Goal: Task Accomplishment & Management: Complete application form

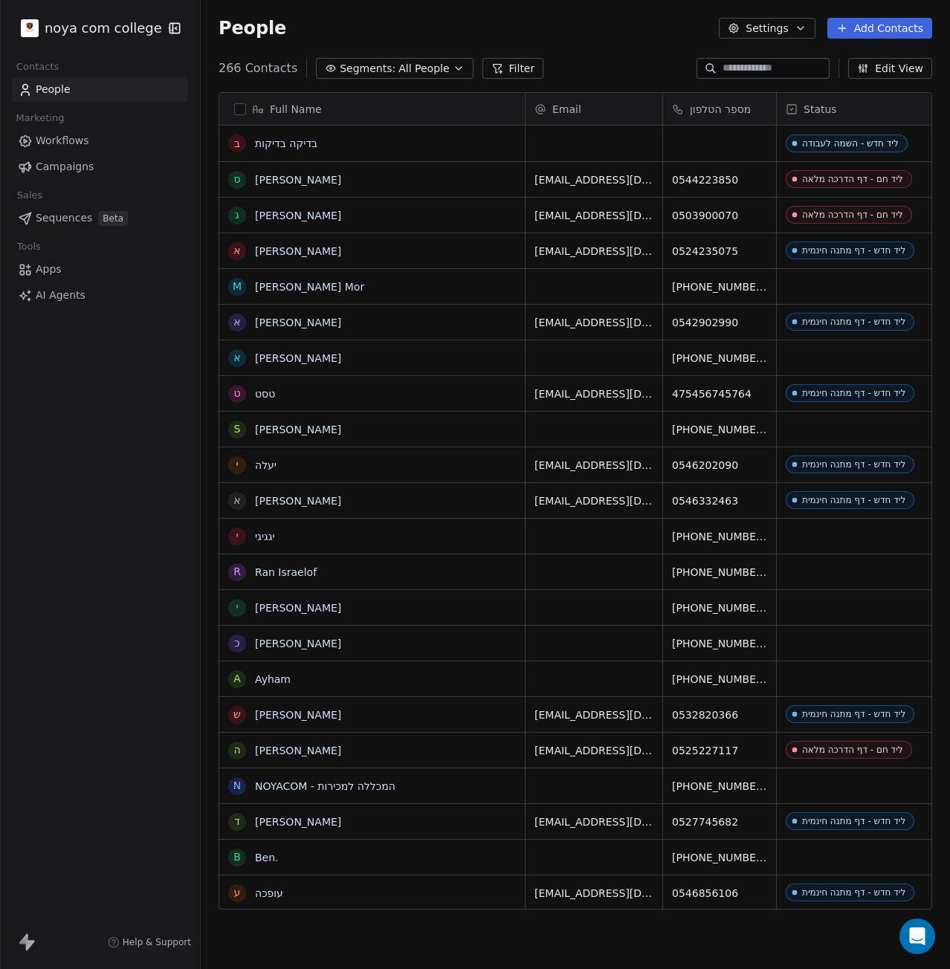
scroll to position [841, 738]
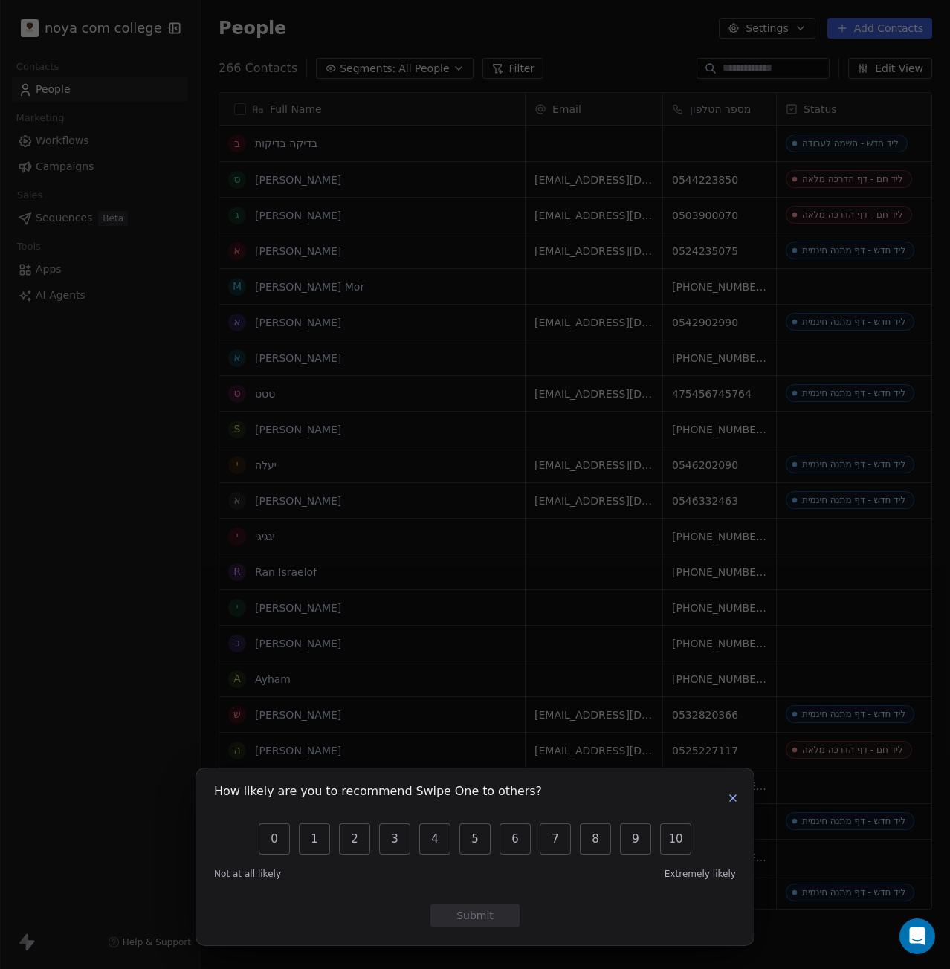
click at [734, 798] on icon "button" at bounding box center [733, 798] width 12 height 12
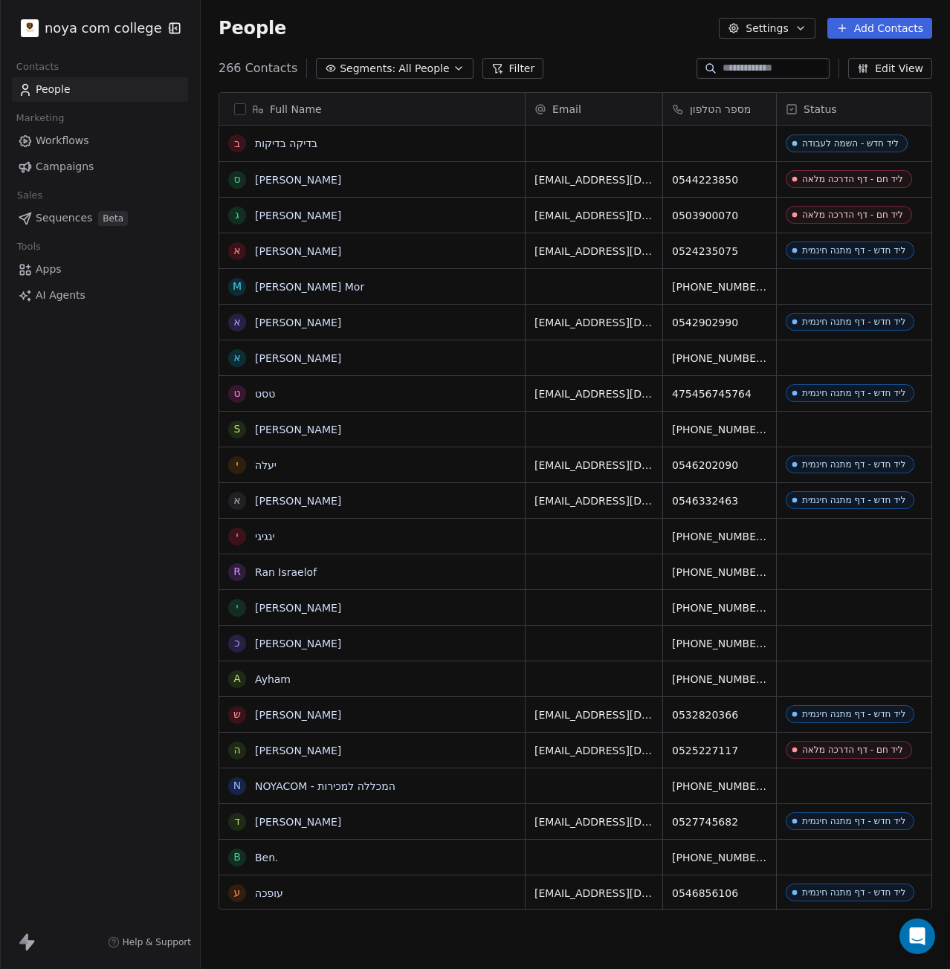
click at [870, 34] on button "Add Contacts" at bounding box center [879, 28] width 105 height 21
click at [878, 59] on span "Create new contact" at bounding box center [887, 61] width 102 height 16
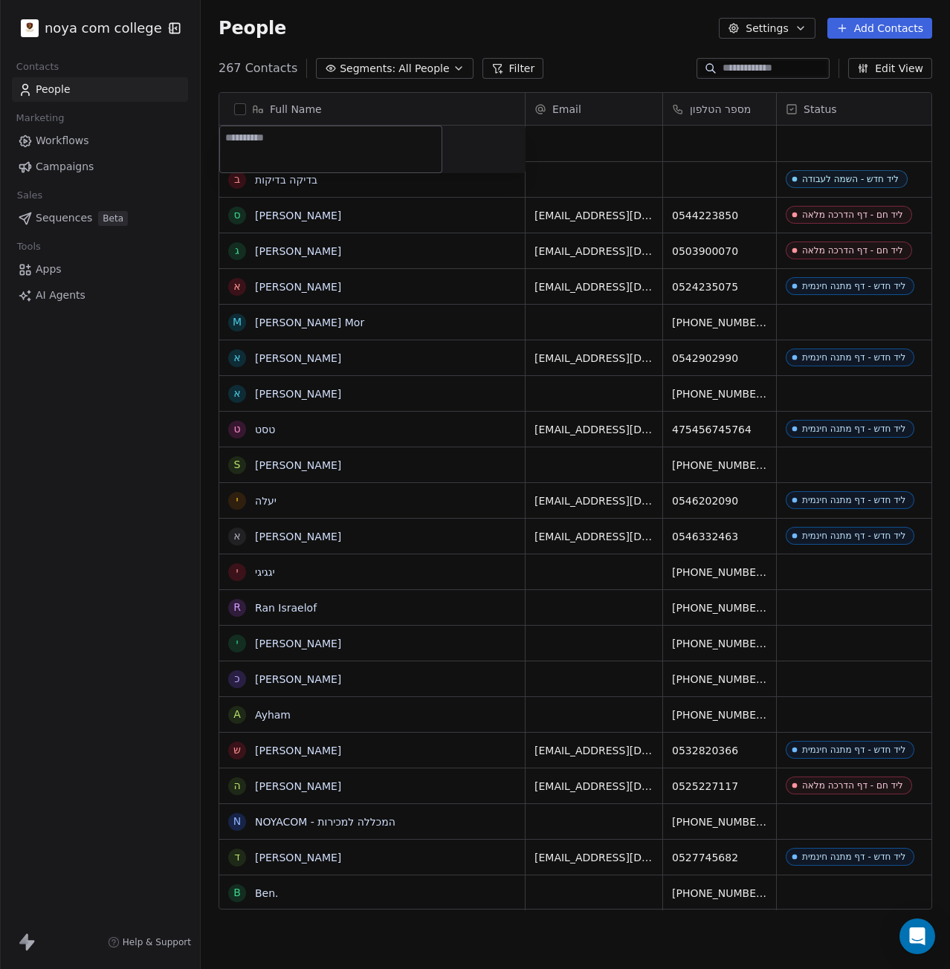
click at [888, 32] on html "noya com college Contacts People Marketing Workflows Campaigns Sales Sequences …" at bounding box center [475, 484] width 950 height 969
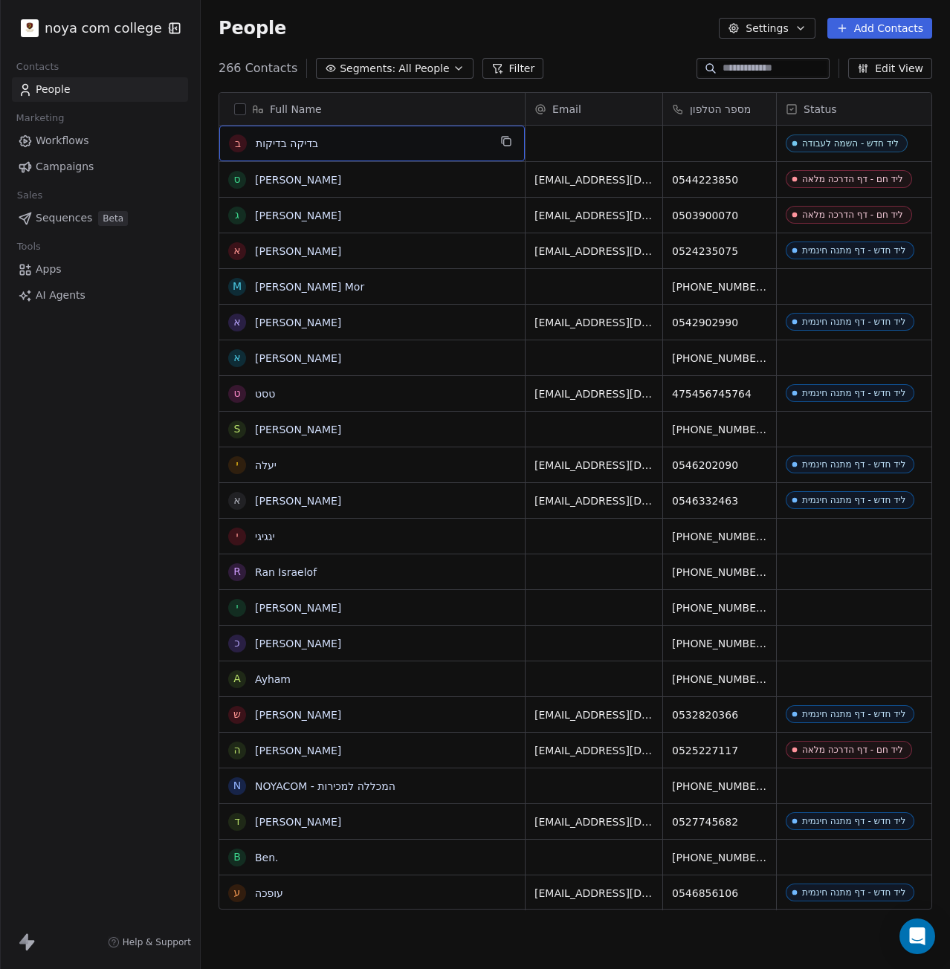
click at [342, 149] on span "בדיקה בדיקות" at bounding box center [372, 143] width 233 height 15
click at [343, 148] on textarea "**********" at bounding box center [330, 149] width 221 height 46
type textarea "*********"
click at [705, 146] on html "noya com college Contacts People Marketing Workflows Campaigns Sales Sequences …" at bounding box center [475, 484] width 950 height 969
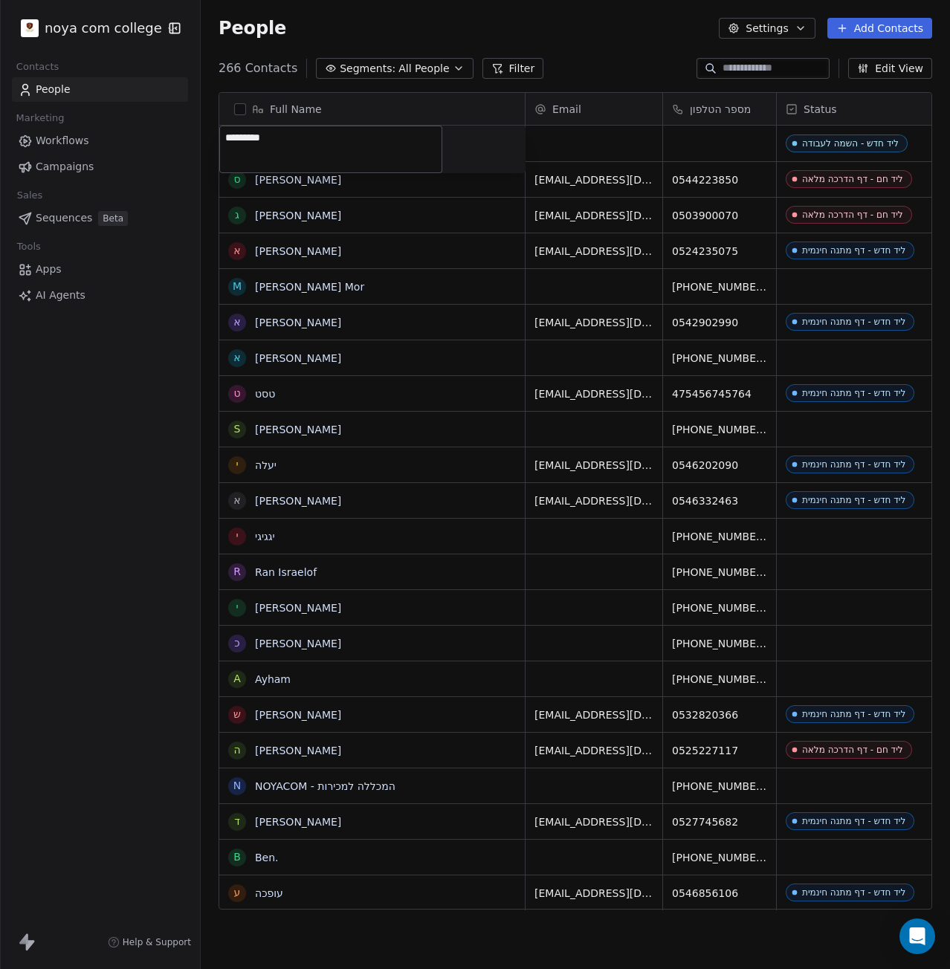
click at [731, 140] on html "noya com college Contacts People Marketing Workflows Campaigns Sales Sequences …" at bounding box center [475, 484] width 950 height 969
click at [722, 152] on div "grid" at bounding box center [719, 144] width 113 height 36
click at [726, 146] on input at bounding box center [719, 144] width 107 height 30
type input "**********"
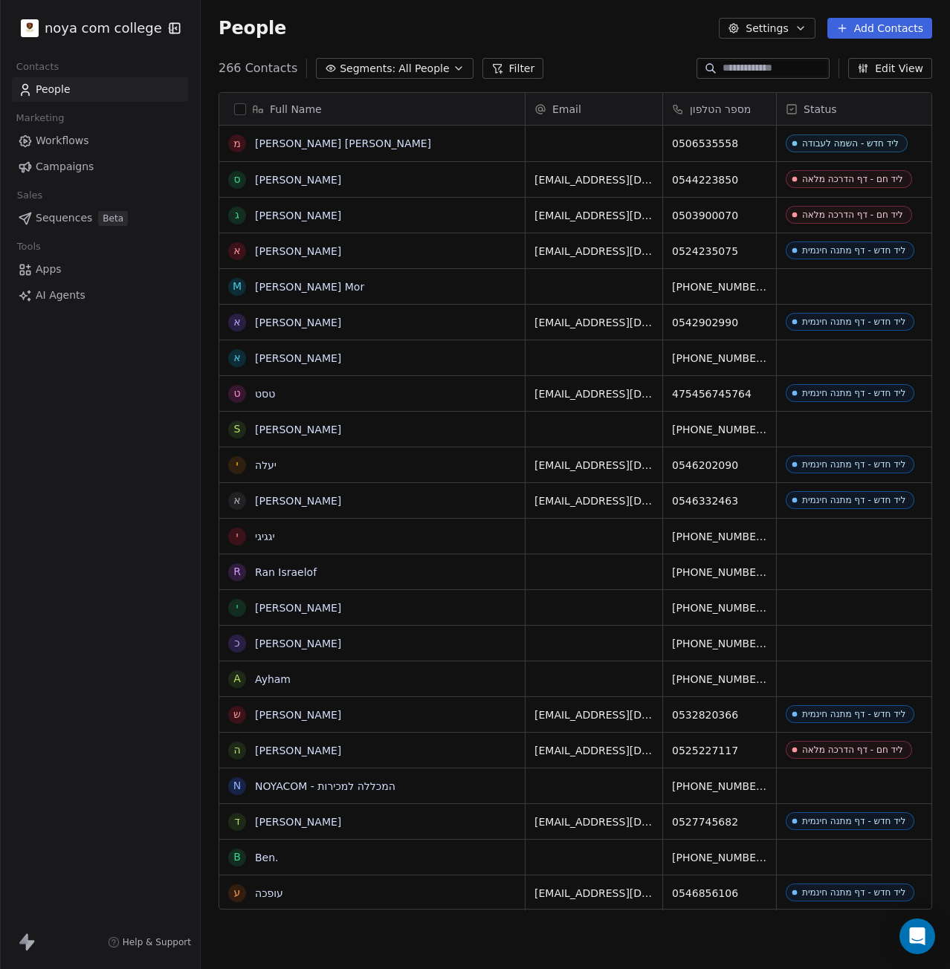
click at [717, 218] on html "noya com college Contacts People Marketing Workflows Campaigns Sales Sequences …" at bounding box center [475, 484] width 950 height 969
click at [873, 32] on button "Add Contacts" at bounding box center [879, 28] width 105 height 21
click at [854, 65] on span "Create new contact" at bounding box center [887, 61] width 102 height 16
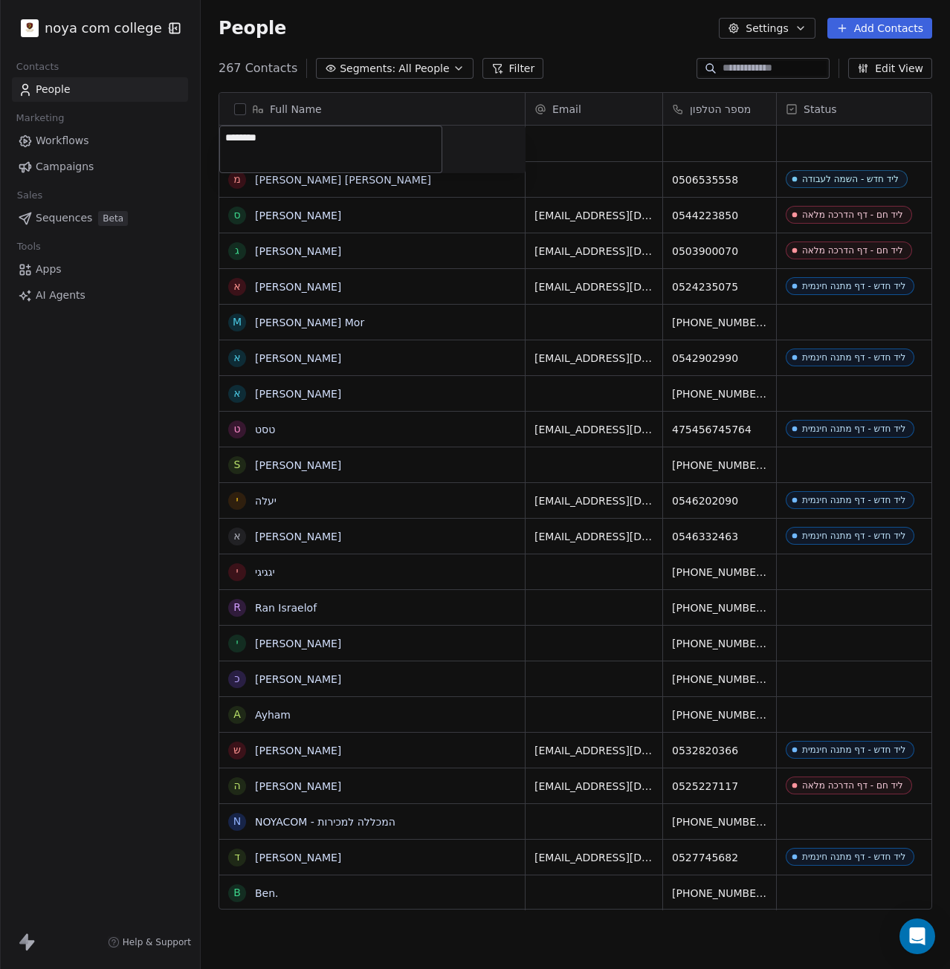
type textarea "*********"
click at [734, 143] on html "noya com college Contacts People Marketing Workflows Campaigns Sales Sequences …" at bounding box center [475, 484] width 950 height 969
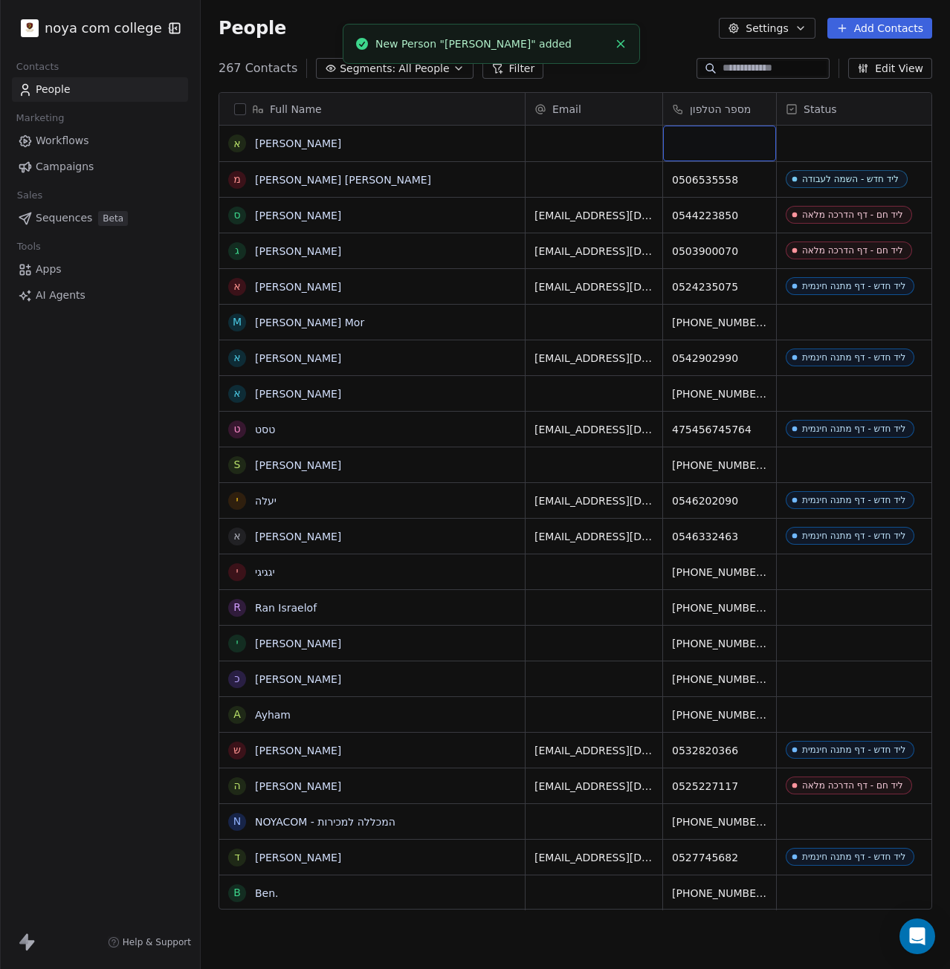
click at [734, 143] on div "grid" at bounding box center [719, 144] width 113 height 36
click at [698, 154] on div "grid" at bounding box center [719, 144] width 113 height 36
type input "**********"
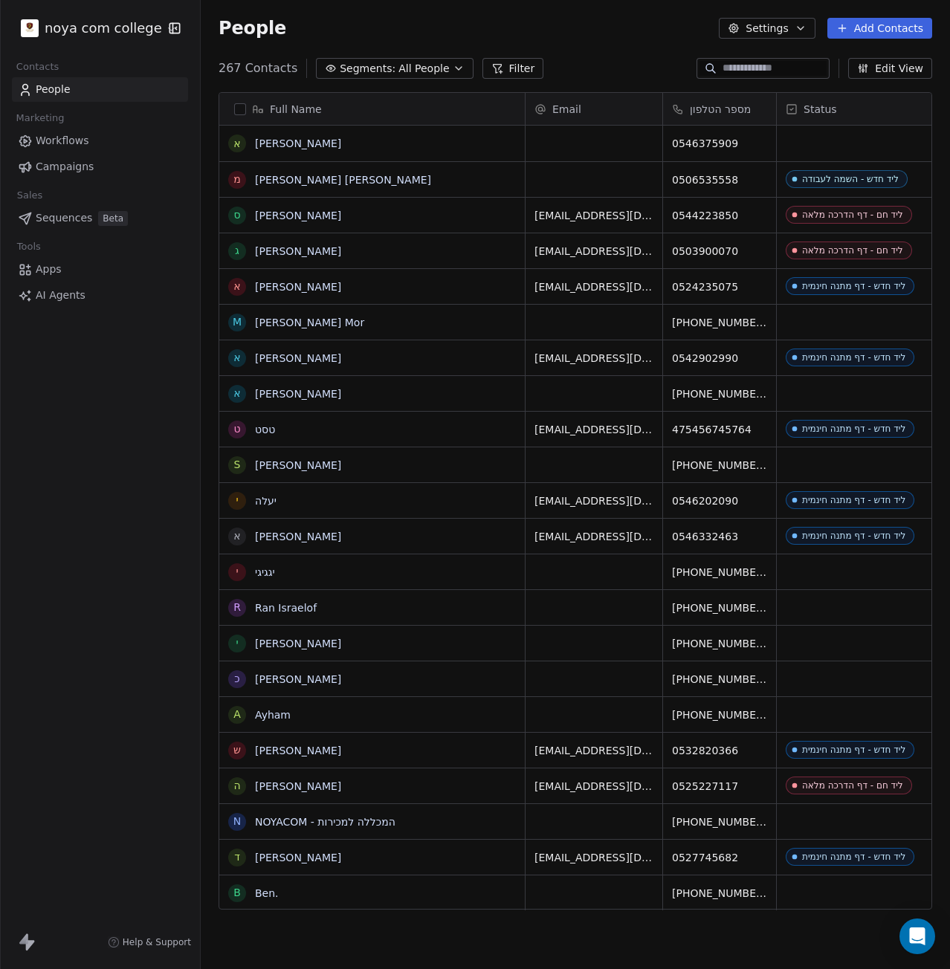
scroll to position [0, 24]
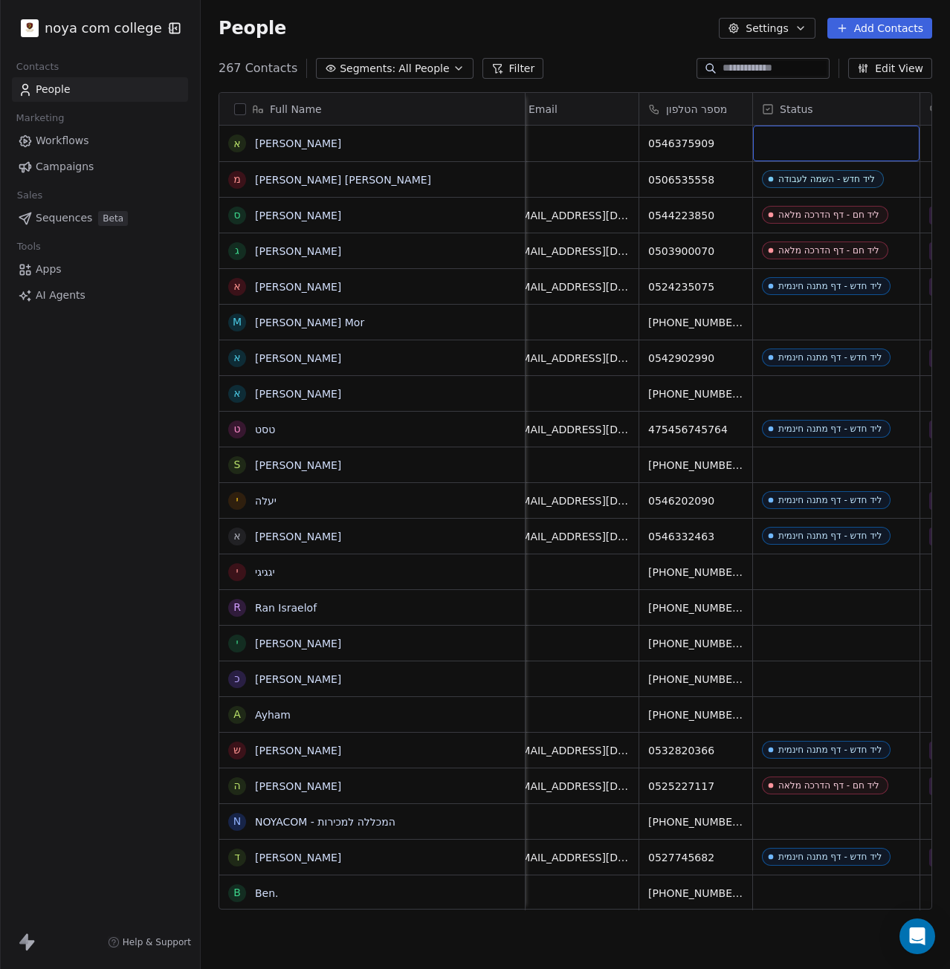
click at [892, 152] on div "grid" at bounding box center [836, 144] width 166 height 36
click at [887, 136] on div "grid" at bounding box center [836, 144] width 166 height 36
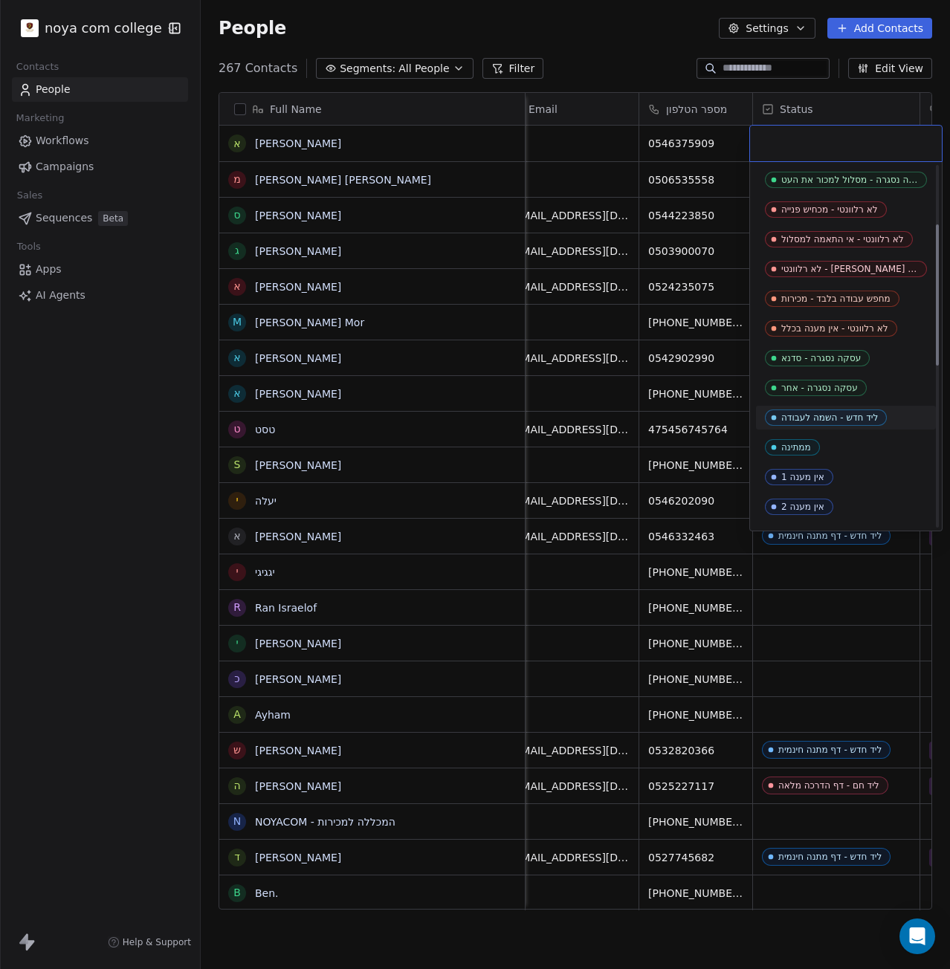
scroll to position [297, 0]
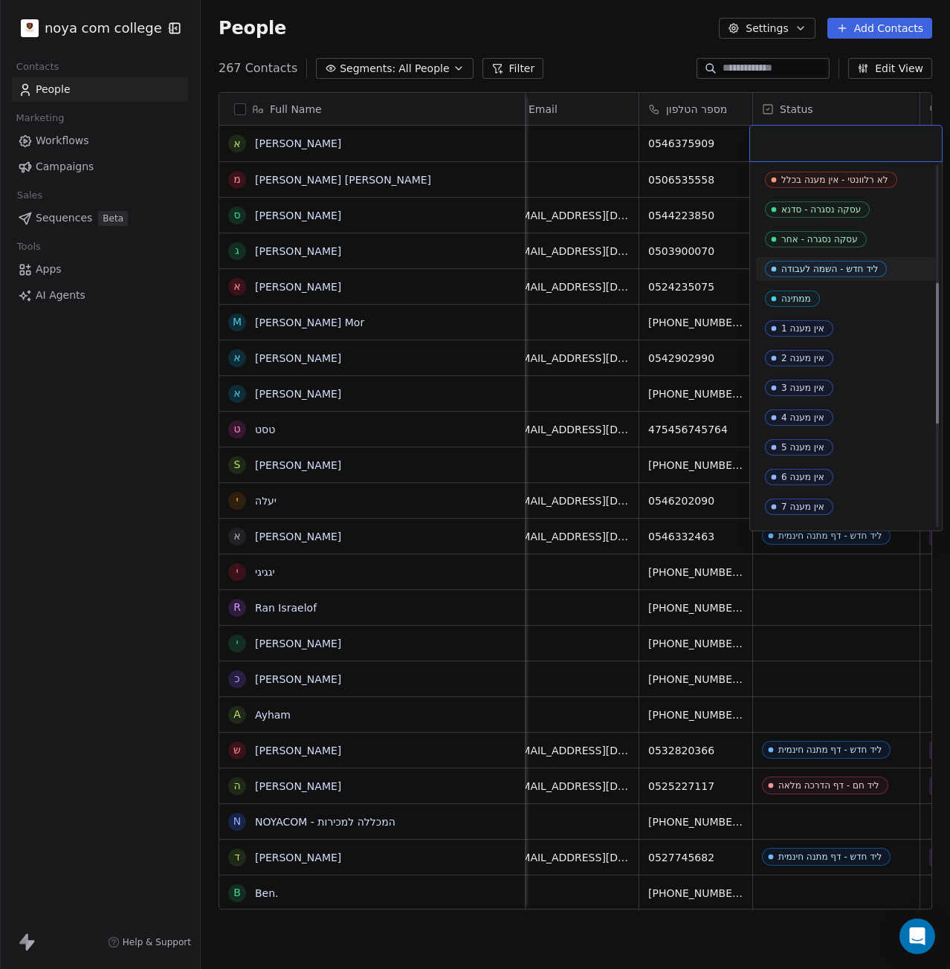
click at [856, 271] on div "ליד חדש - השמה לעבודה" at bounding box center [829, 269] width 97 height 10
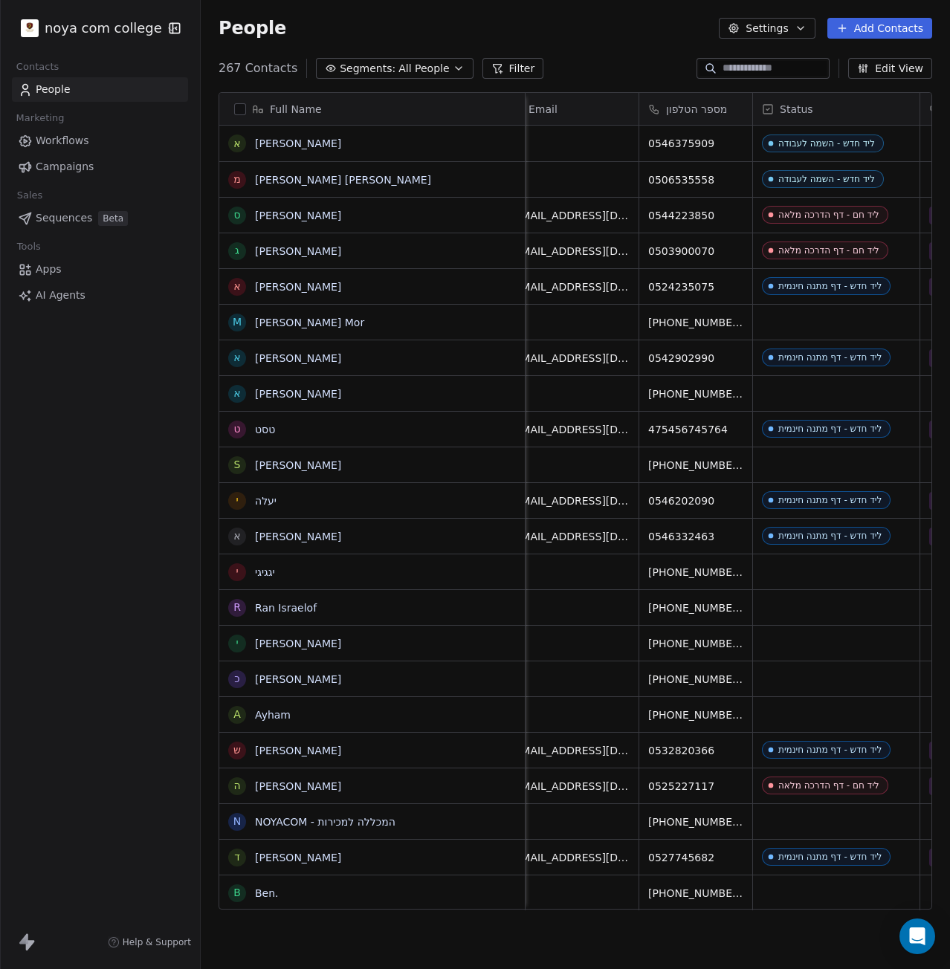
click at [891, 27] on button "Add Contacts" at bounding box center [879, 28] width 105 height 21
click at [841, 59] on span "Create new contact" at bounding box center [887, 61] width 102 height 16
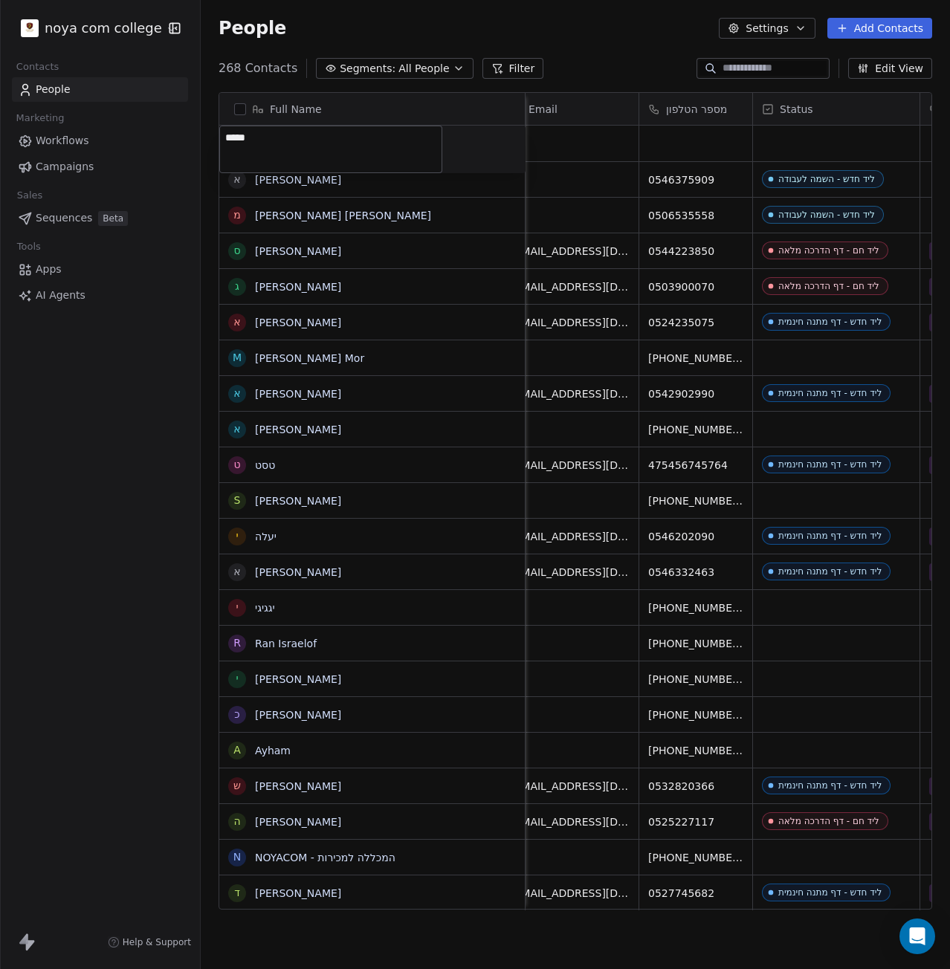
type textarea "******"
click at [667, 153] on html "noya com college Contacts People Marketing Workflows Campaigns Sales Sequences …" at bounding box center [475, 484] width 950 height 969
click at [667, 153] on div "grid" at bounding box center [695, 144] width 113 height 36
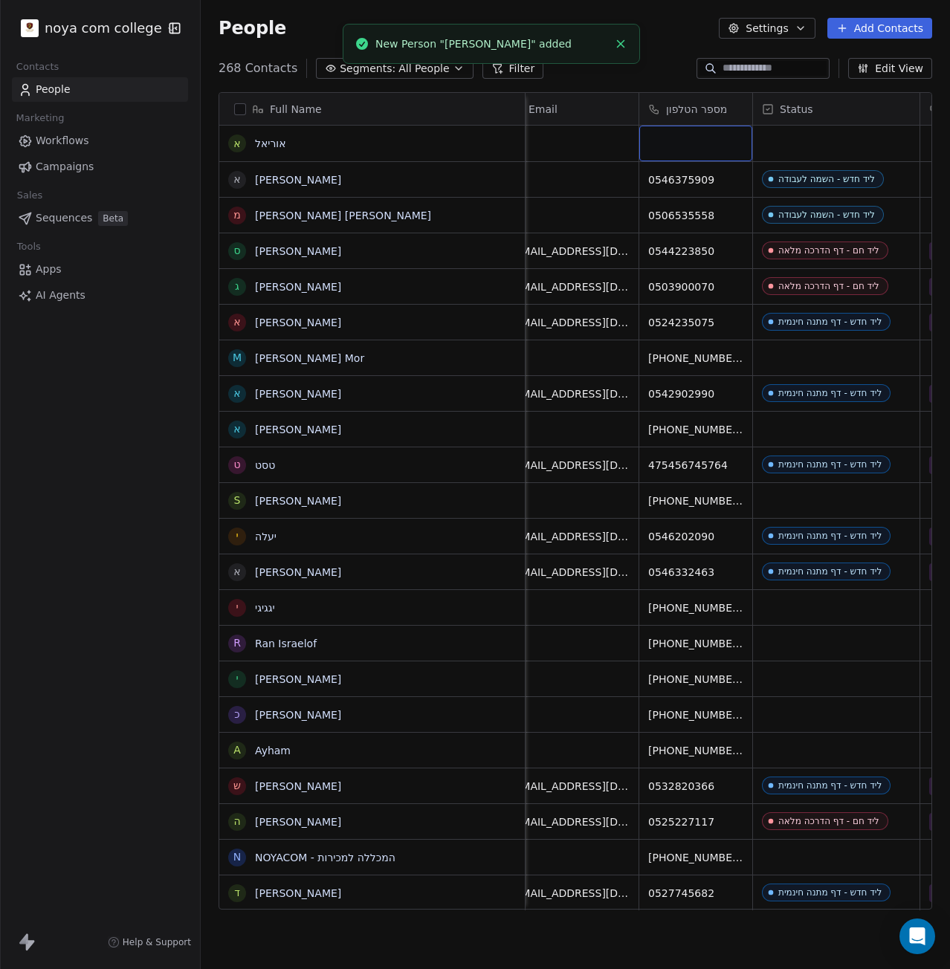
click at [687, 133] on div "grid" at bounding box center [695, 144] width 113 height 36
click at [687, 133] on input at bounding box center [695, 144] width 107 height 30
type input "**********"
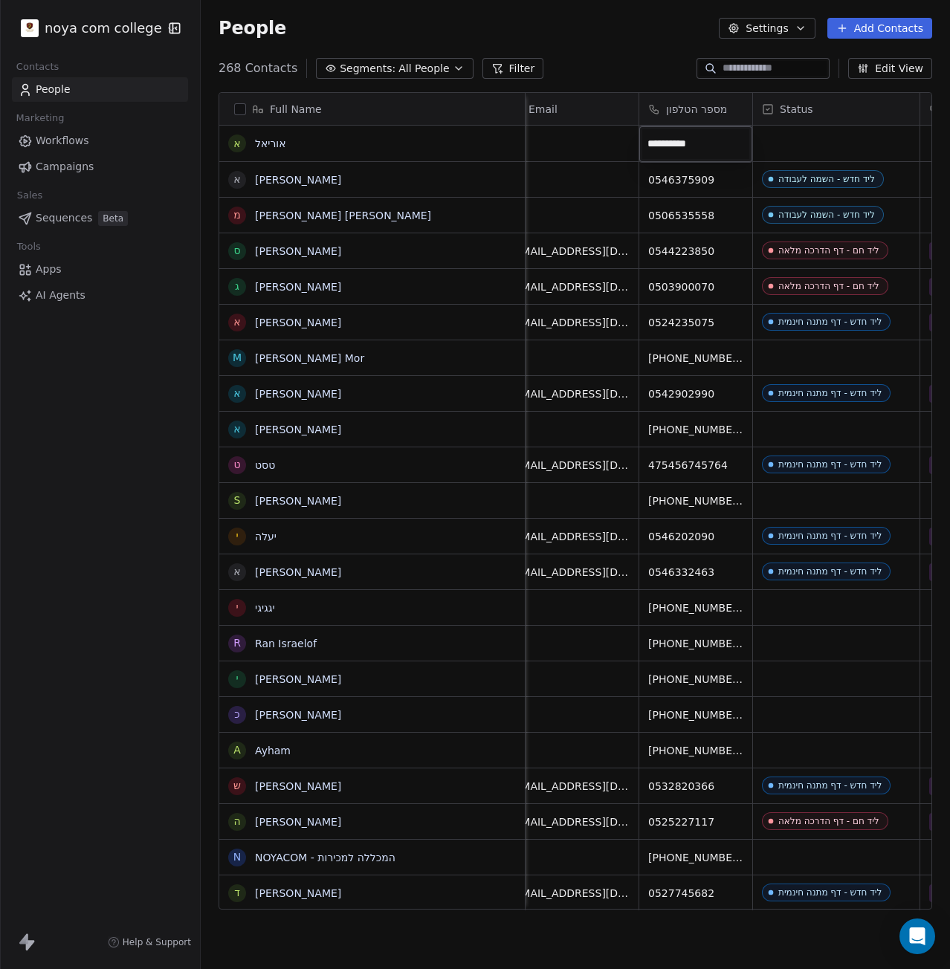
click at [809, 150] on html "noya com college Contacts People Marketing Workflows Campaigns Sales Sequences …" at bounding box center [475, 484] width 950 height 969
click at [809, 150] on div "grid" at bounding box center [836, 144] width 166 height 36
click at [812, 137] on div "grid" at bounding box center [836, 144] width 166 height 36
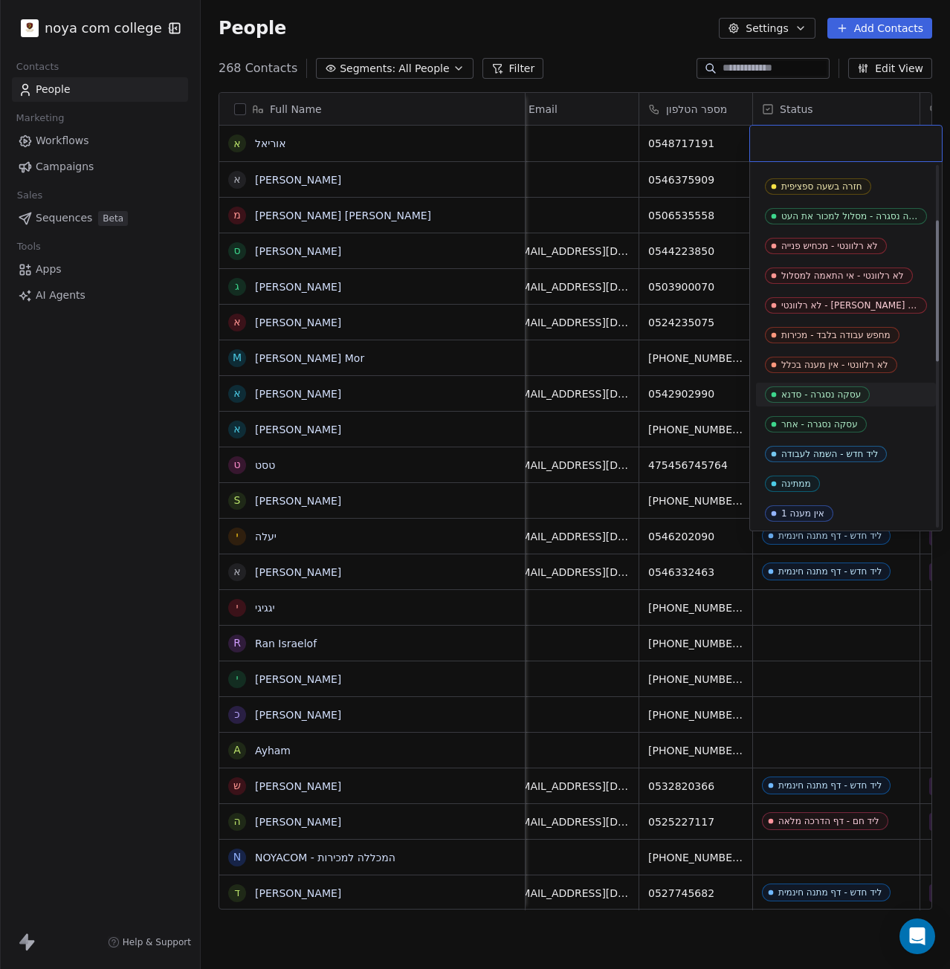
scroll to position [149, 0]
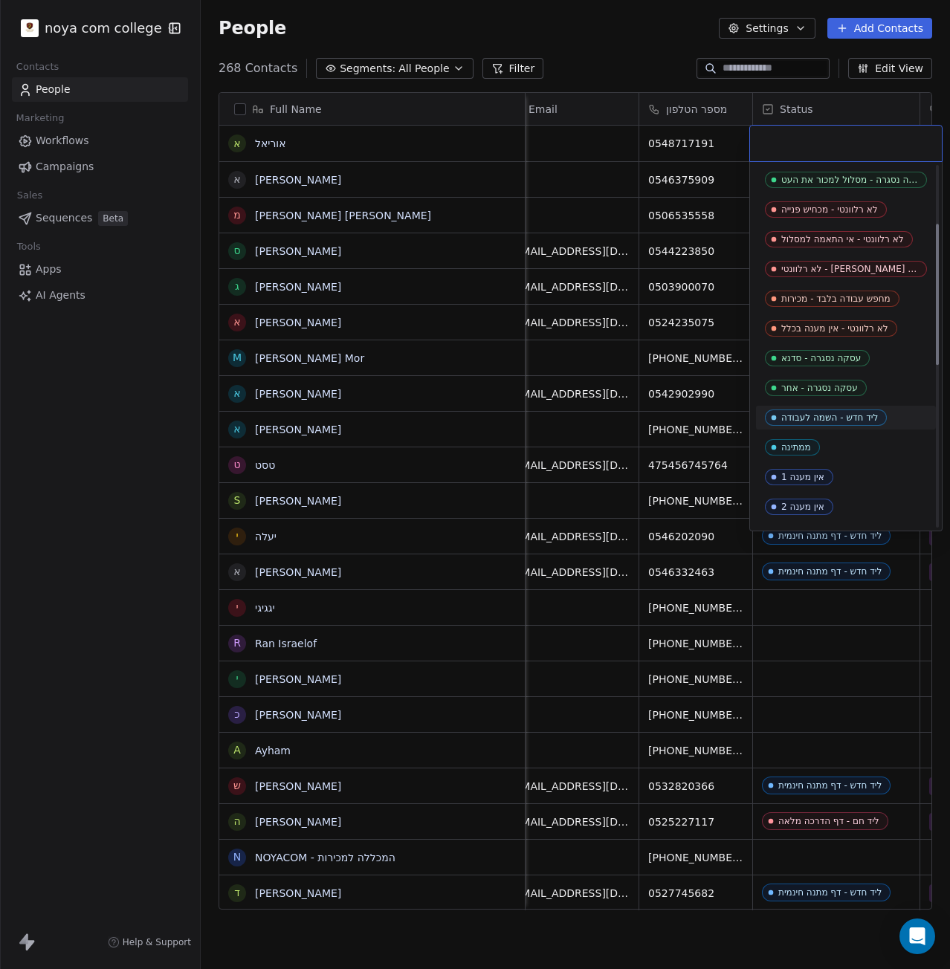
click at [830, 421] on div "ליד חדש - השמה לעבודה" at bounding box center [829, 417] width 97 height 10
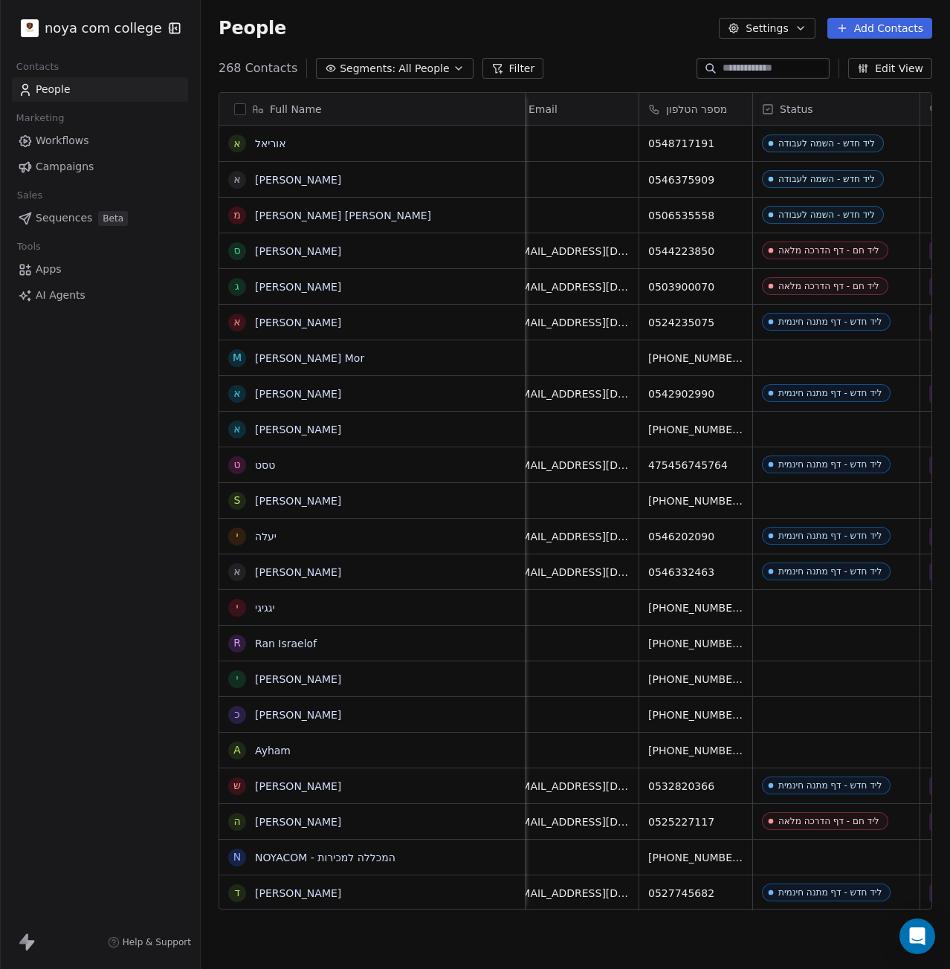
click at [912, 25] on button "Add Contacts" at bounding box center [879, 28] width 105 height 21
click at [919, 51] on div "Create new contact" at bounding box center [877, 60] width 137 height 24
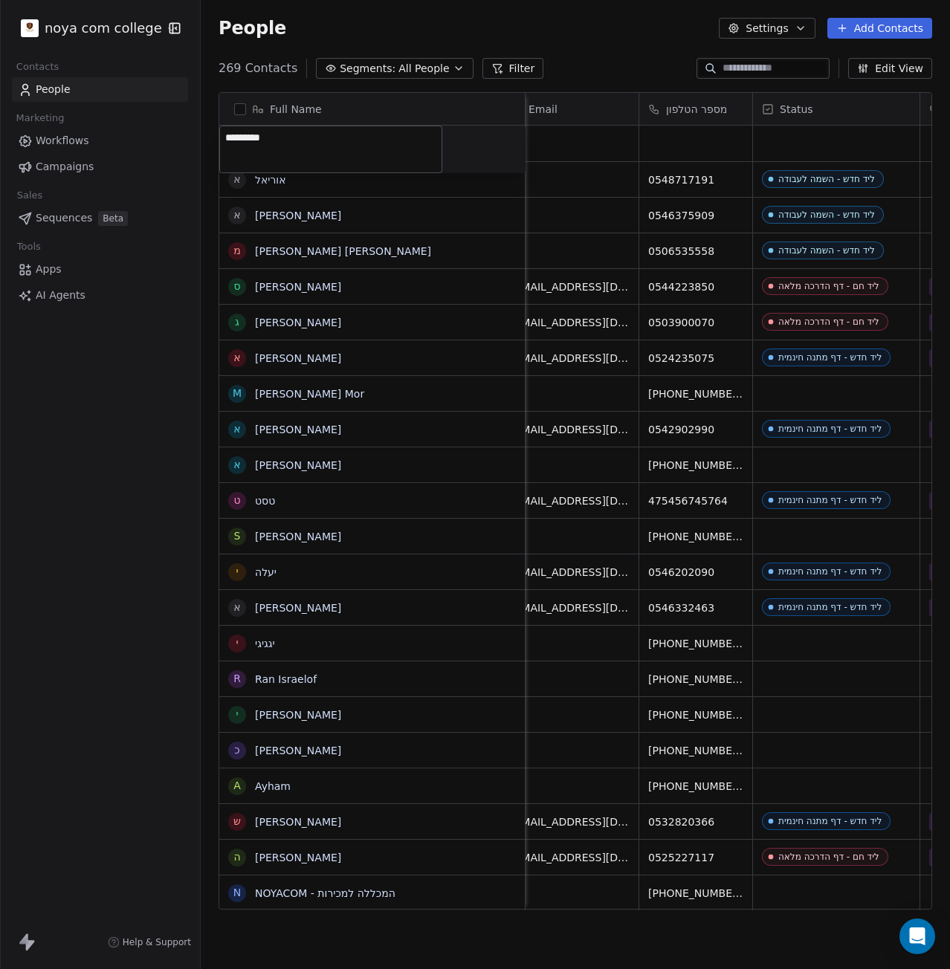
type textarea "**********"
click at [680, 109] on html "noya com college Contacts People Marketing Workflows Campaigns Sales Sequences …" at bounding box center [475, 484] width 950 height 969
click at [673, 132] on div "grid" at bounding box center [695, 144] width 113 height 36
type input "**********"
click at [828, 132] on html "noya com college Contacts People Marketing Workflows Campaigns Sales Sequences …" at bounding box center [475, 484] width 950 height 969
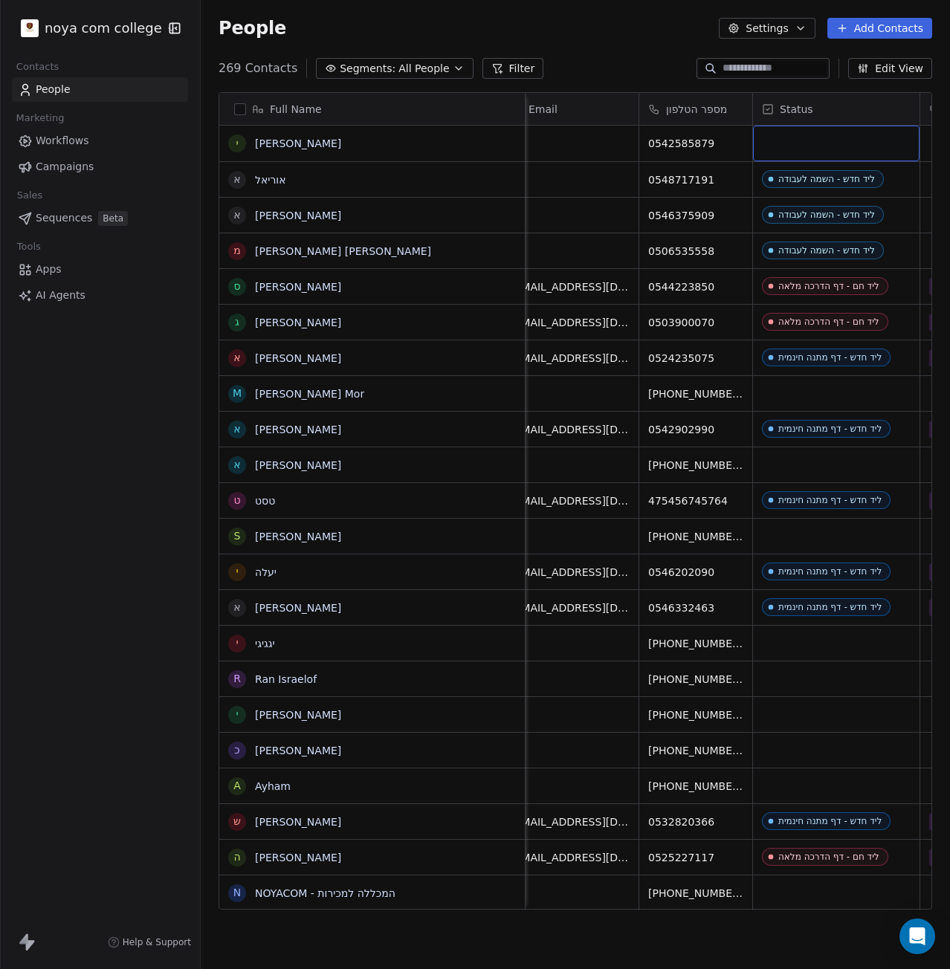
click at [828, 138] on div "grid" at bounding box center [836, 144] width 166 height 36
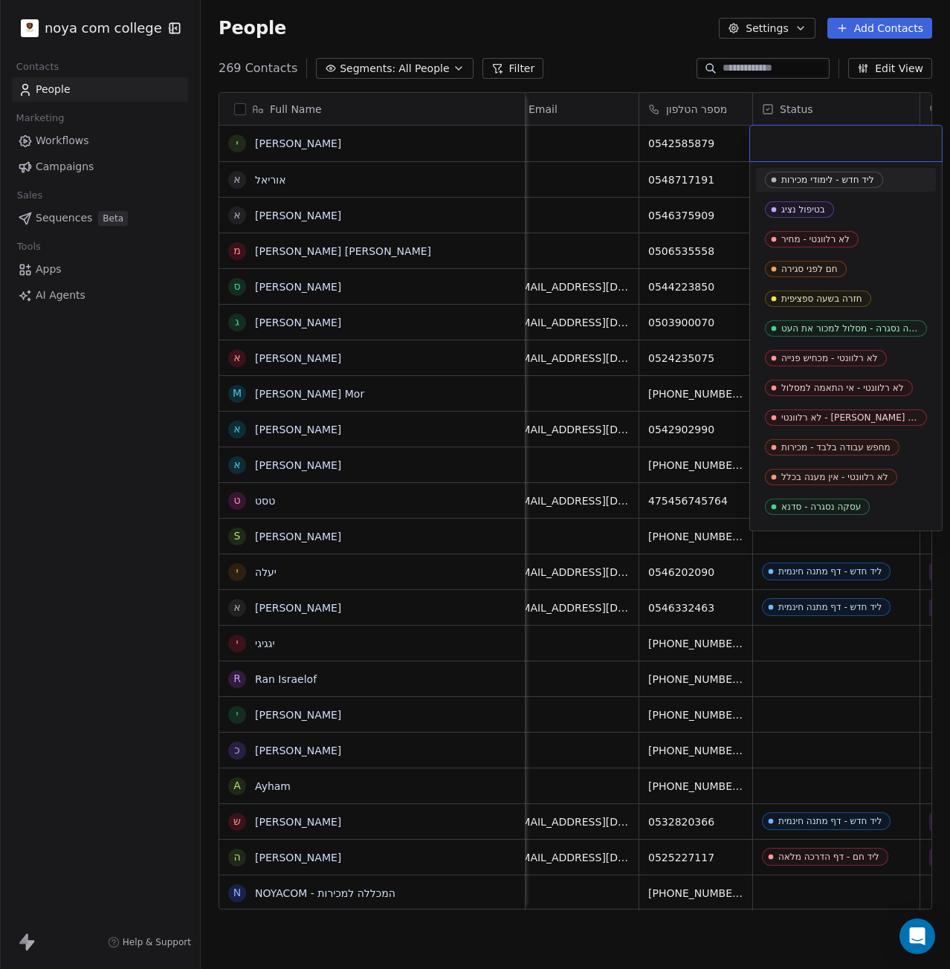
click at [828, 138] on input "text" at bounding box center [846, 143] width 174 height 16
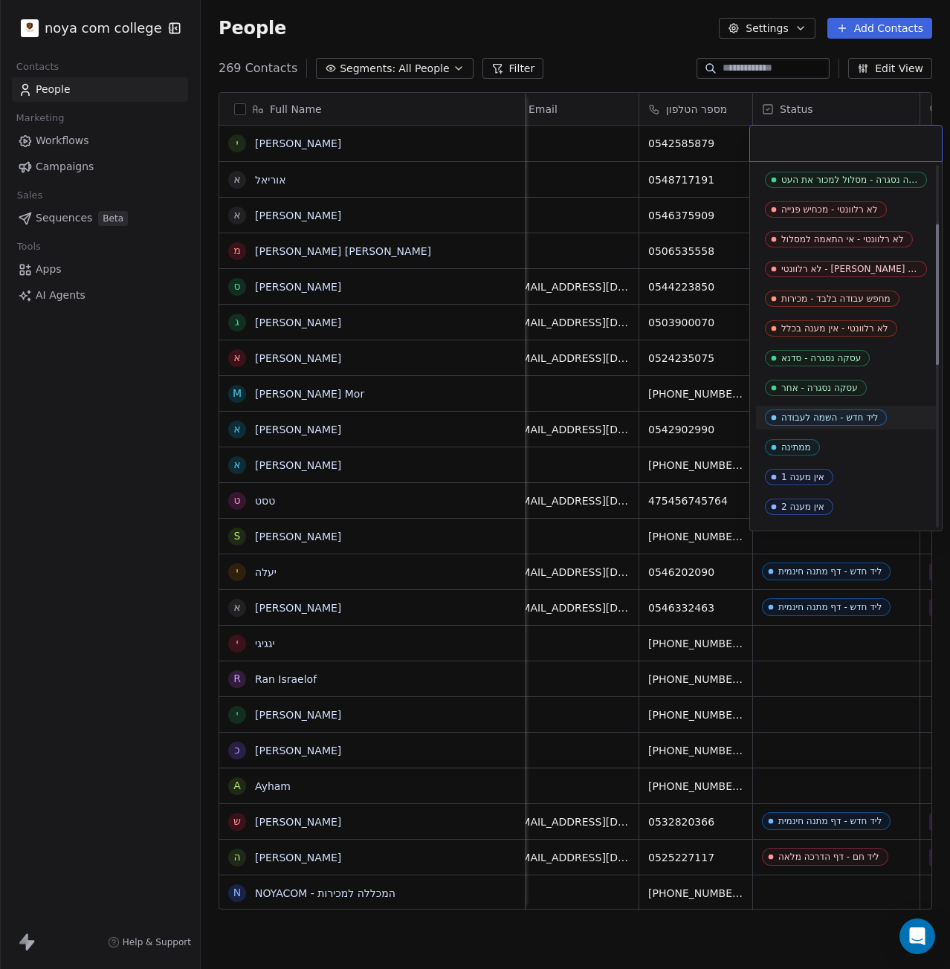
click at [831, 414] on div "ליד חדש - השמה לעבודה" at bounding box center [829, 417] width 97 height 10
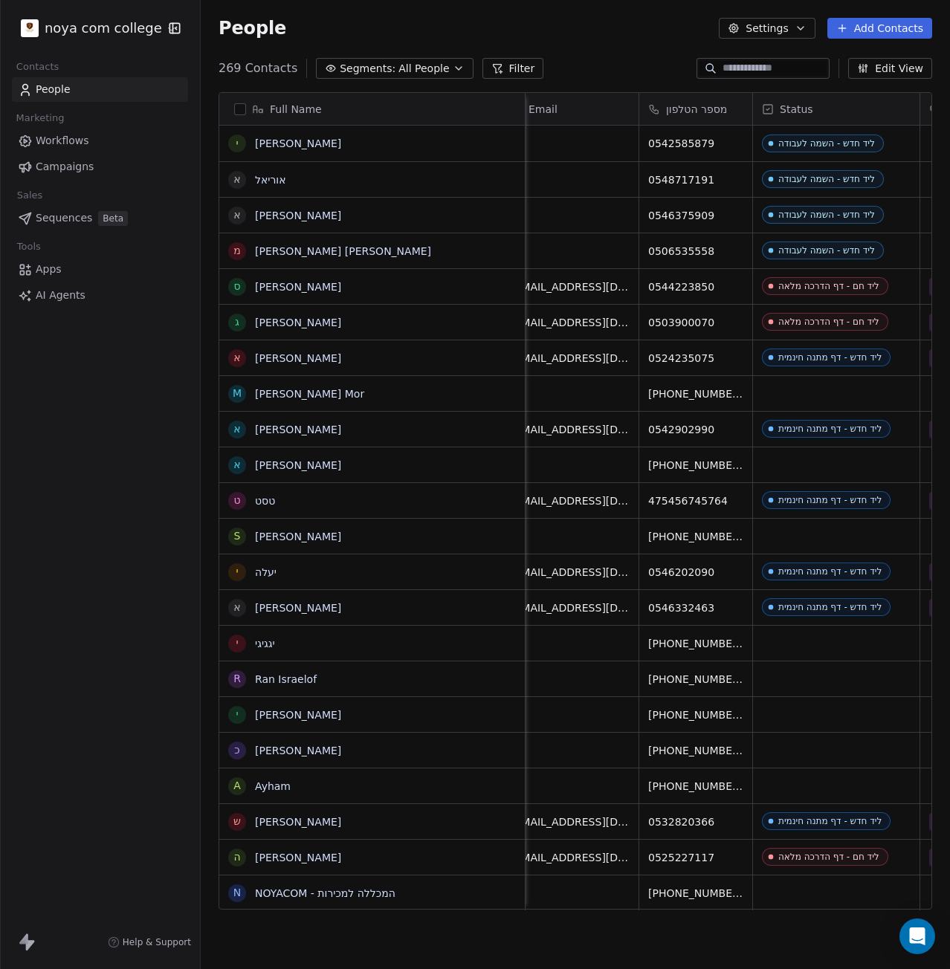
click at [868, 27] on button "Add Contacts" at bounding box center [879, 28] width 105 height 21
click at [861, 54] on span "Create new contact" at bounding box center [887, 61] width 102 height 16
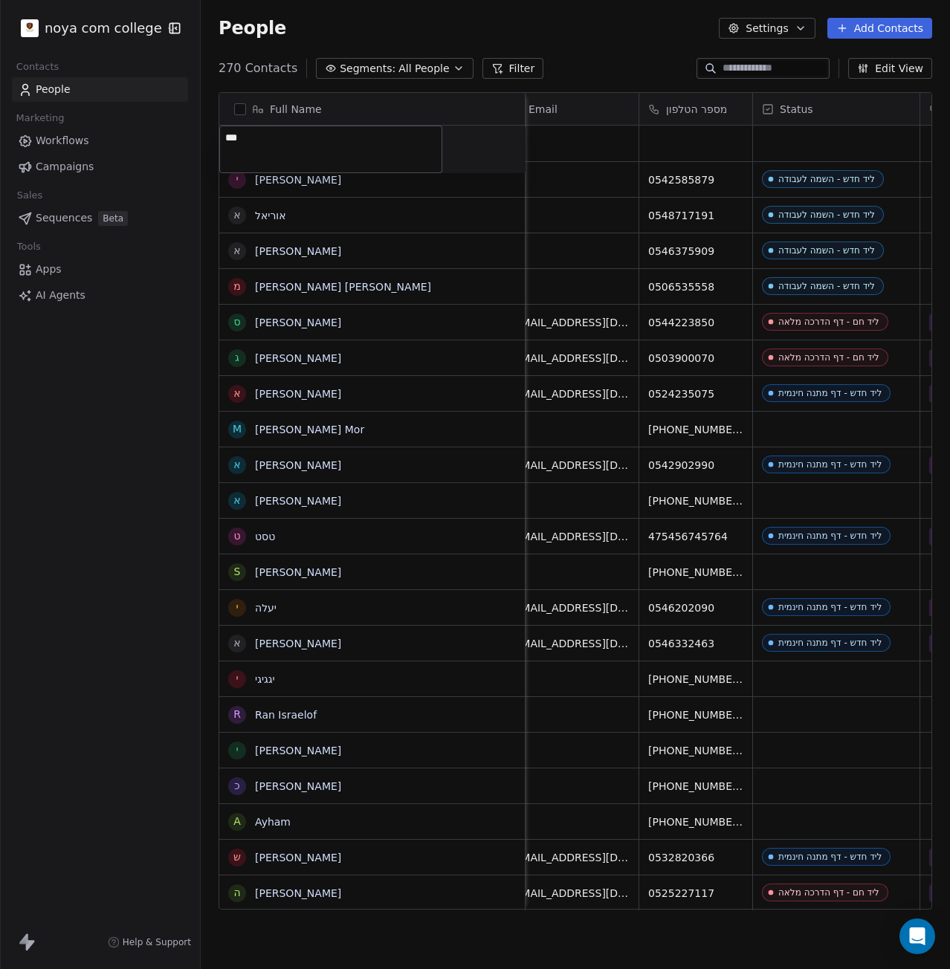
type textarea "****"
click at [823, 150] on html "noya com college Contacts People Marketing Workflows Campaigns Sales Sequences …" at bounding box center [475, 484] width 950 height 969
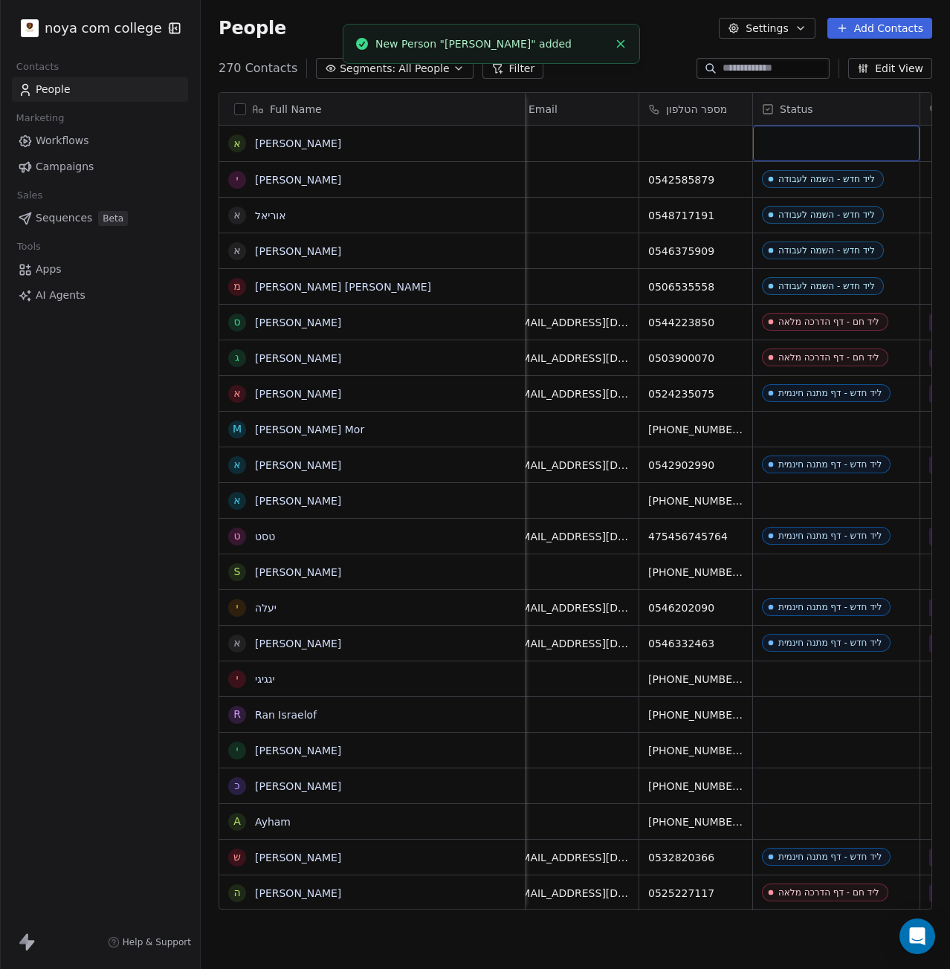
click at [823, 150] on div "grid" at bounding box center [836, 144] width 166 height 36
click at [821, 135] on div "grid" at bounding box center [836, 144] width 166 height 36
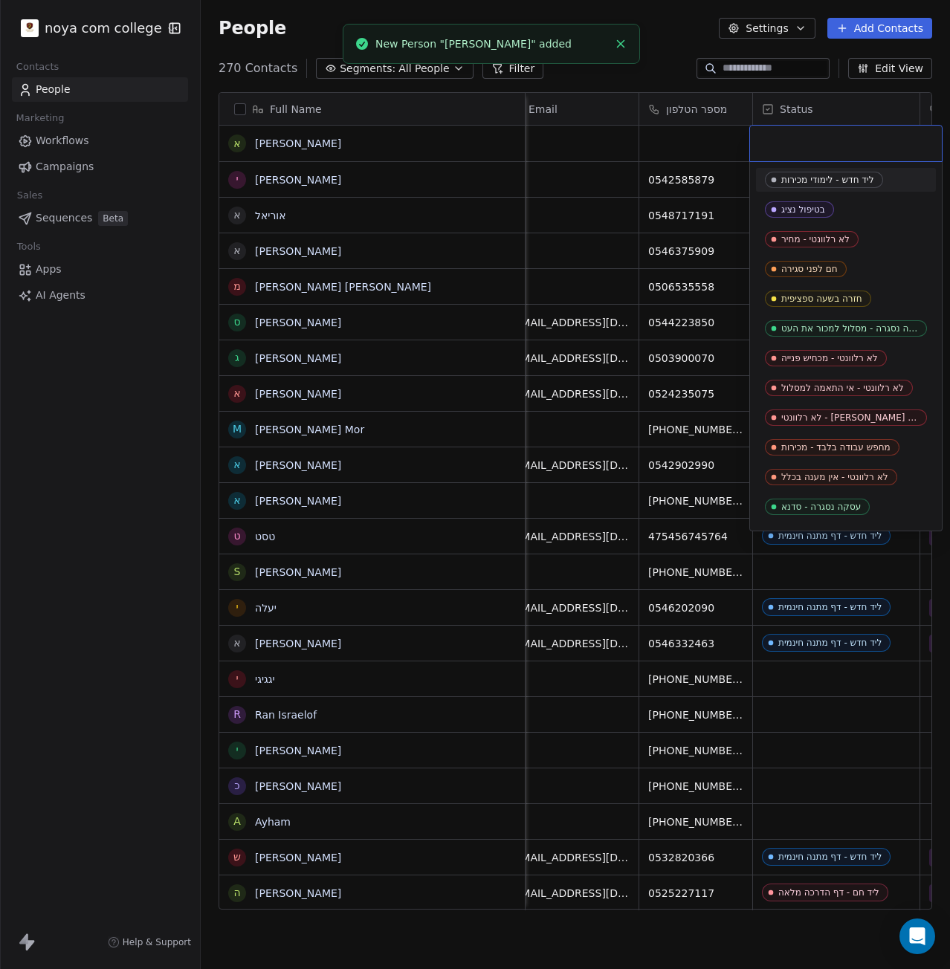
click at [821, 135] on input "text" at bounding box center [846, 143] width 174 height 16
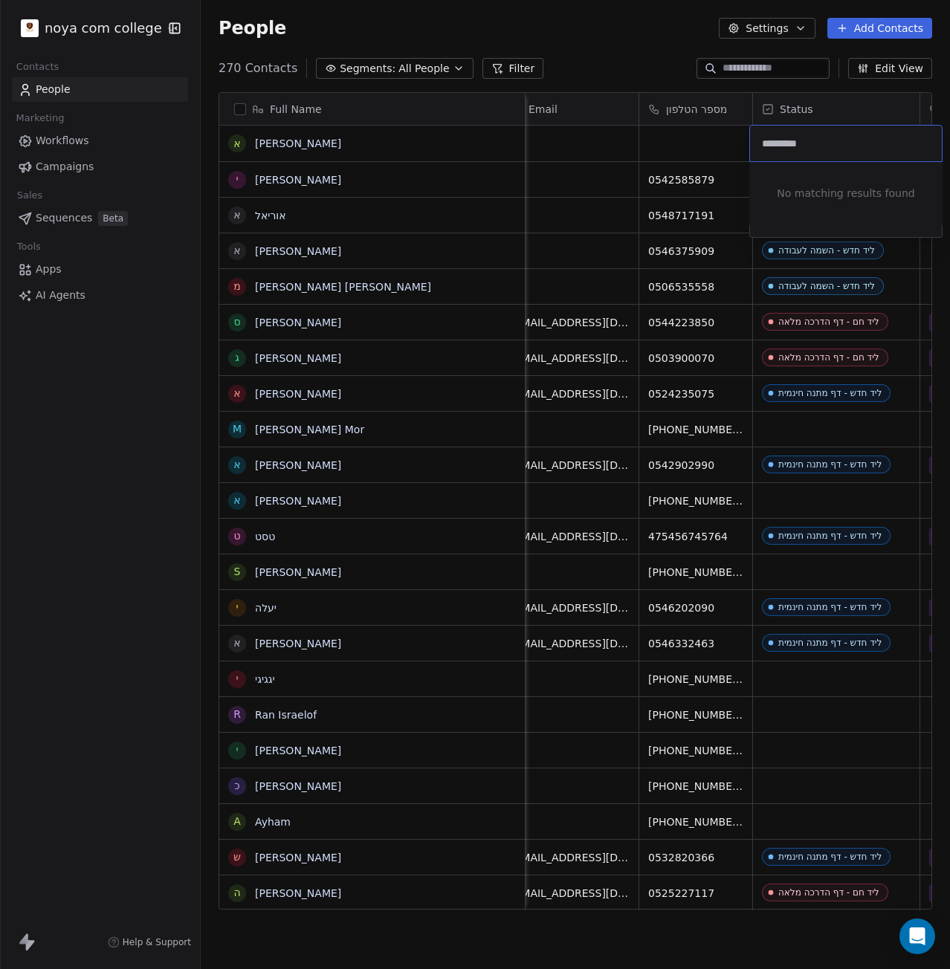
type input "**********"
click at [843, 145] on input "**********" at bounding box center [846, 143] width 174 height 16
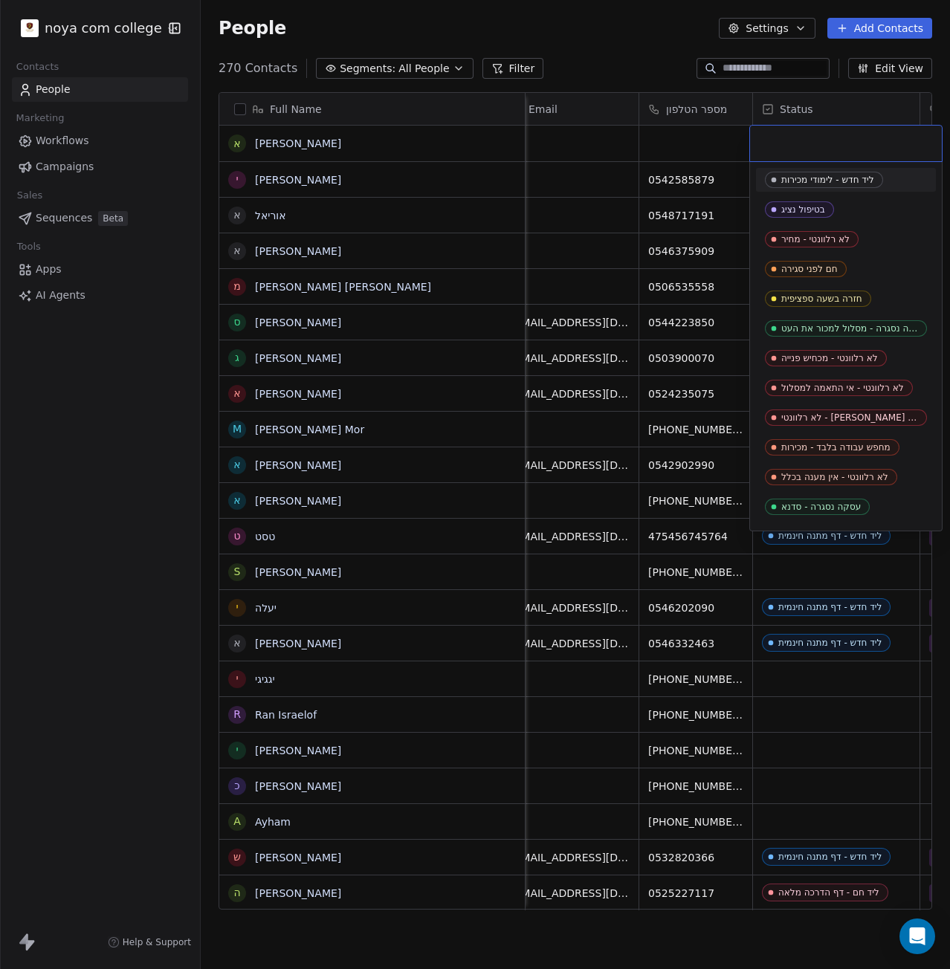
click at [693, 129] on html "noya com college Contacts People Marketing Workflows Campaigns Sales Sequences …" at bounding box center [475, 484] width 950 height 969
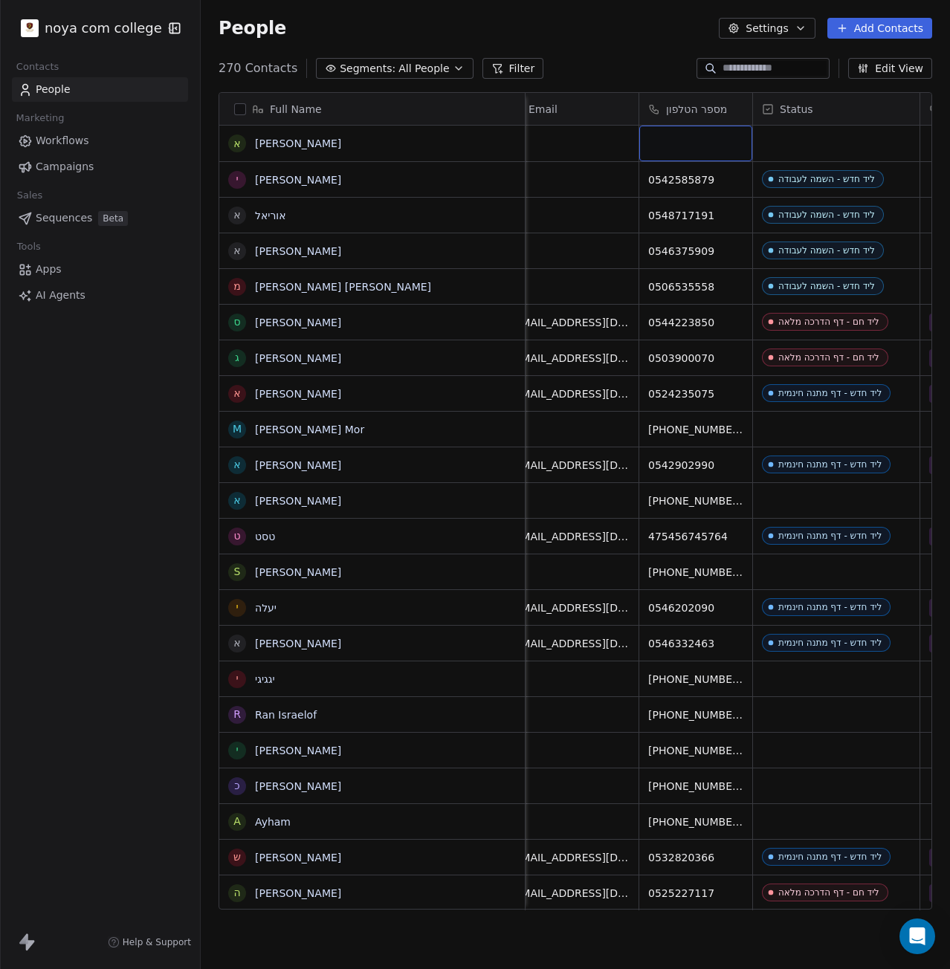
click at [698, 139] on div "grid" at bounding box center [695, 144] width 113 height 36
click at [698, 139] on input at bounding box center [695, 144] width 107 height 30
type input "**********"
click at [852, 125] on html "noya com college Contacts People Marketing Workflows Campaigns Sales Sequences …" at bounding box center [475, 484] width 950 height 969
click at [836, 143] on div "grid" at bounding box center [836, 144] width 166 height 36
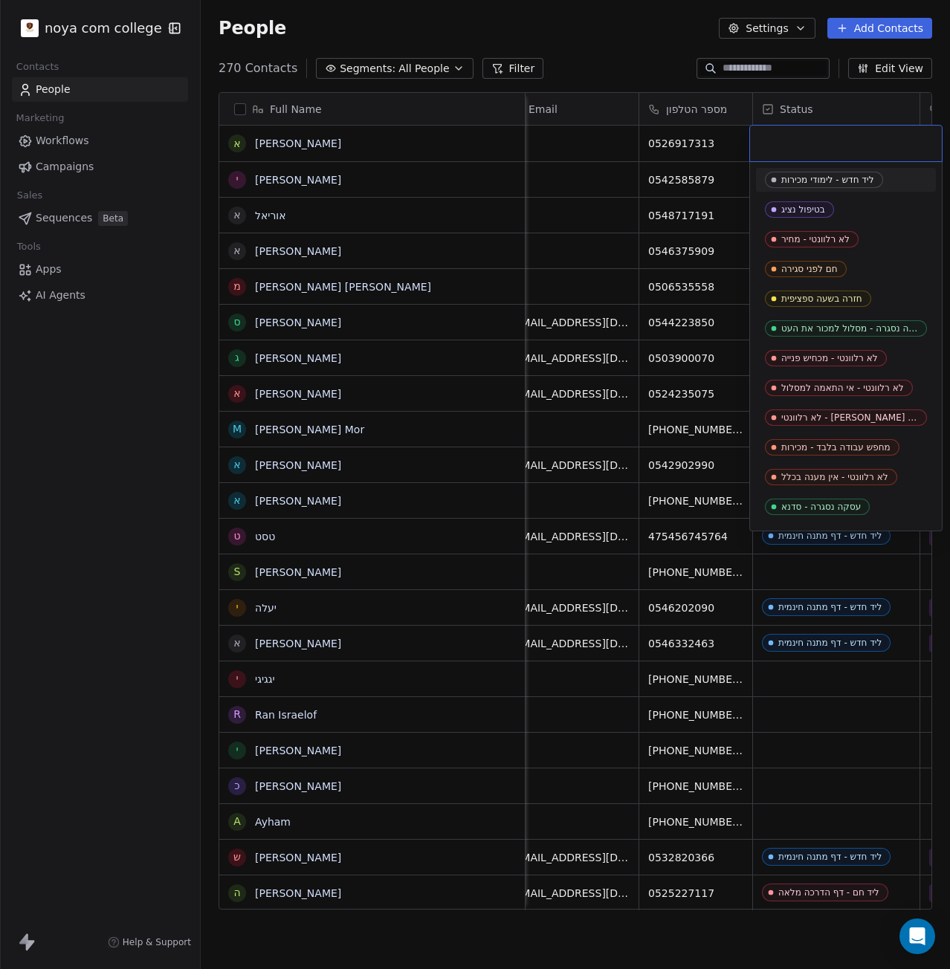
click at [836, 143] on input "text" at bounding box center [846, 143] width 174 height 16
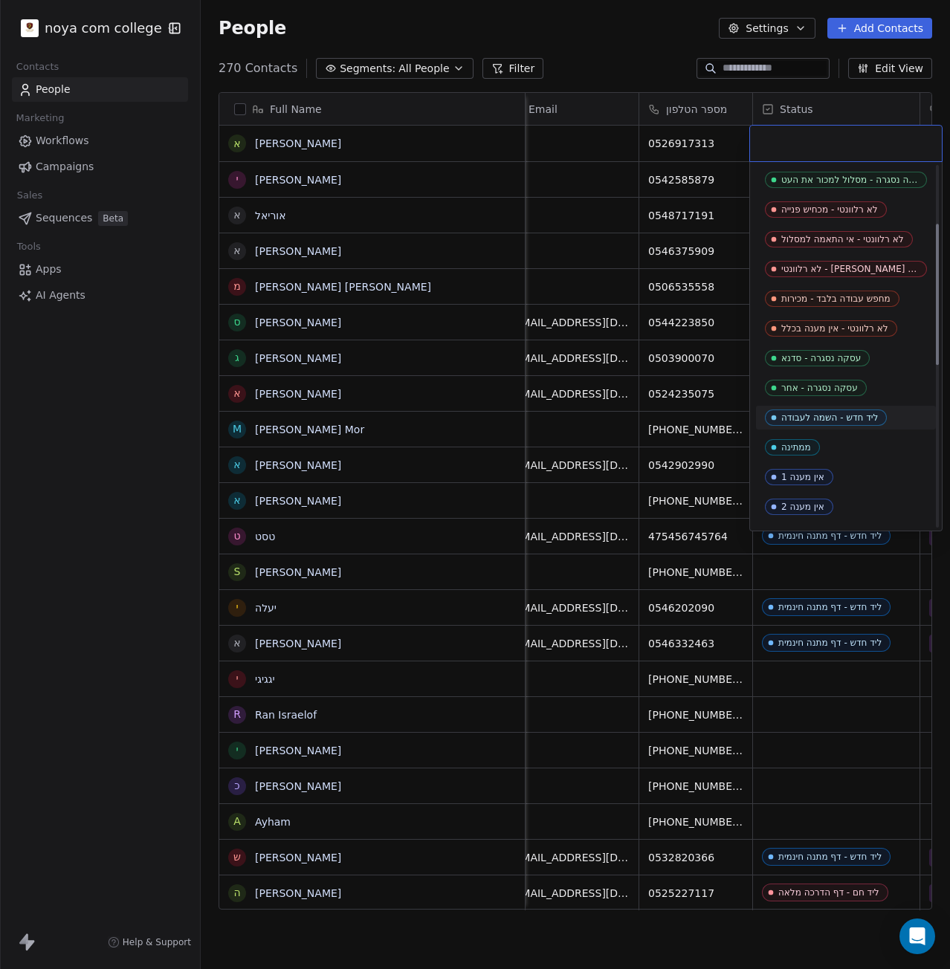
click at [863, 416] on div "ליד חדש - השמה לעבודה" at bounding box center [829, 417] width 97 height 10
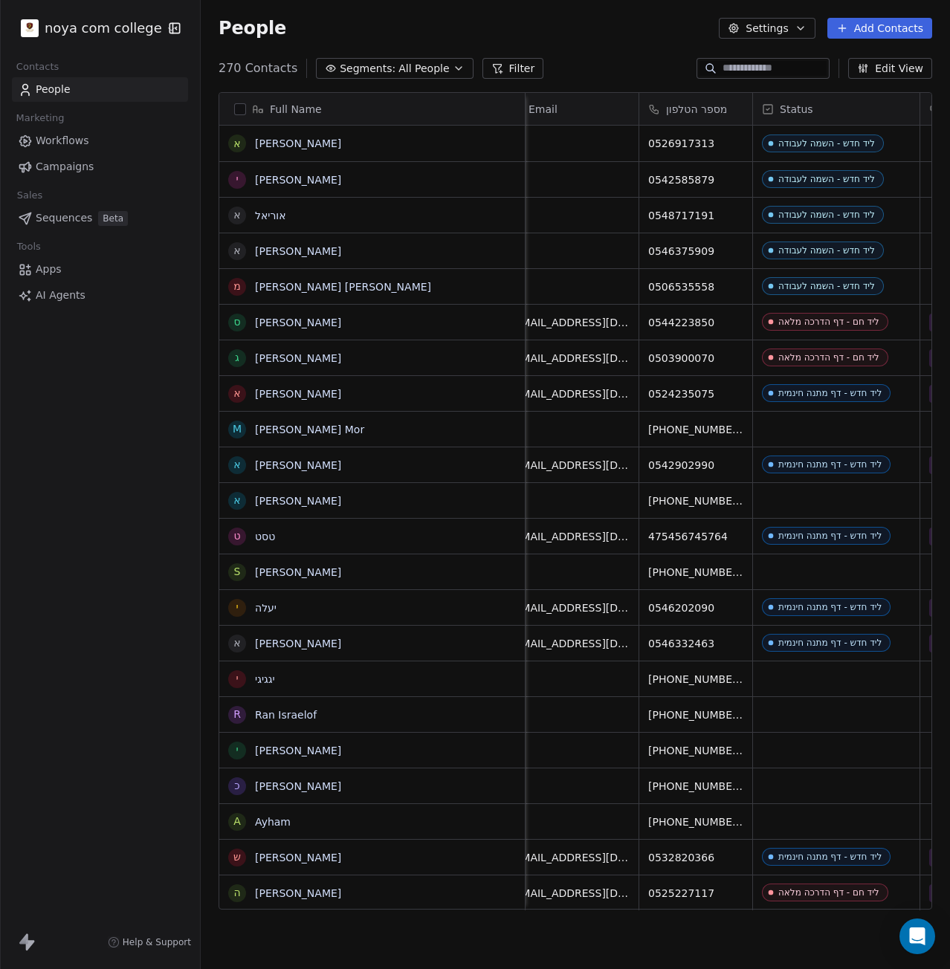
click at [876, 21] on button "Add Contacts" at bounding box center [879, 28] width 105 height 21
click at [877, 63] on span "Create new contact" at bounding box center [887, 61] width 102 height 16
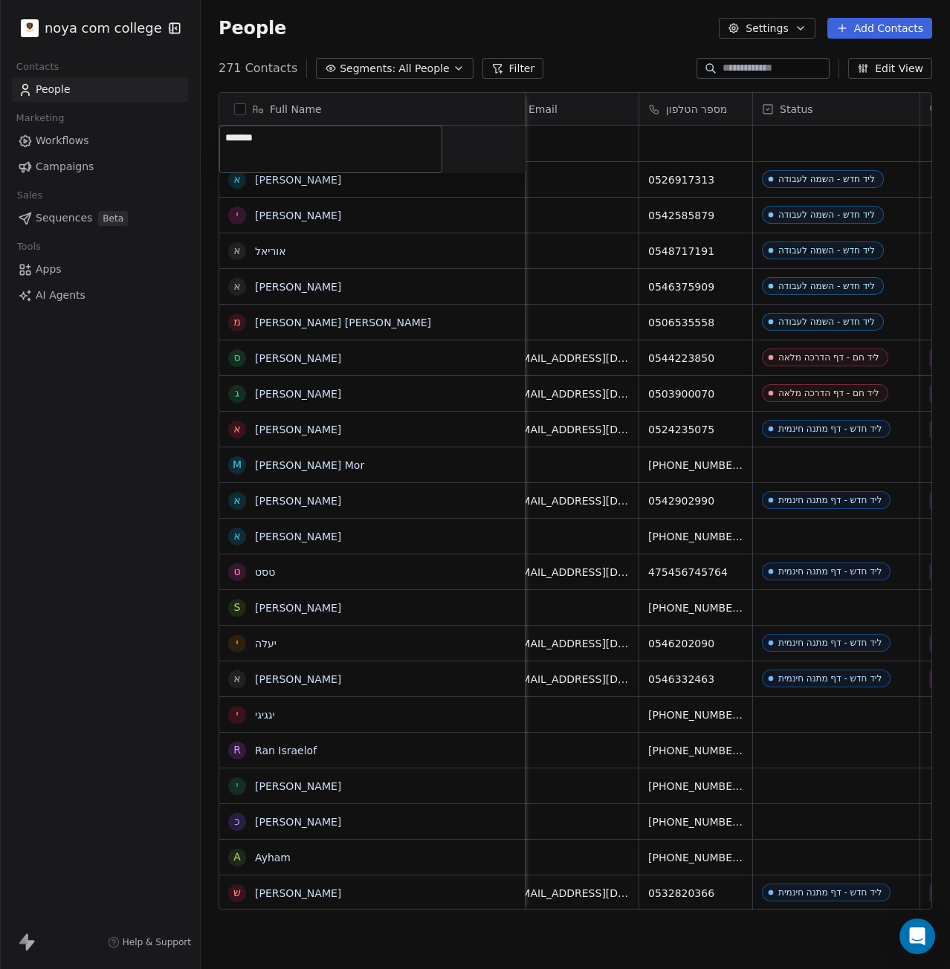
type textarea "********"
click at [718, 130] on html "noya com college Contacts People Marketing Workflows Campaigns Sales Sequences …" at bounding box center [475, 484] width 950 height 969
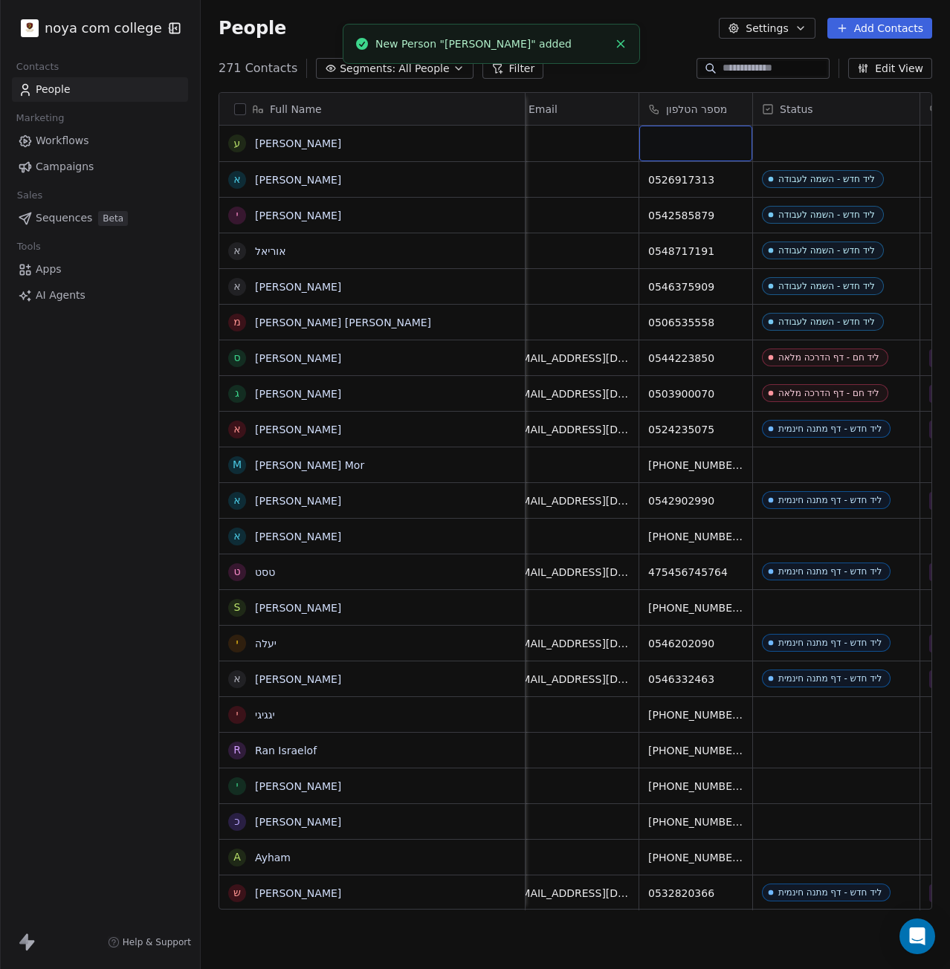
click at [697, 143] on div "grid" at bounding box center [695, 144] width 113 height 36
click at [697, 143] on input at bounding box center [695, 144] width 107 height 30
type input "**********"
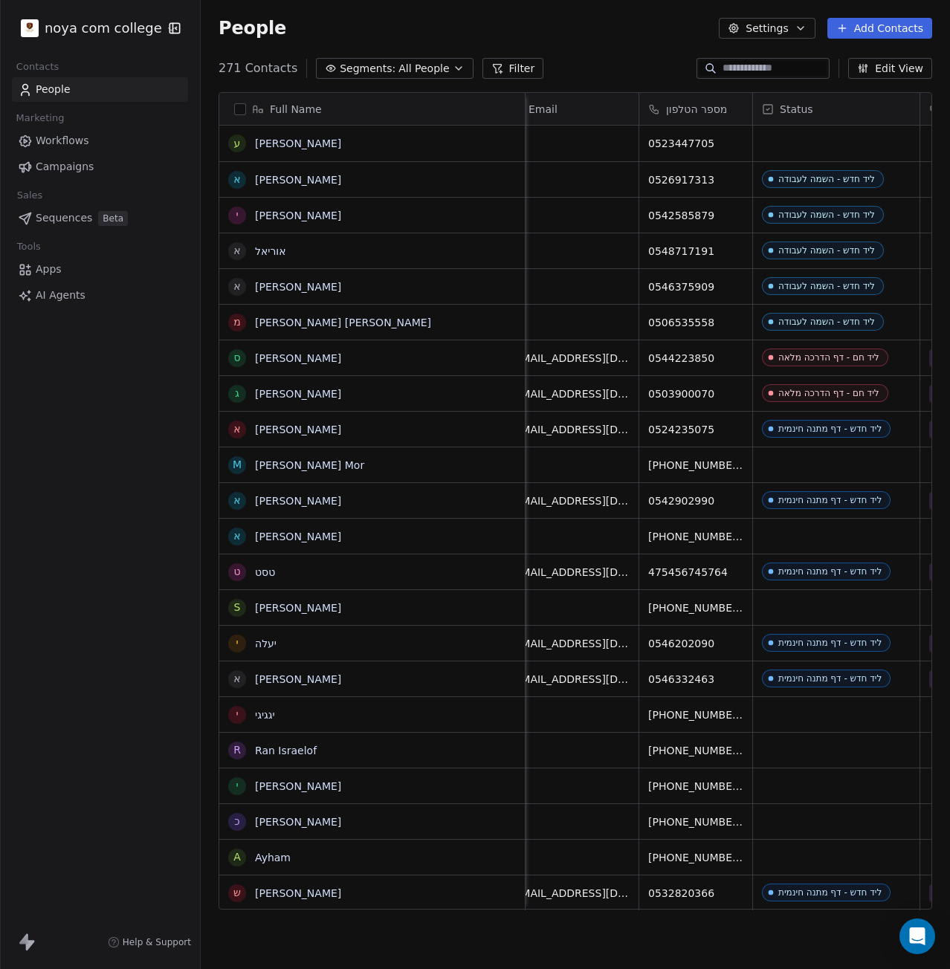
click at [844, 143] on html "noya com college Contacts People Marketing Workflows Campaigns Sales Sequences …" at bounding box center [475, 484] width 950 height 969
click at [844, 143] on div "grid" at bounding box center [836, 144] width 166 height 36
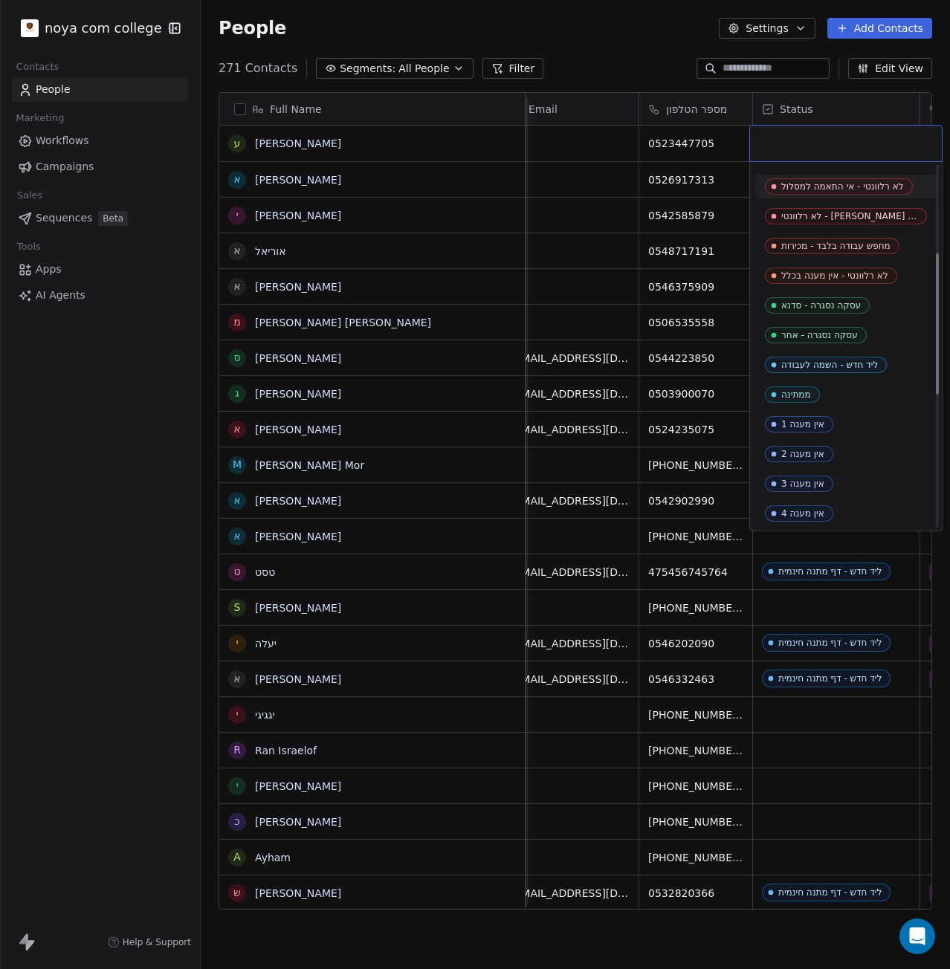
scroll to position [223, 0]
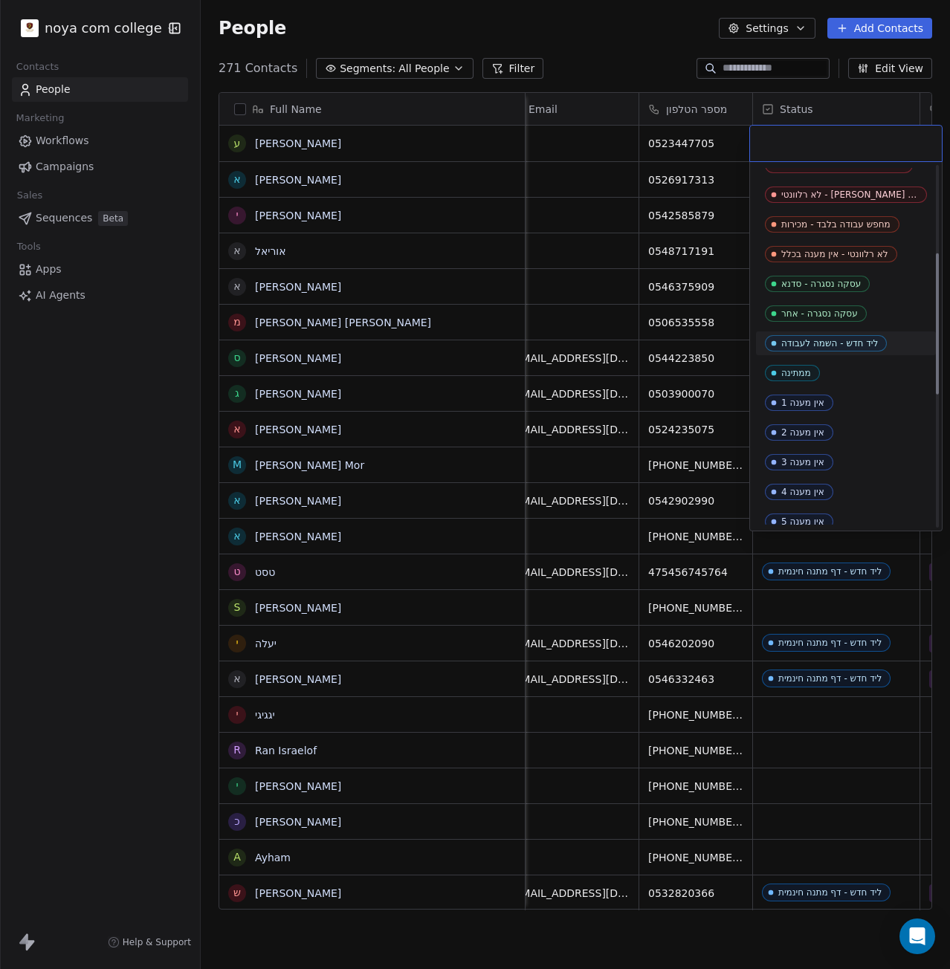
click at [838, 338] on div "ליד חדש - השמה לעבודה" at bounding box center [829, 343] width 97 height 10
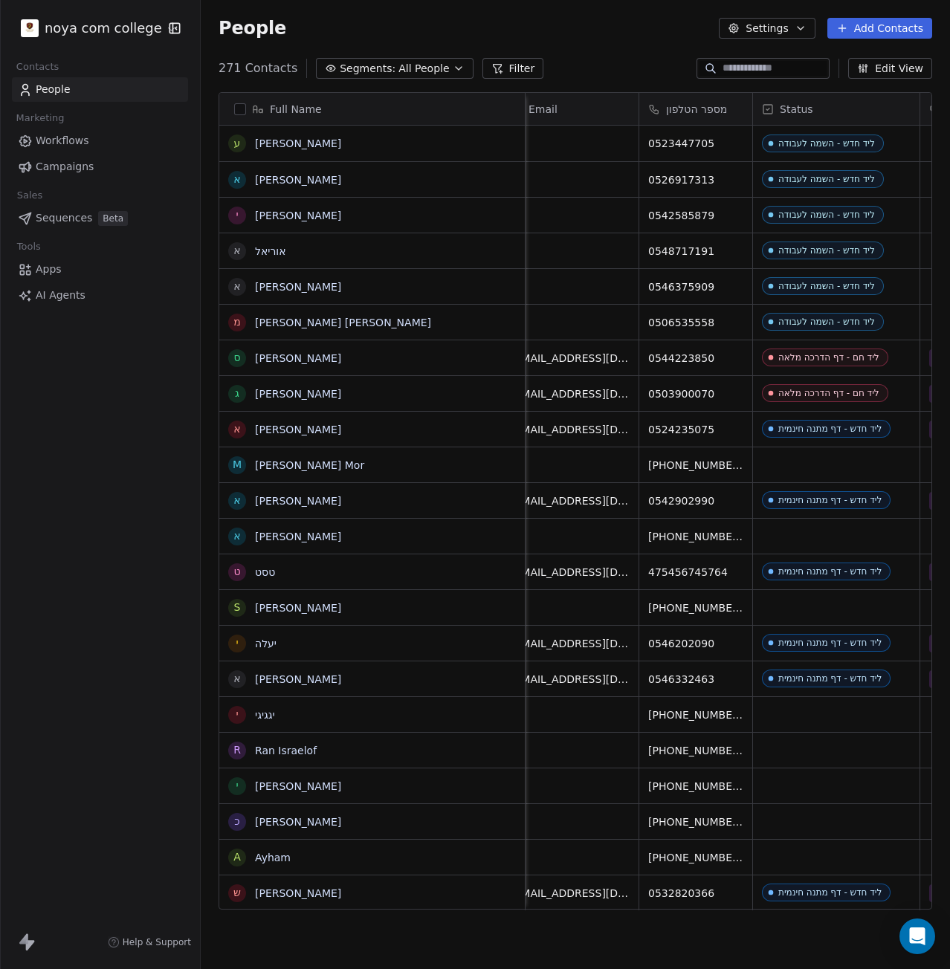
click at [907, 22] on button "Add Contacts" at bounding box center [879, 28] width 105 height 21
click at [863, 60] on span "Create new contact" at bounding box center [887, 61] width 102 height 16
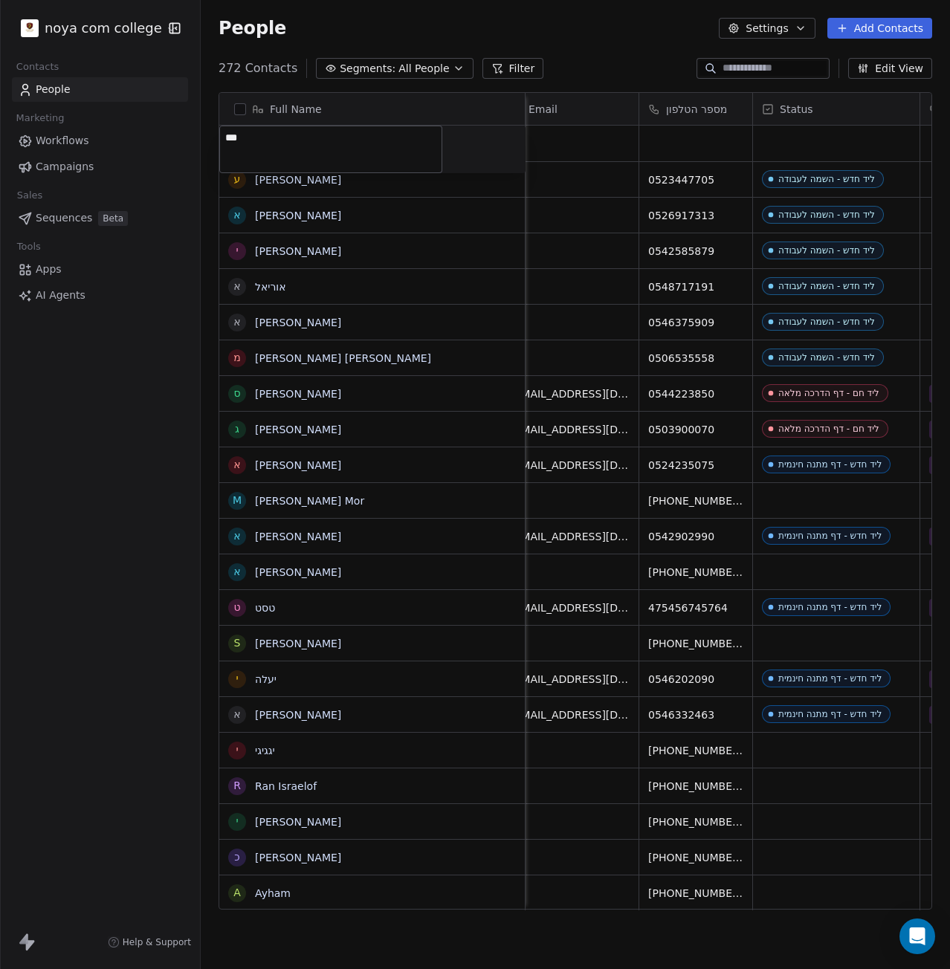
type textarea "****"
click at [711, 148] on html "noya com college Contacts People Marketing Workflows Campaigns Sales Sequences …" at bounding box center [475, 484] width 950 height 969
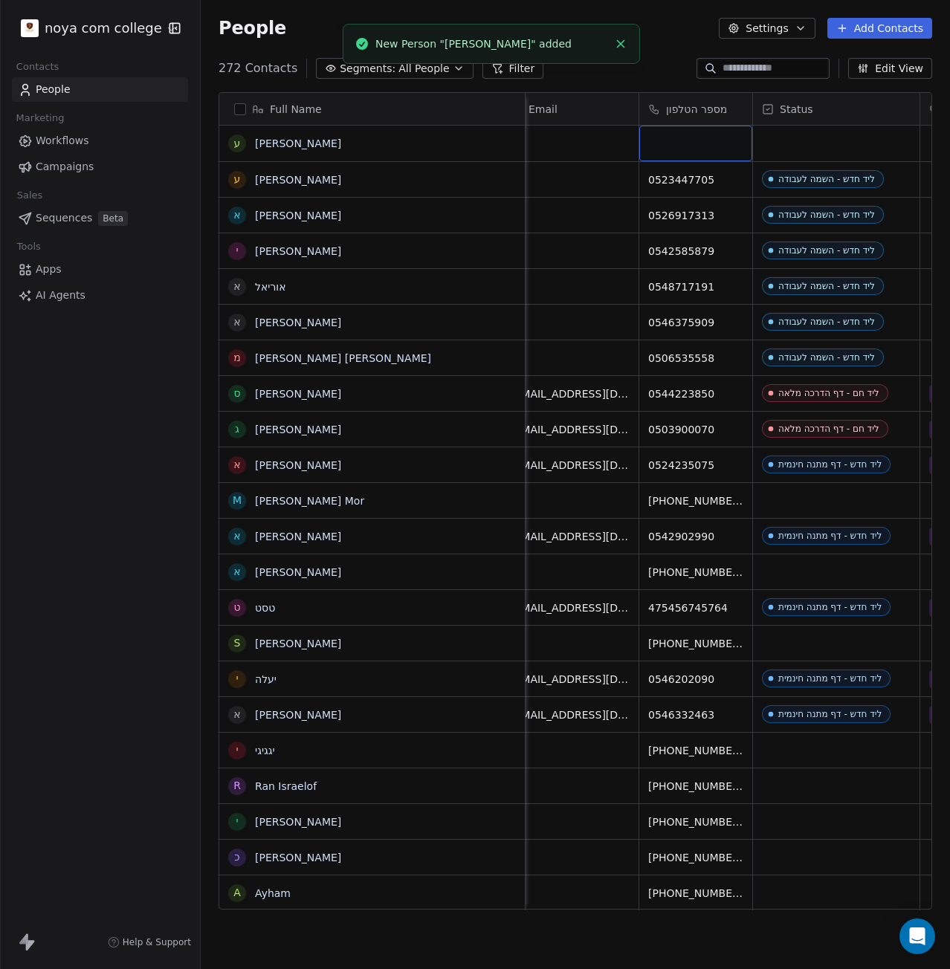
click at [717, 151] on div "grid" at bounding box center [695, 144] width 113 height 36
click at [716, 136] on input at bounding box center [695, 144] width 107 height 30
type input "**********"
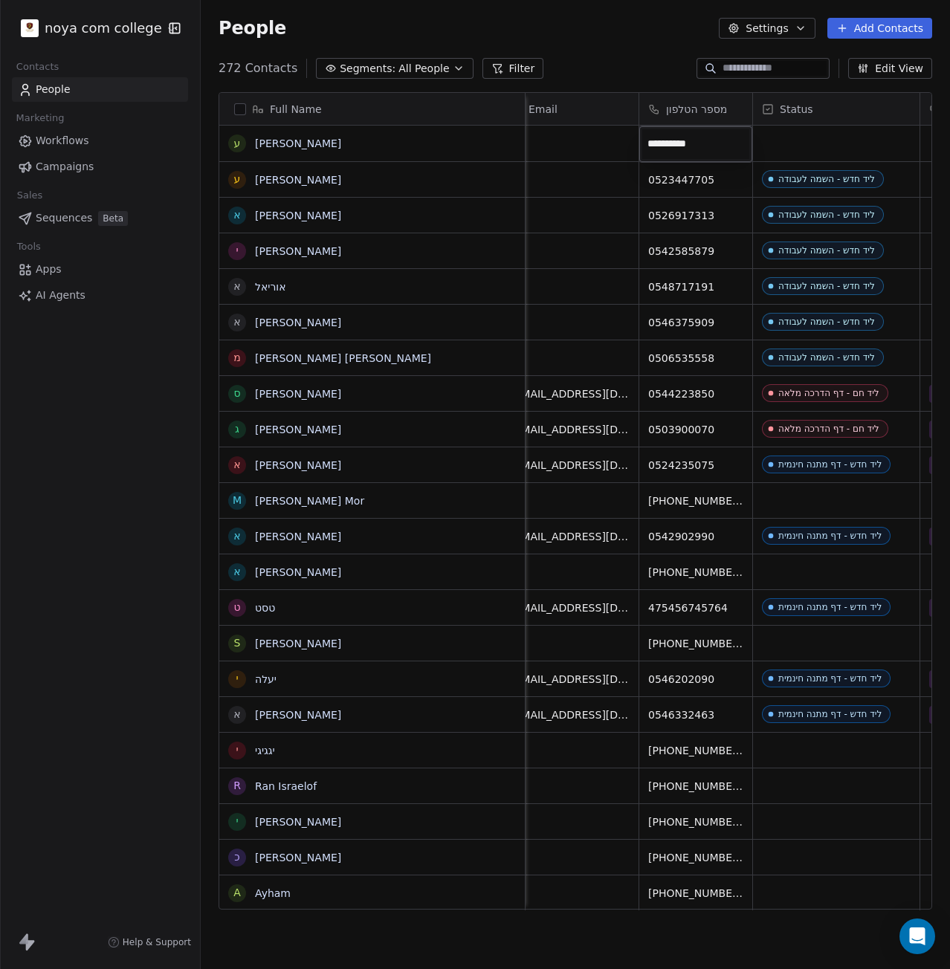
click at [853, 146] on html "noya com college Contacts People Marketing Workflows Campaigns Sales Sequences …" at bounding box center [475, 484] width 950 height 969
click at [853, 146] on div "grid" at bounding box center [836, 144] width 166 height 36
click at [842, 109] on div "Status" at bounding box center [835, 109] width 146 height 15
click at [642, 36] on html "noya com college Contacts People Marketing Workflows Campaigns Sales Sequences …" at bounding box center [475, 484] width 950 height 969
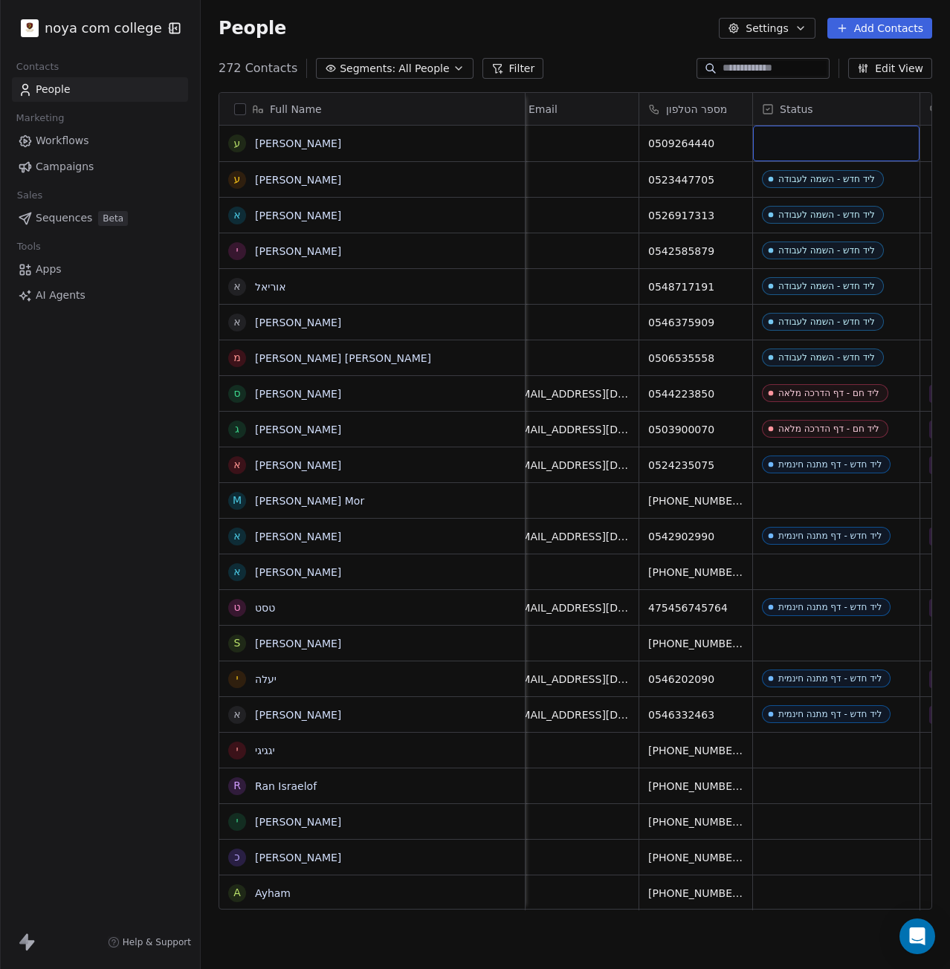
click at [786, 135] on div "grid" at bounding box center [836, 144] width 166 height 36
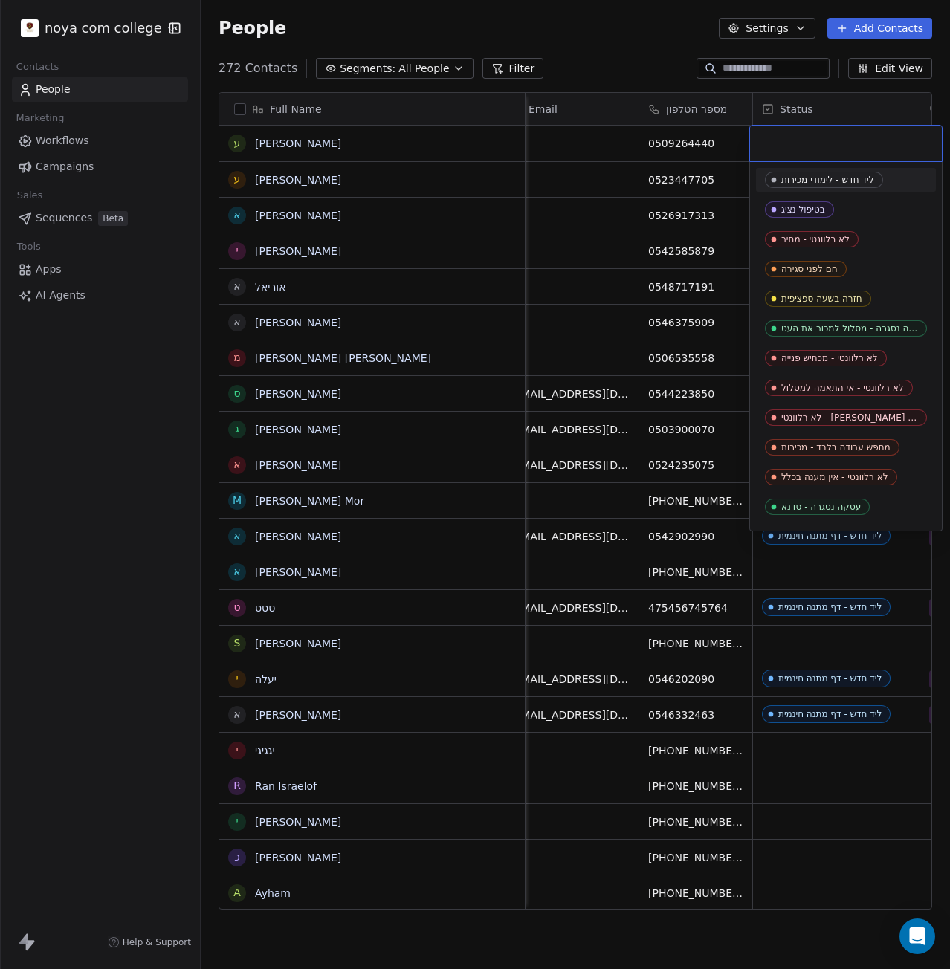
click at [786, 135] on div at bounding box center [846, 144] width 192 height 36
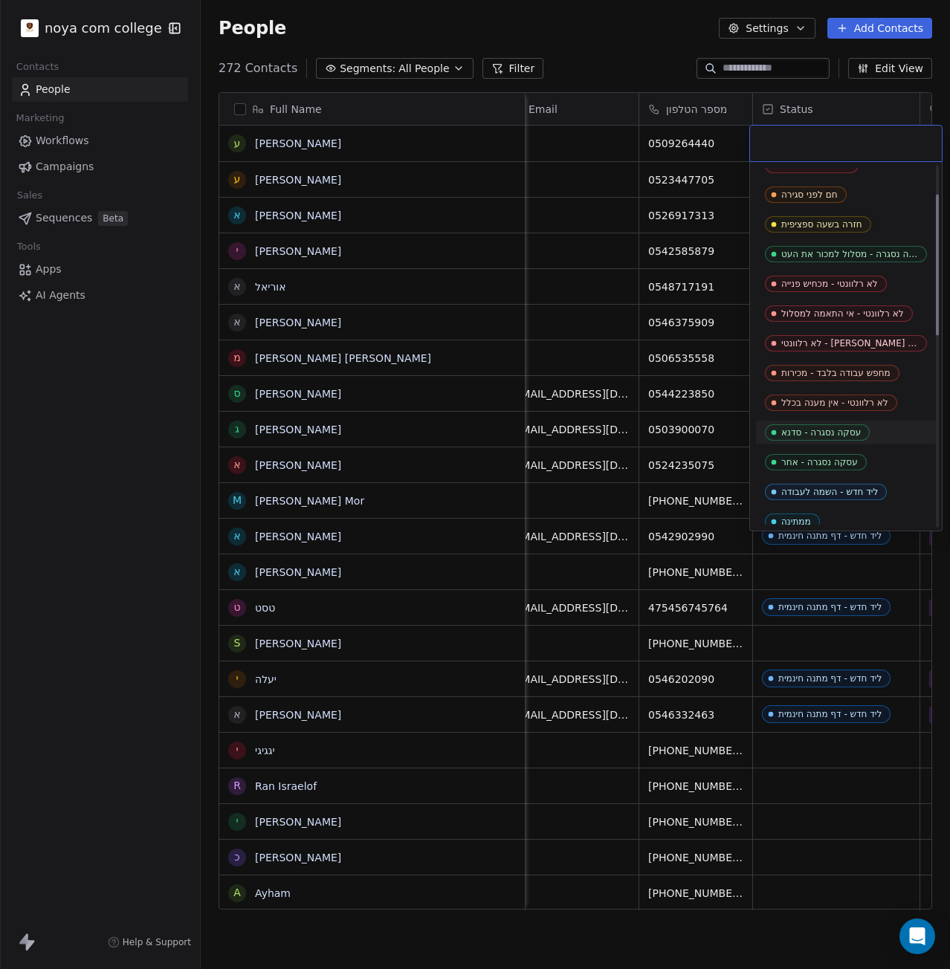
scroll to position [149, 0]
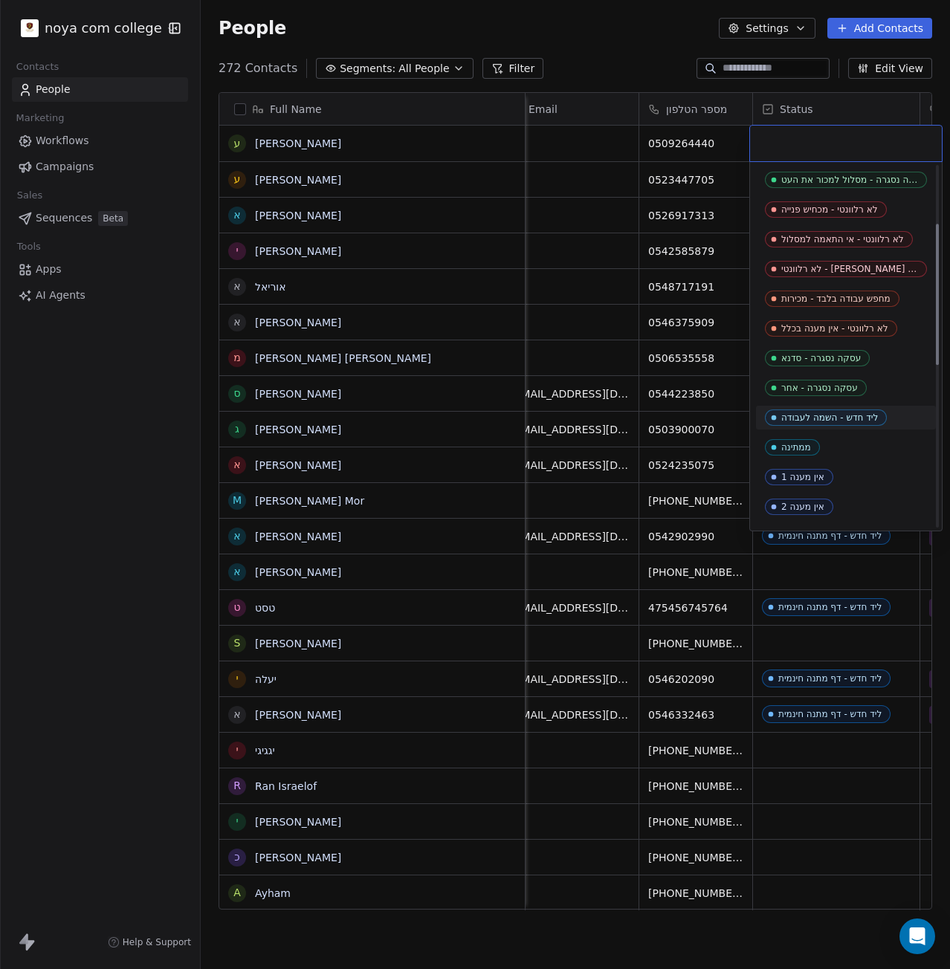
click at [859, 413] on div "ליד חדש - השמה לעבודה" at bounding box center [829, 417] width 97 height 10
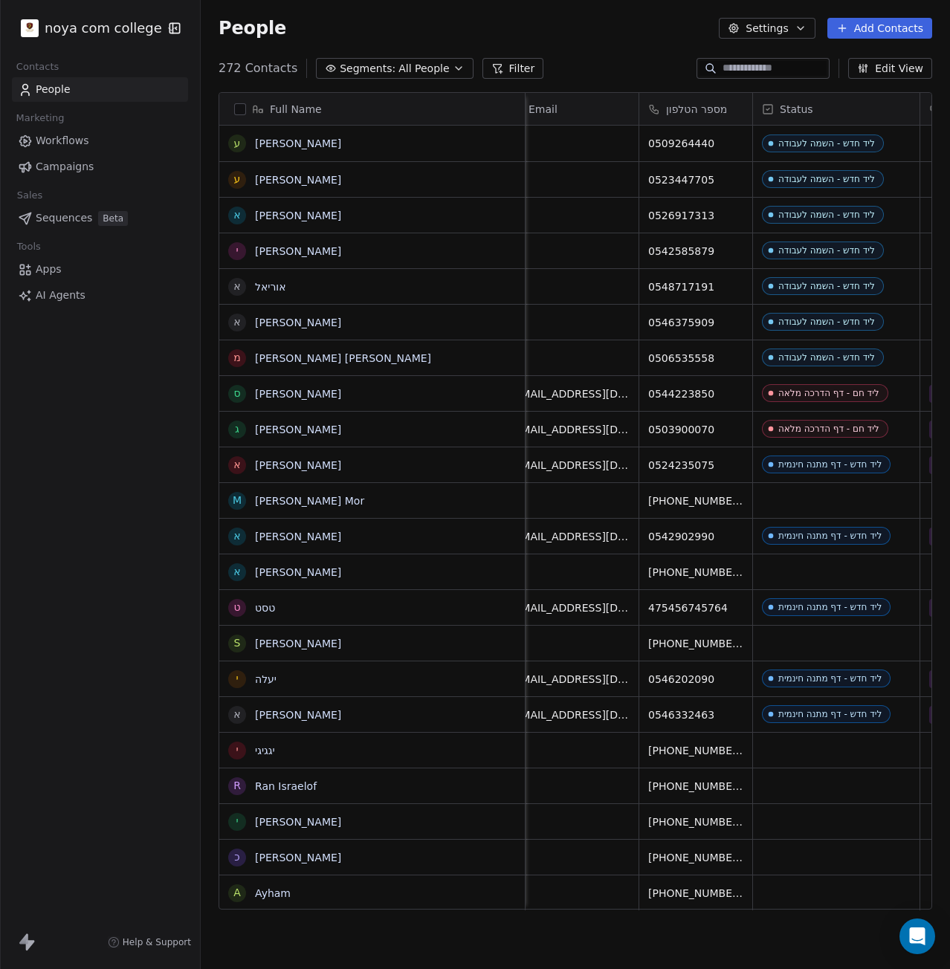
click at [867, 32] on button "Add Contacts" at bounding box center [879, 28] width 105 height 21
click at [875, 57] on span "Create new contact" at bounding box center [887, 61] width 102 height 16
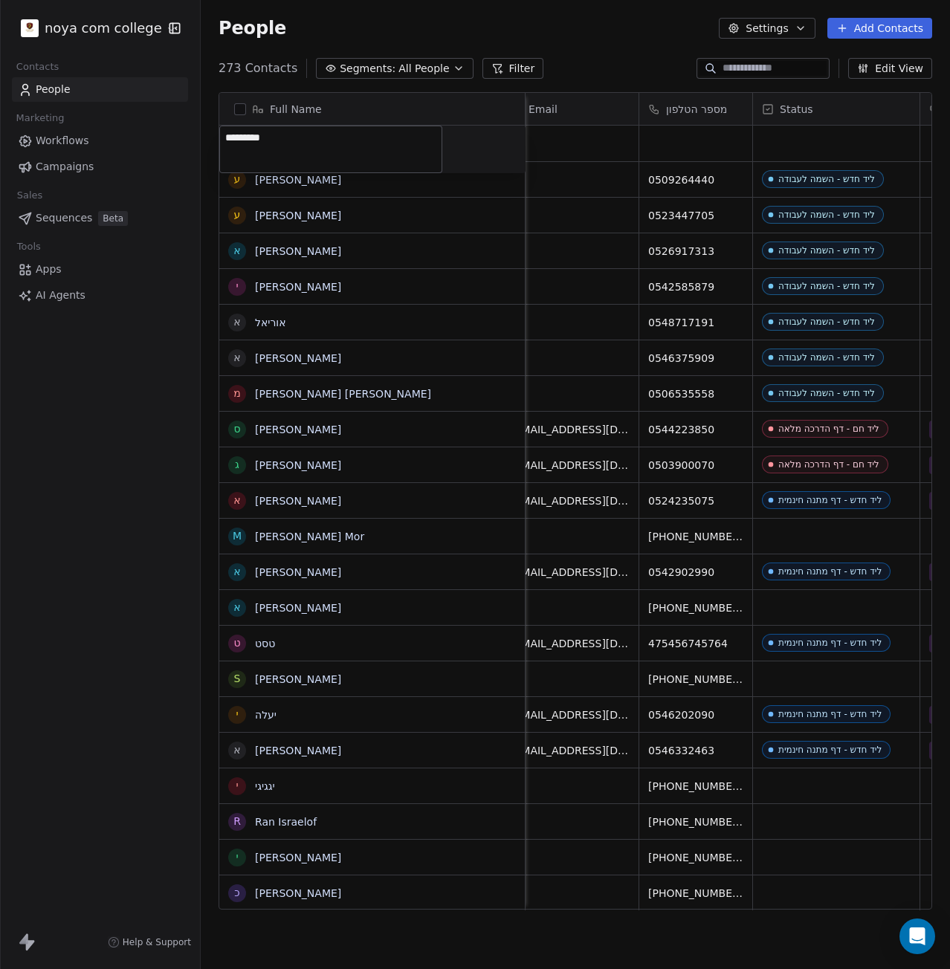
type textarea "**********"
click at [716, 148] on html "noya com college Contacts People Marketing Workflows Campaigns Sales Sequences …" at bounding box center [475, 484] width 950 height 969
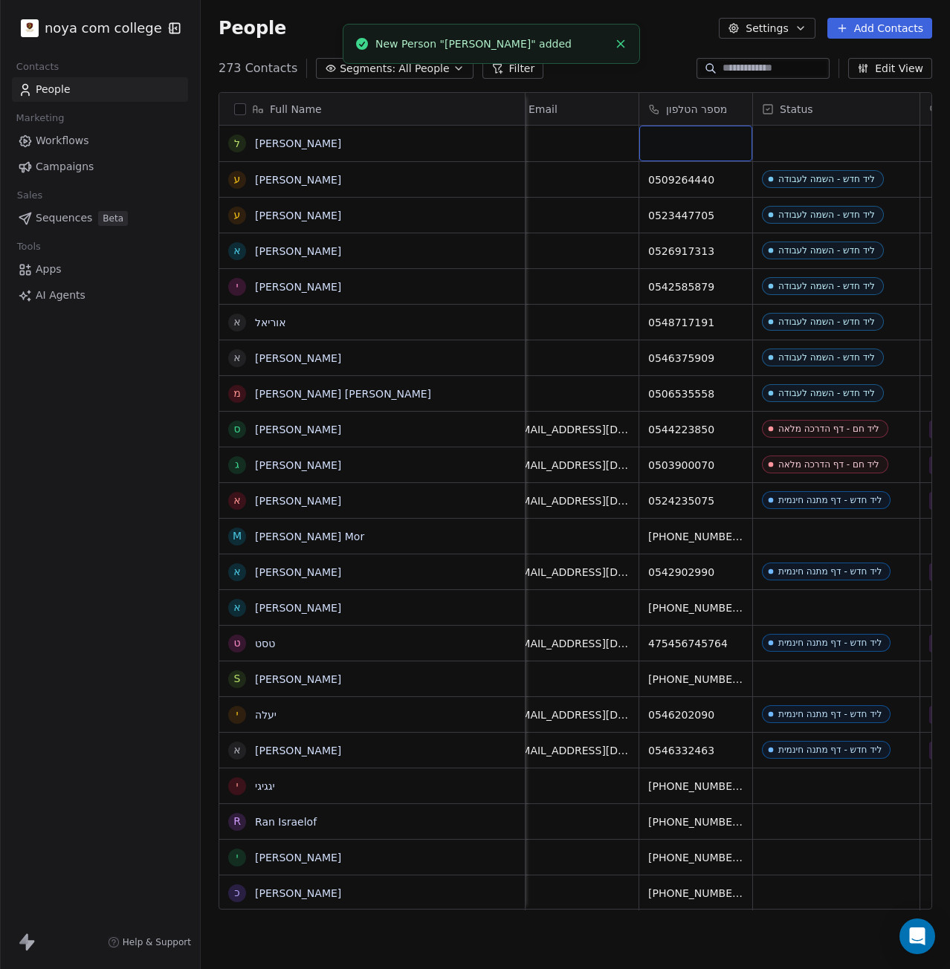
click at [716, 148] on div "grid" at bounding box center [695, 144] width 113 height 36
click at [664, 143] on div "grid" at bounding box center [695, 144] width 113 height 36
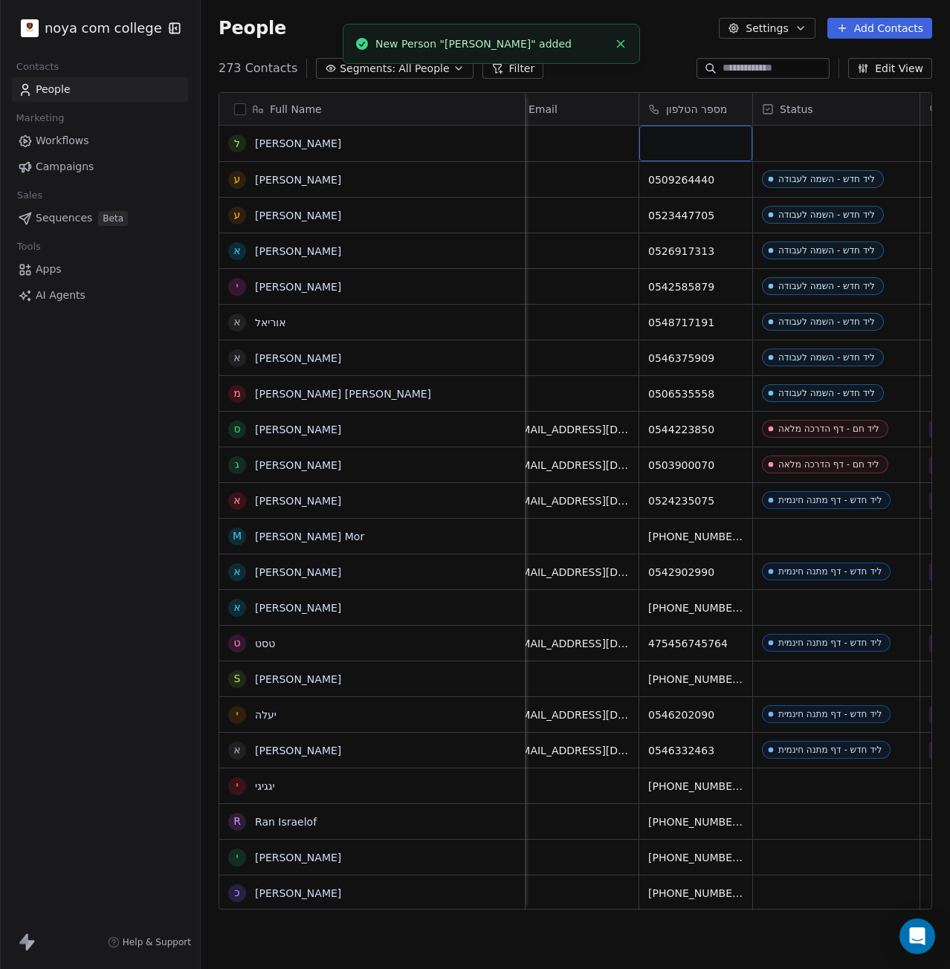
click at [664, 143] on div "grid" at bounding box center [695, 144] width 113 height 36
type input "**********"
click at [822, 140] on html "noya com college Contacts People Marketing Workflows Campaigns Sales Sequences …" at bounding box center [475, 484] width 950 height 969
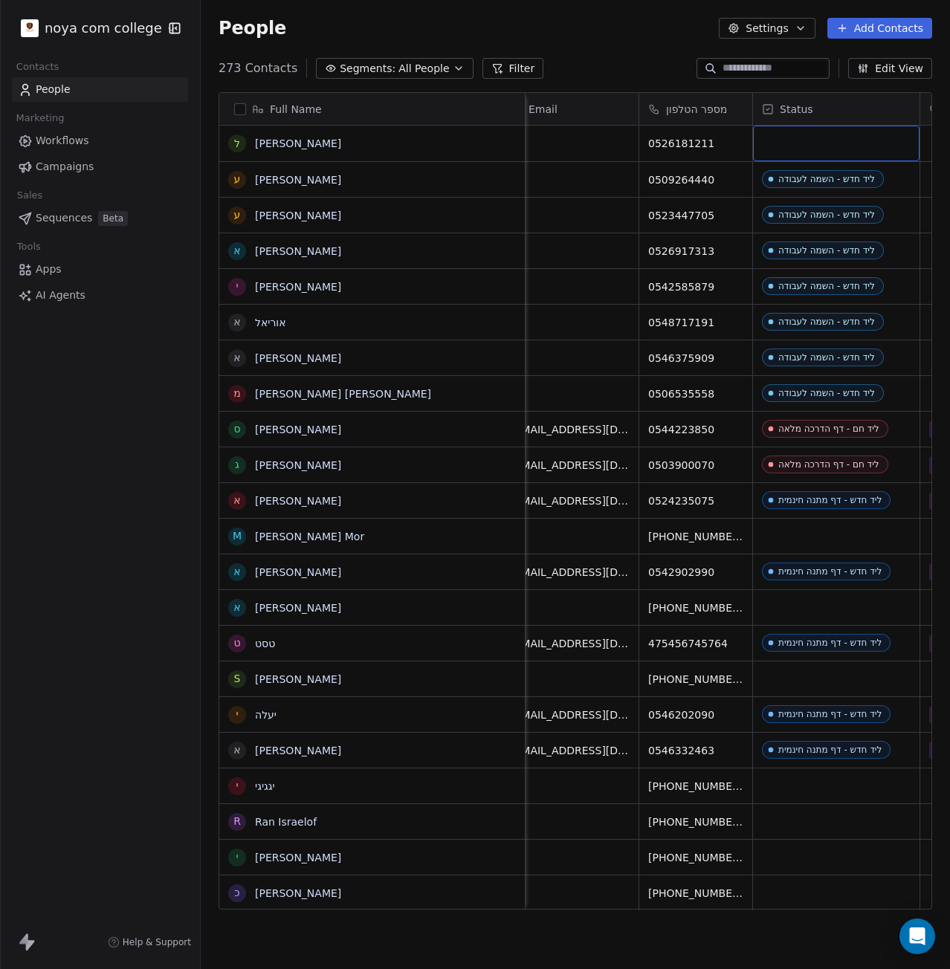
click at [822, 140] on div "grid" at bounding box center [836, 144] width 166 height 36
click at [805, 148] on div "grid" at bounding box center [836, 144] width 166 height 36
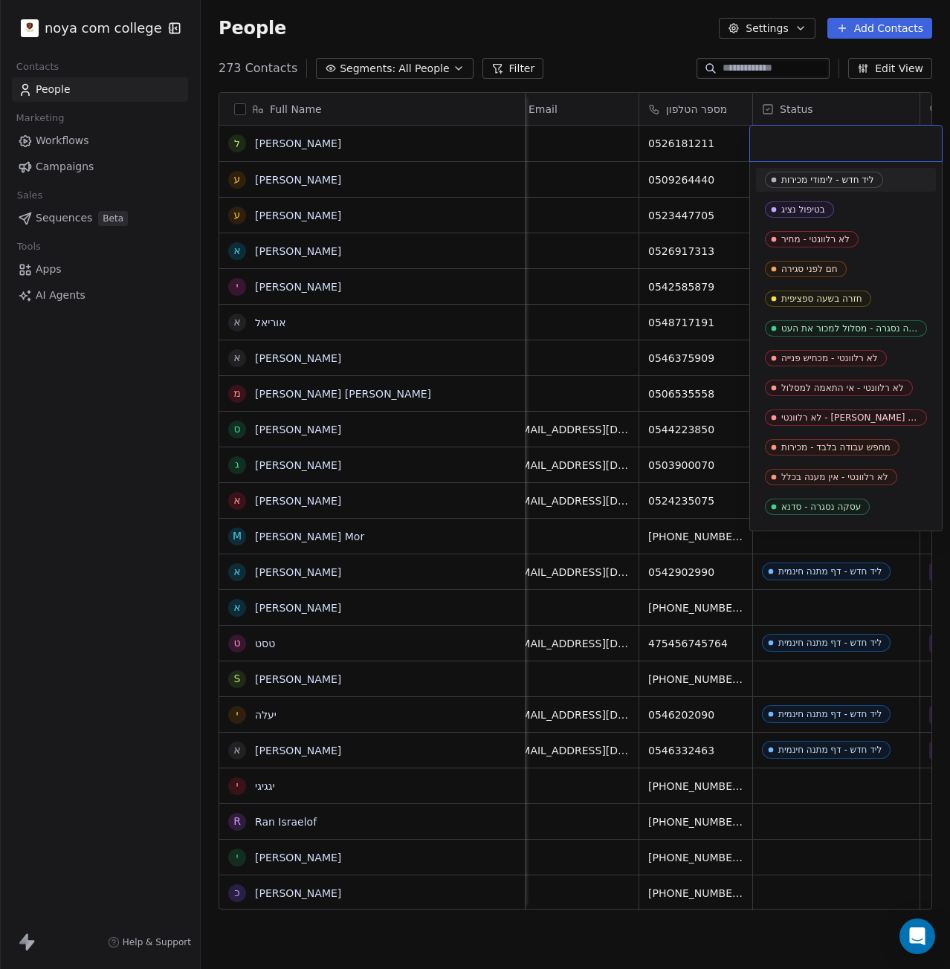
click at [805, 148] on input "text" at bounding box center [846, 143] width 174 height 16
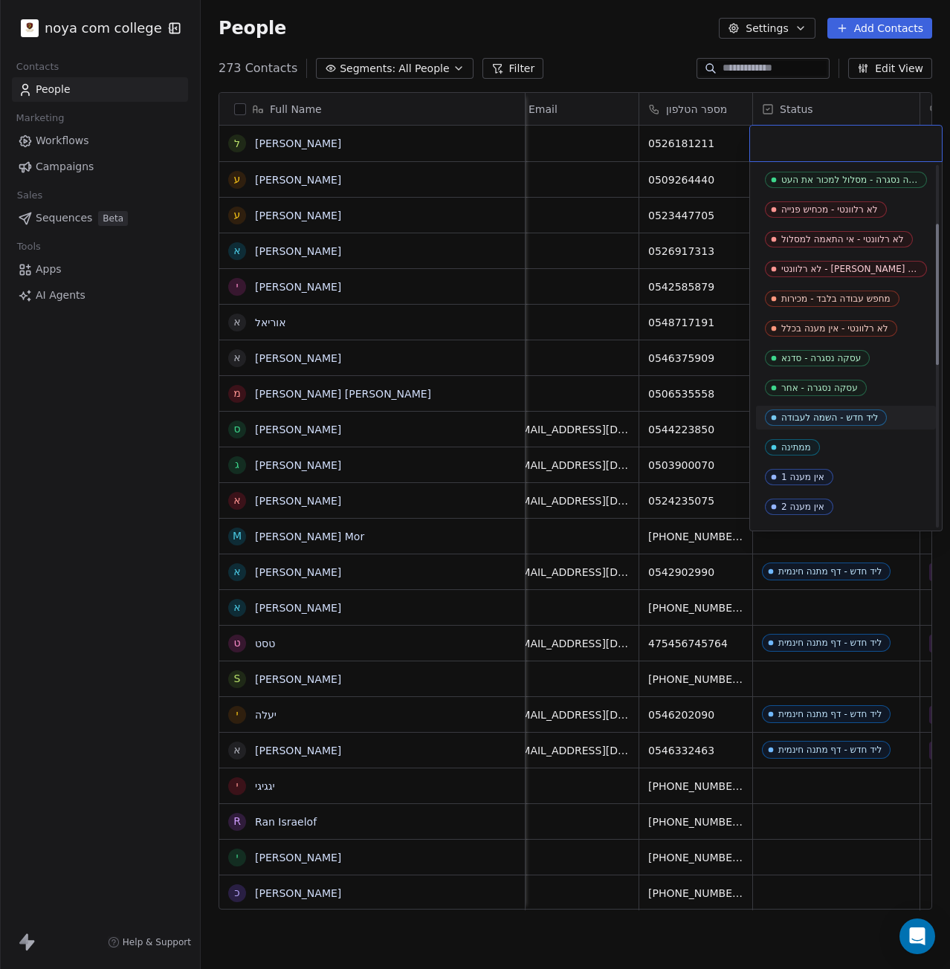
click at [861, 406] on div "ליד חדש - השמה לעבודה" at bounding box center [846, 418] width 180 height 24
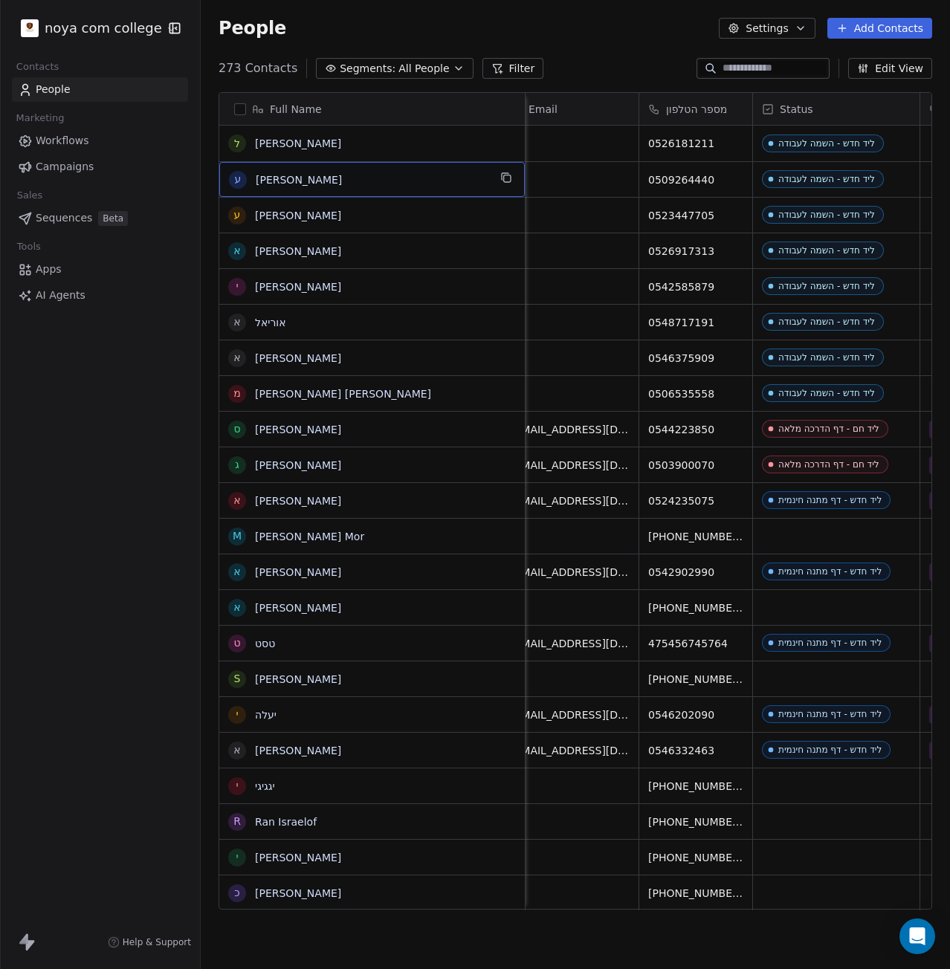
click at [409, 187] on div "ע [PERSON_NAME]" at bounding box center [358, 180] width 259 height 18
click at [409, 187] on textarea "****" at bounding box center [330, 185] width 221 height 46
type textarea "*********"
click at [889, 29] on button "Add Contacts" at bounding box center [879, 28] width 105 height 21
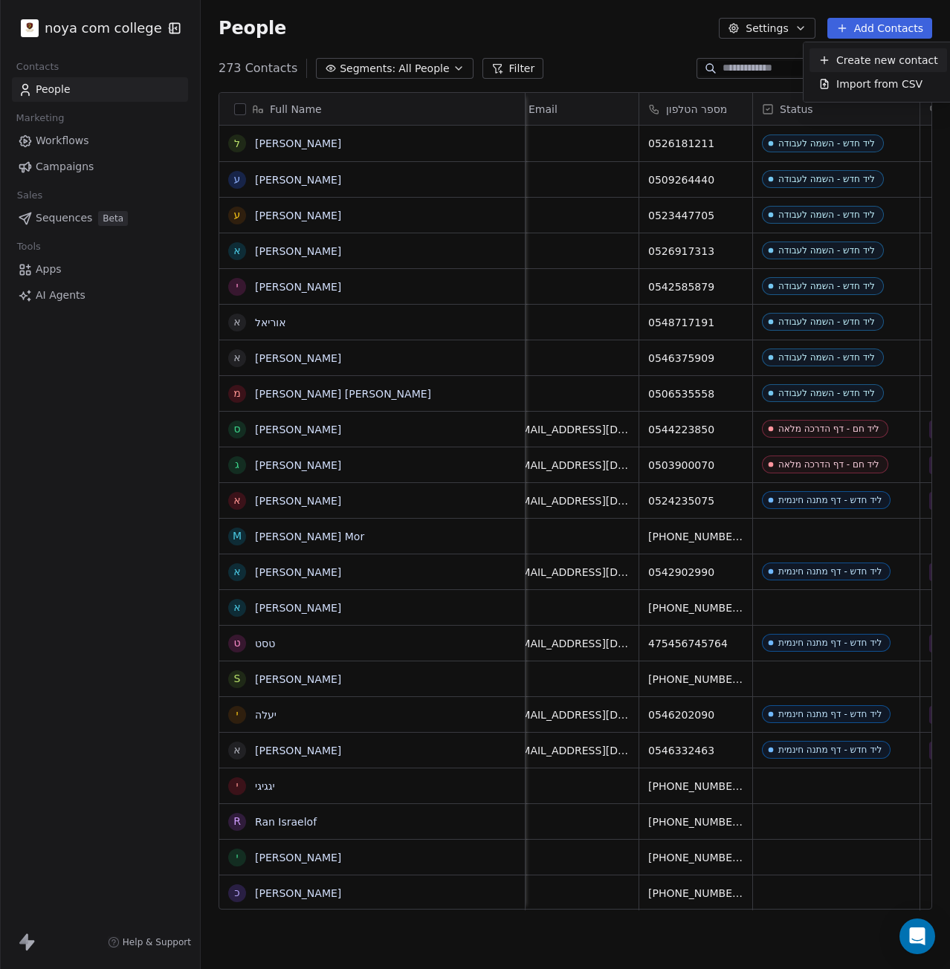
click at [867, 59] on span "Create new contact" at bounding box center [887, 61] width 102 height 16
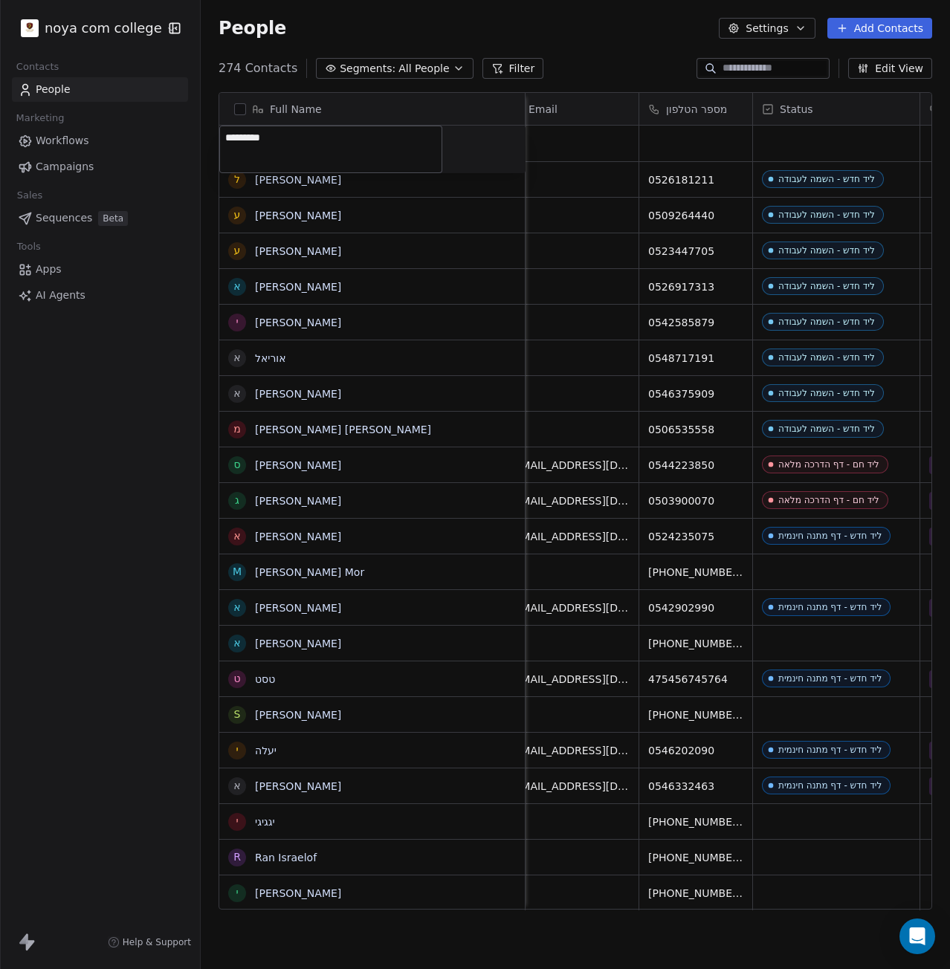
type textarea "**********"
click at [725, 140] on html "noya com college Contacts People Marketing Workflows Campaigns Sales Sequences …" at bounding box center [475, 484] width 950 height 969
click at [725, 140] on div "grid" at bounding box center [695, 144] width 113 height 36
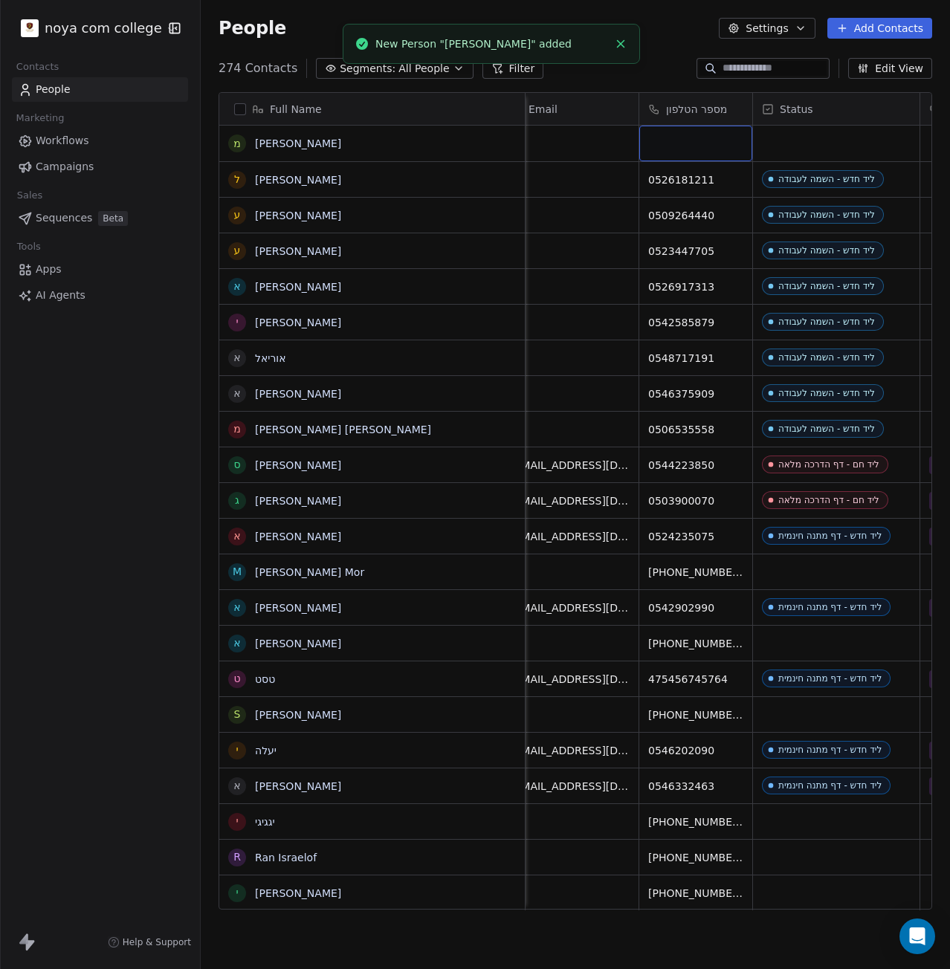
click at [688, 140] on div "grid" at bounding box center [695, 144] width 113 height 36
click at [688, 140] on input at bounding box center [695, 144] width 107 height 30
type input "**********"
click at [811, 146] on html "noya com college Contacts People Marketing Workflows Campaigns Sales Sequences …" at bounding box center [475, 484] width 950 height 969
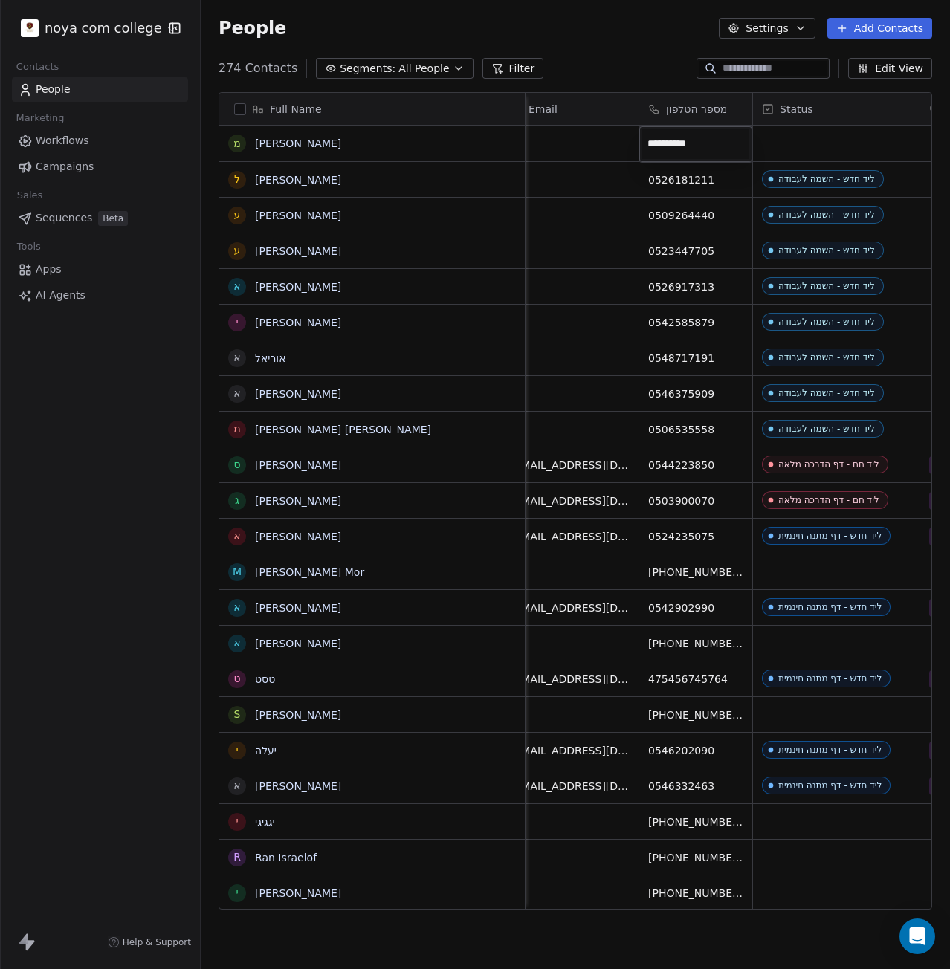
click at [811, 146] on html "noya com college Contacts People Marketing Workflows Campaigns Sales Sequences …" at bounding box center [475, 484] width 950 height 969
click at [800, 134] on div "grid" at bounding box center [836, 144] width 166 height 36
click at [864, 140] on div "grid" at bounding box center [836, 144] width 166 height 36
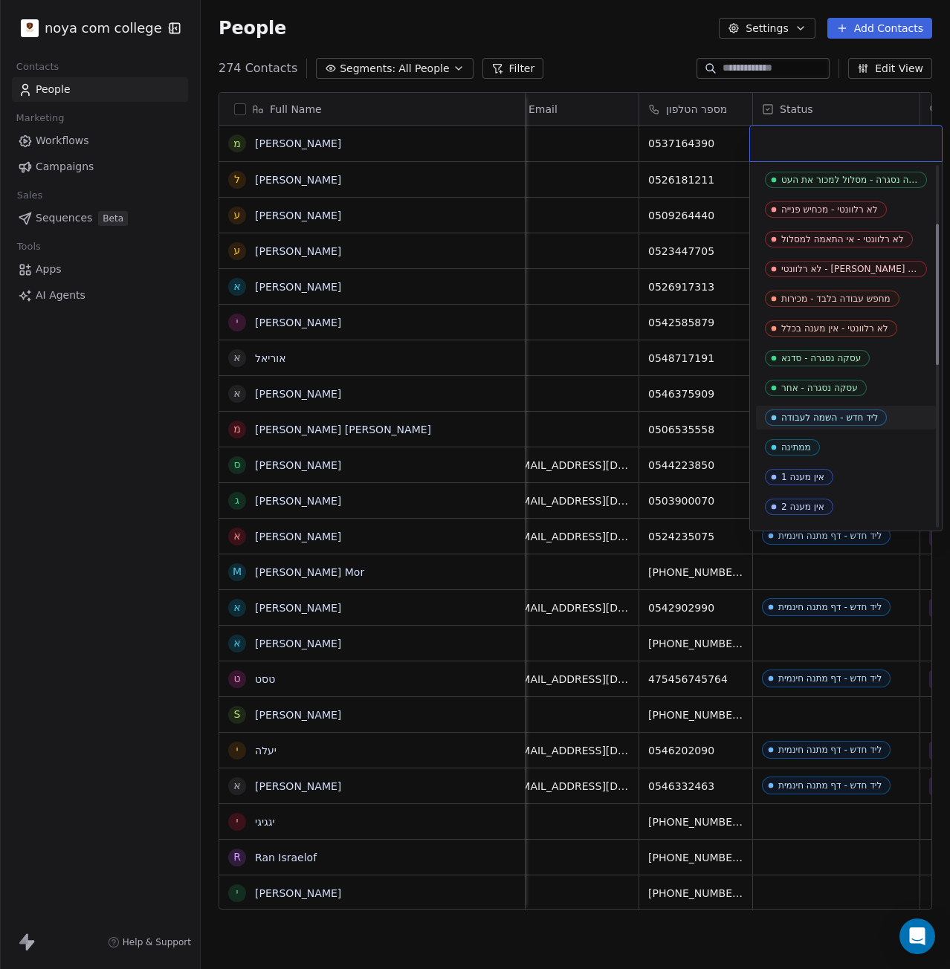
click at [847, 413] on div "ליד חדש - השמה לעבודה" at bounding box center [829, 417] width 97 height 10
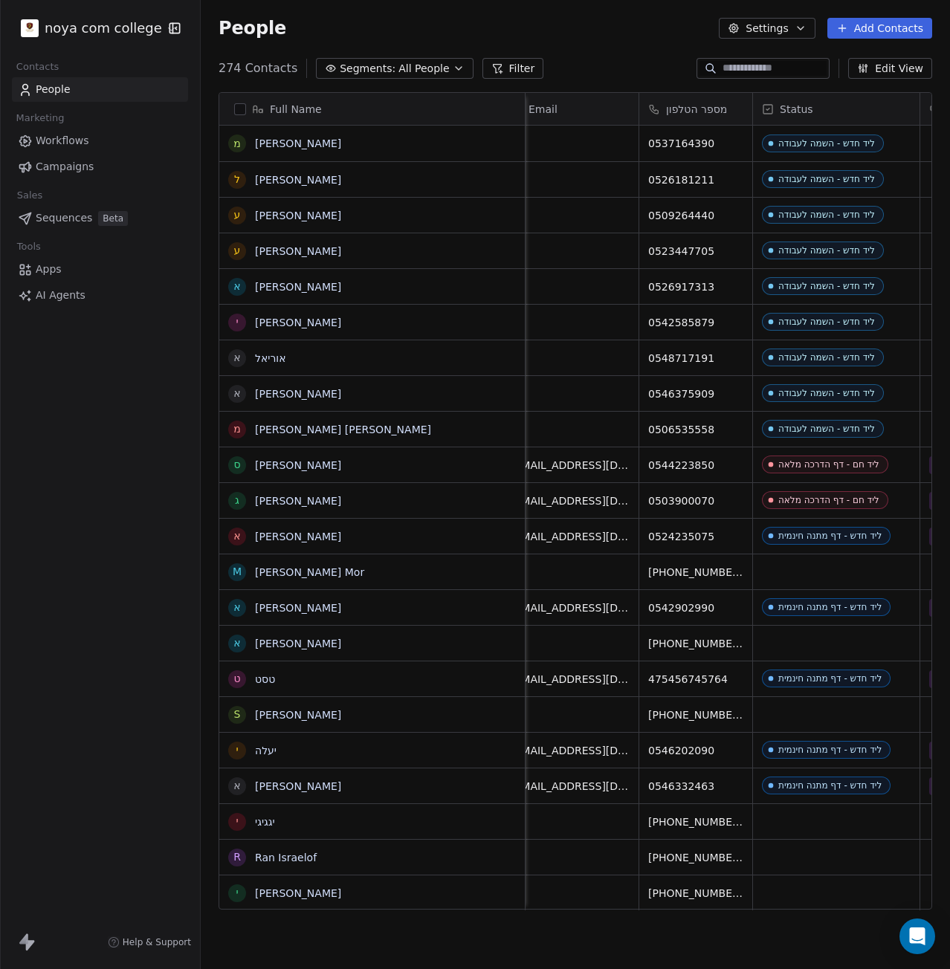
click at [896, 32] on button "Add Contacts" at bounding box center [879, 28] width 105 height 21
click at [878, 59] on span "Create new contact" at bounding box center [887, 61] width 102 height 16
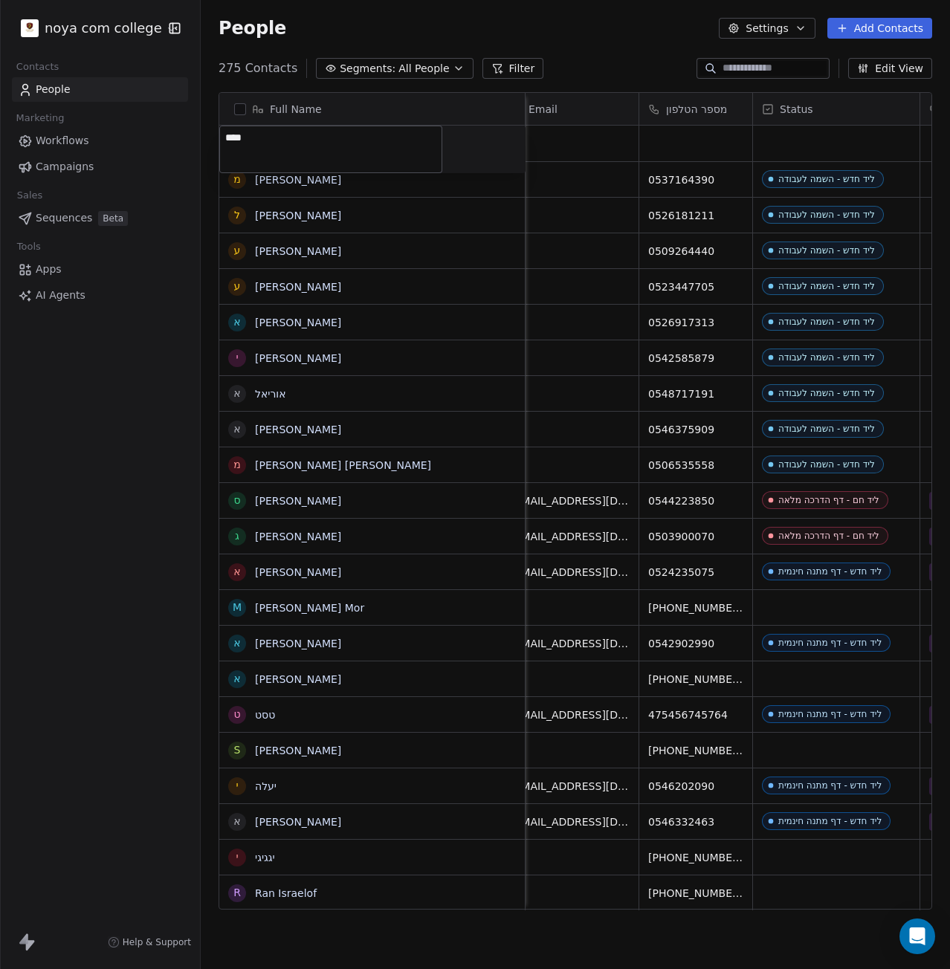
type textarea "*****"
click at [723, 140] on html "noya com college Contacts People Marketing Workflows Campaigns Sales Sequences …" at bounding box center [475, 484] width 950 height 969
click at [723, 140] on div "grid" at bounding box center [695, 144] width 113 height 36
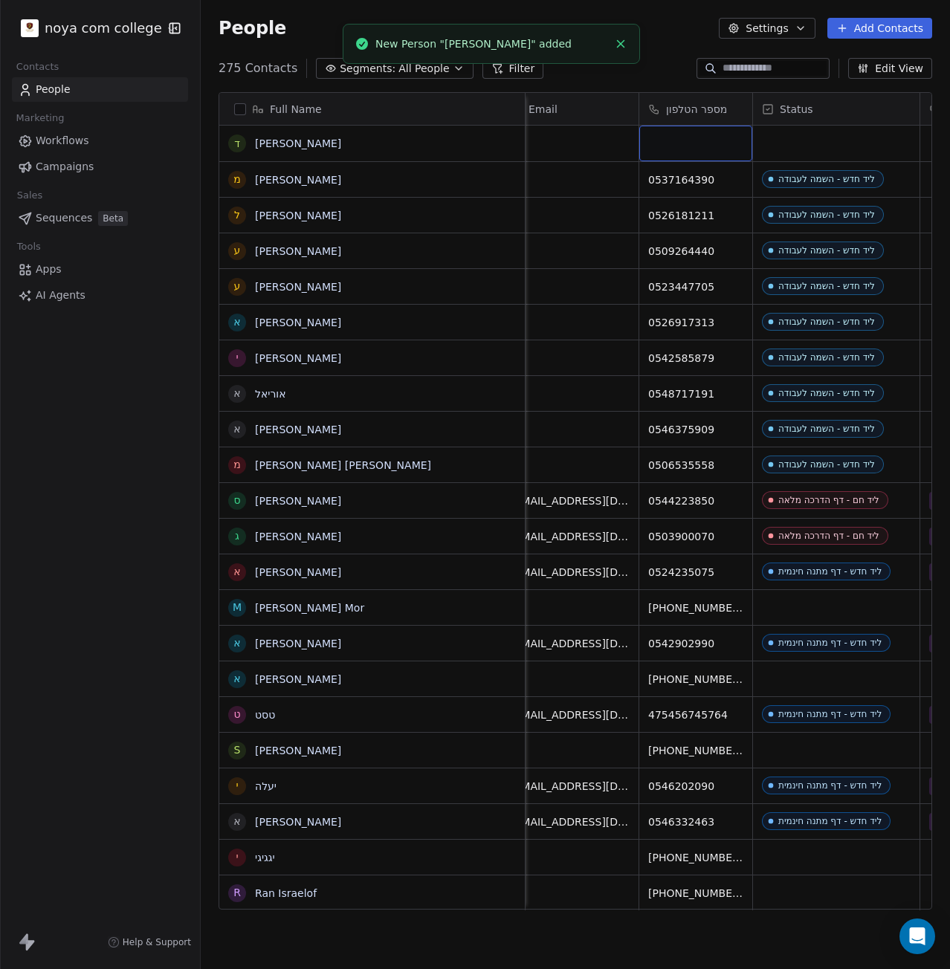
click at [723, 140] on div "grid" at bounding box center [695, 144] width 113 height 36
click at [721, 139] on div "grid" at bounding box center [695, 144] width 113 height 36
click at [717, 141] on div "grid" at bounding box center [695, 144] width 113 height 36
click at [701, 146] on input at bounding box center [695, 144] width 107 height 30
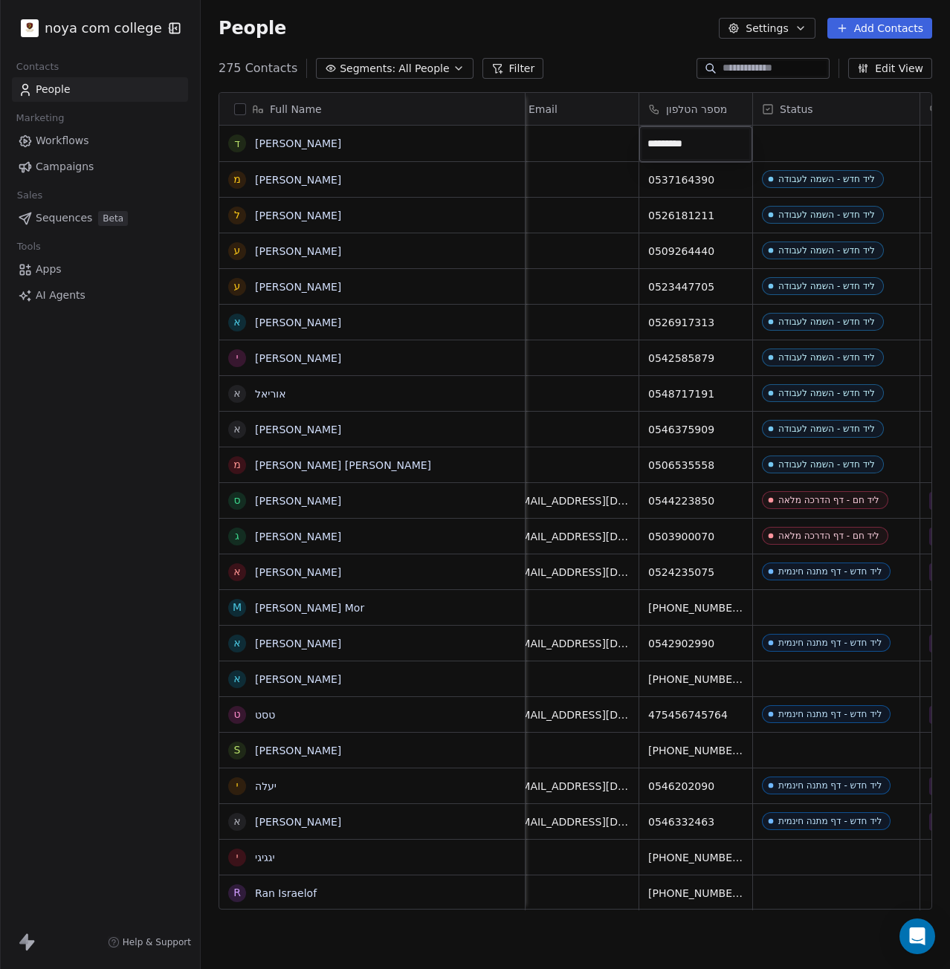
type input "**********"
click at [844, 139] on html "noya com college Contacts People Marketing Workflows Campaigns Sales Sequences …" at bounding box center [475, 484] width 950 height 969
click at [844, 139] on div "grid" at bounding box center [836, 144] width 166 height 36
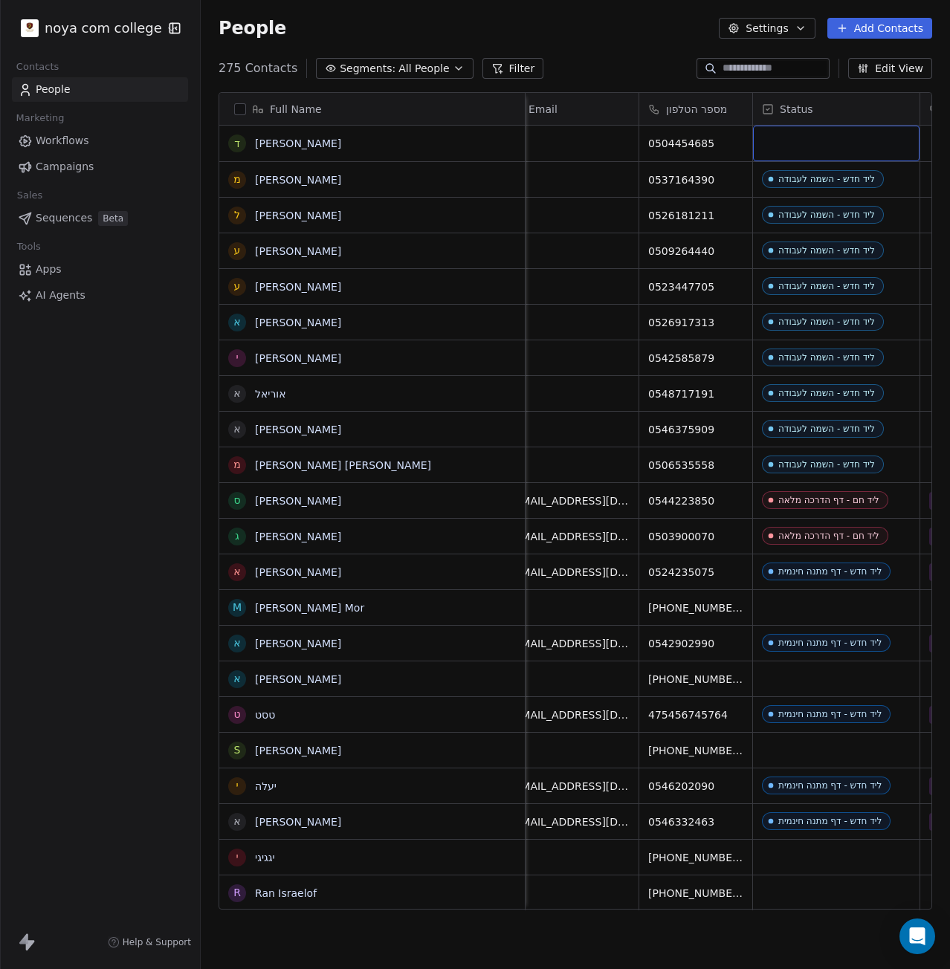
click at [829, 150] on div "grid" at bounding box center [836, 144] width 166 height 36
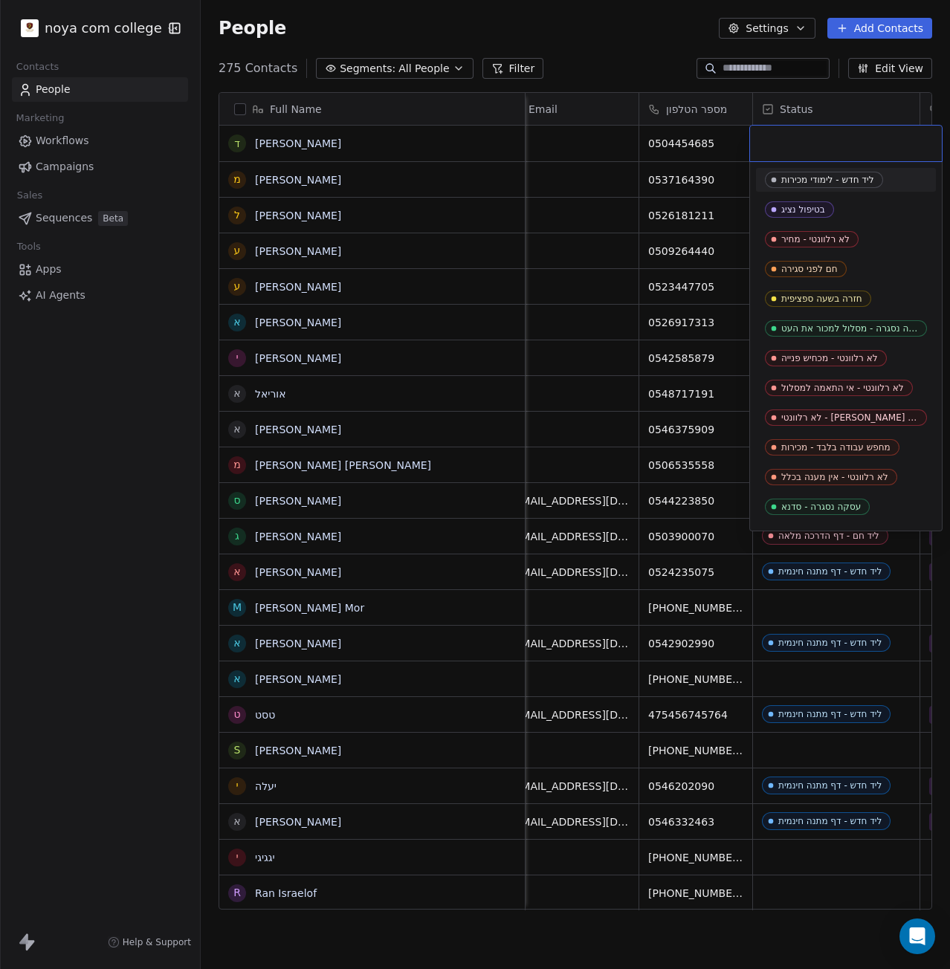
click at [829, 150] on input "text" at bounding box center [846, 143] width 174 height 16
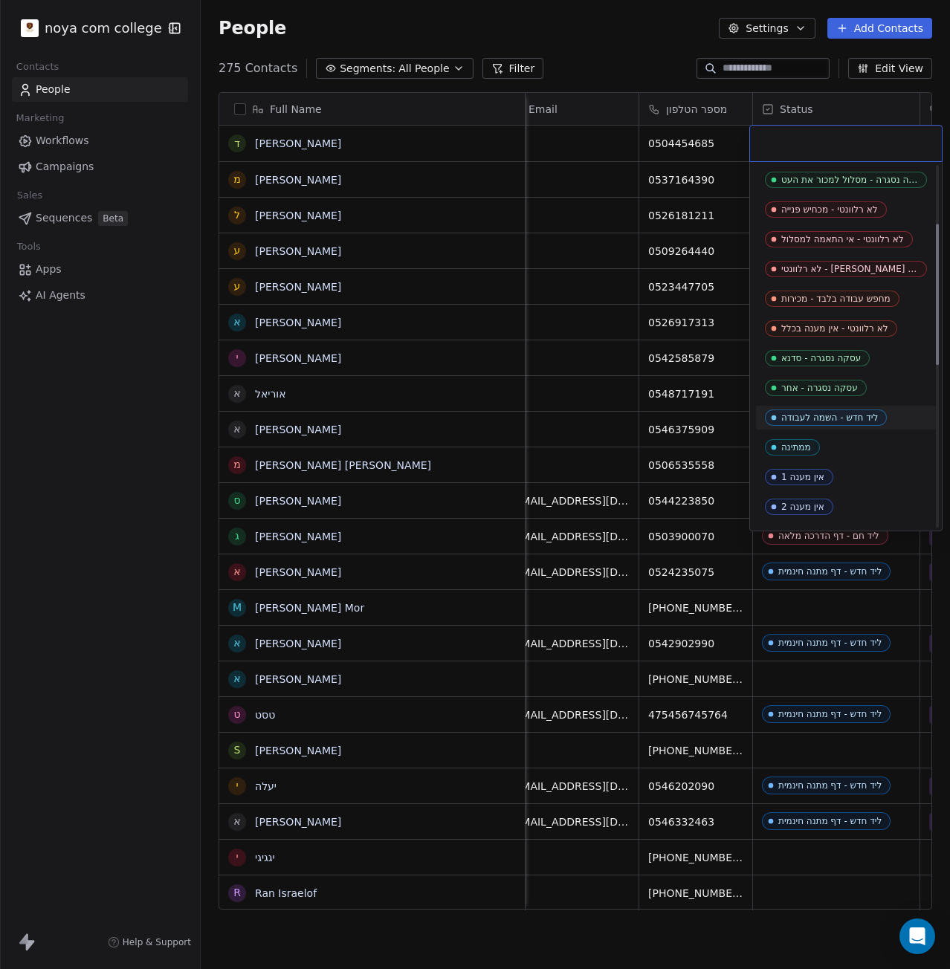
drag, startPoint x: 862, startPoint y: 412, endPoint x: 874, endPoint y: 252, distance: 161.0
click at [863, 413] on div "ליד חדש - השמה לעבודה" at bounding box center [829, 417] width 97 height 10
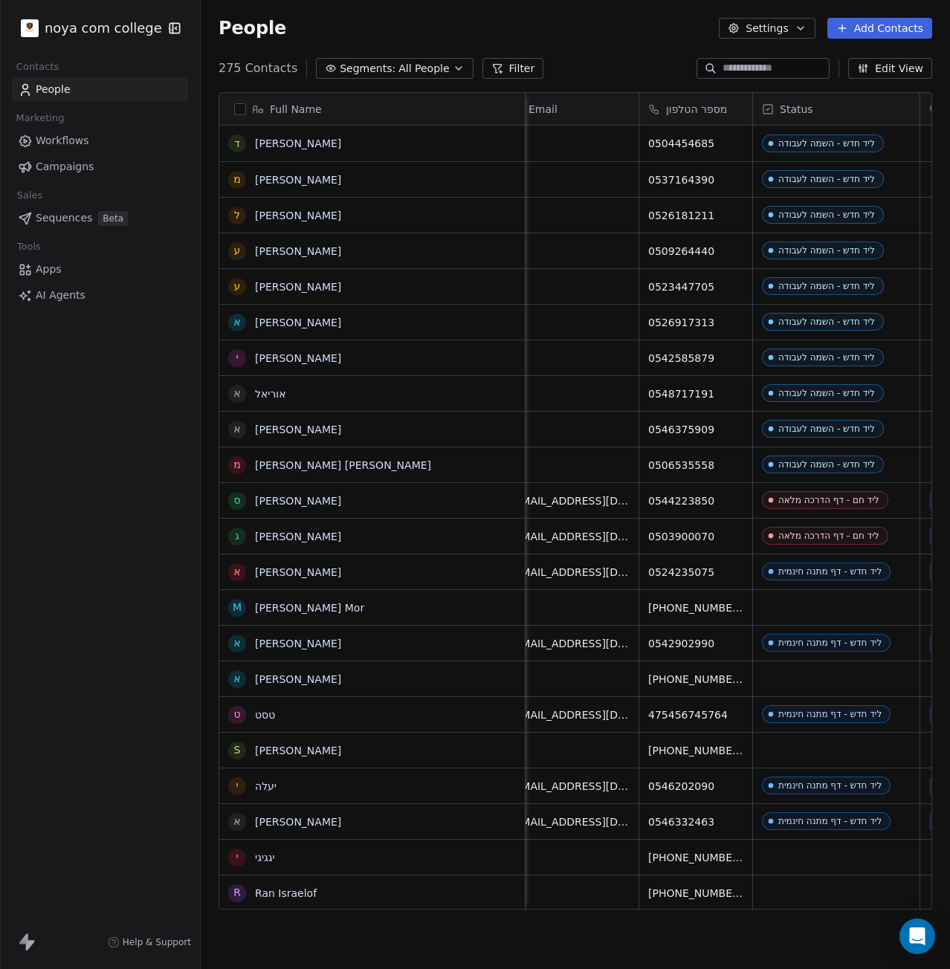
click at [888, 22] on button "Add Contacts" at bounding box center [879, 28] width 105 height 21
click at [901, 56] on span "Create new contact" at bounding box center [887, 61] width 102 height 16
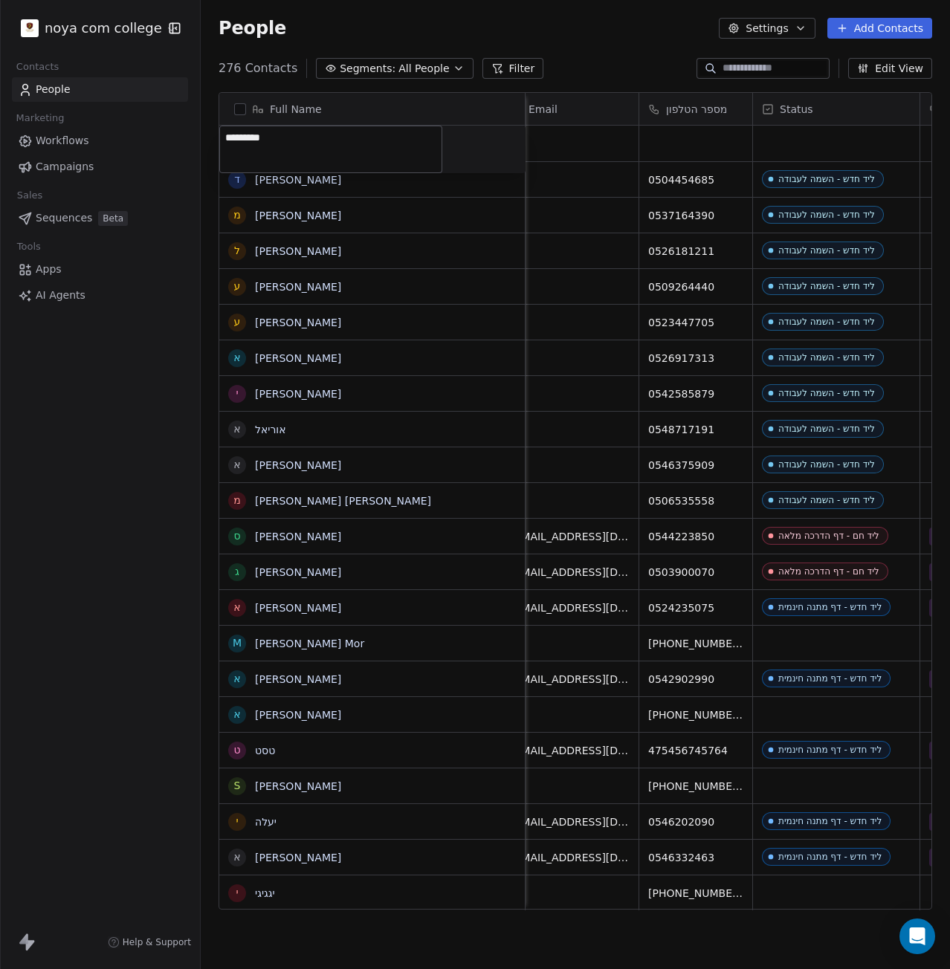
type textarea "**********"
click at [728, 146] on html "noya com college Contacts People Marketing Workflows Campaigns Sales Sequences …" at bounding box center [475, 484] width 950 height 969
click at [727, 146] on div "grid" at bounding box center [695, 144] width 113 height 36
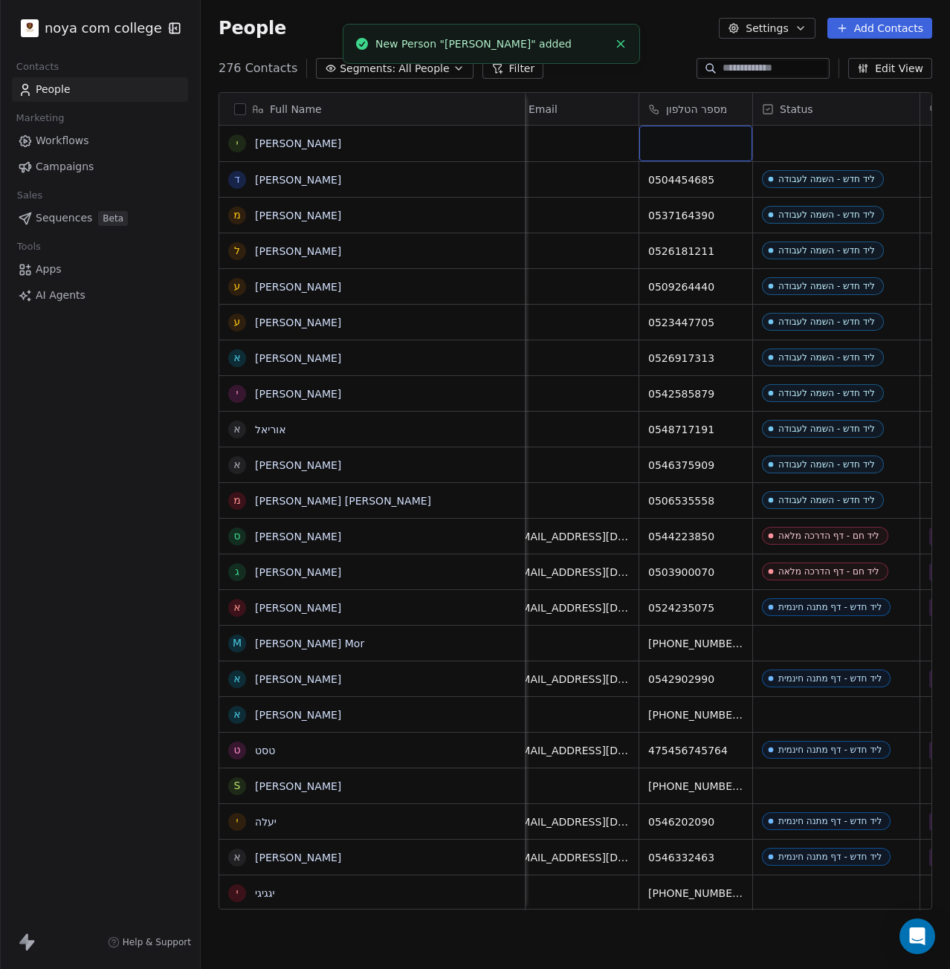
click at [726, 144] on div "grid" at bounding box center [695, 144] width 113 height 36
click at [673, 130] on input at bounding box center [695, 144] width 107 height 30
type input "**********"
click at [831, 129] on html "noya com college Contacts People Marketing Workflows Campaigns Sales Sequences …" at bounding box center [475, 484] width 950 height 969
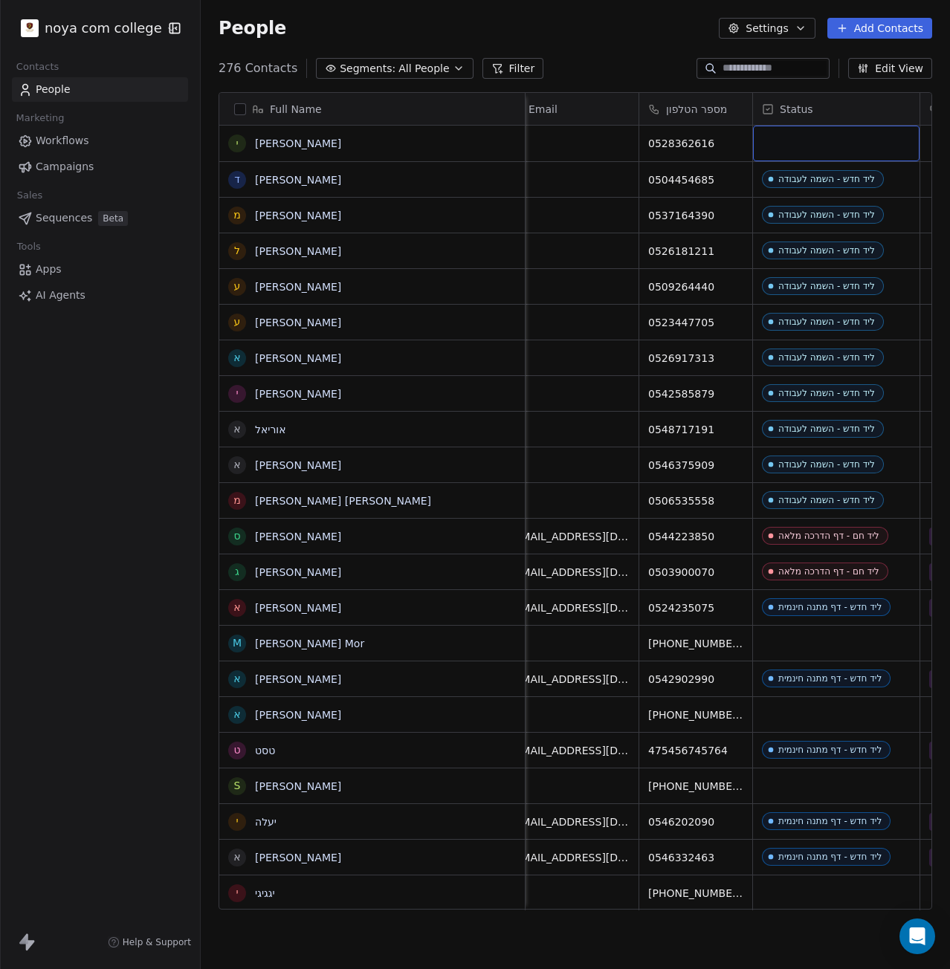
click at [828, 137] on div "grid" at bounding box center [836, 144] width 166 height 36
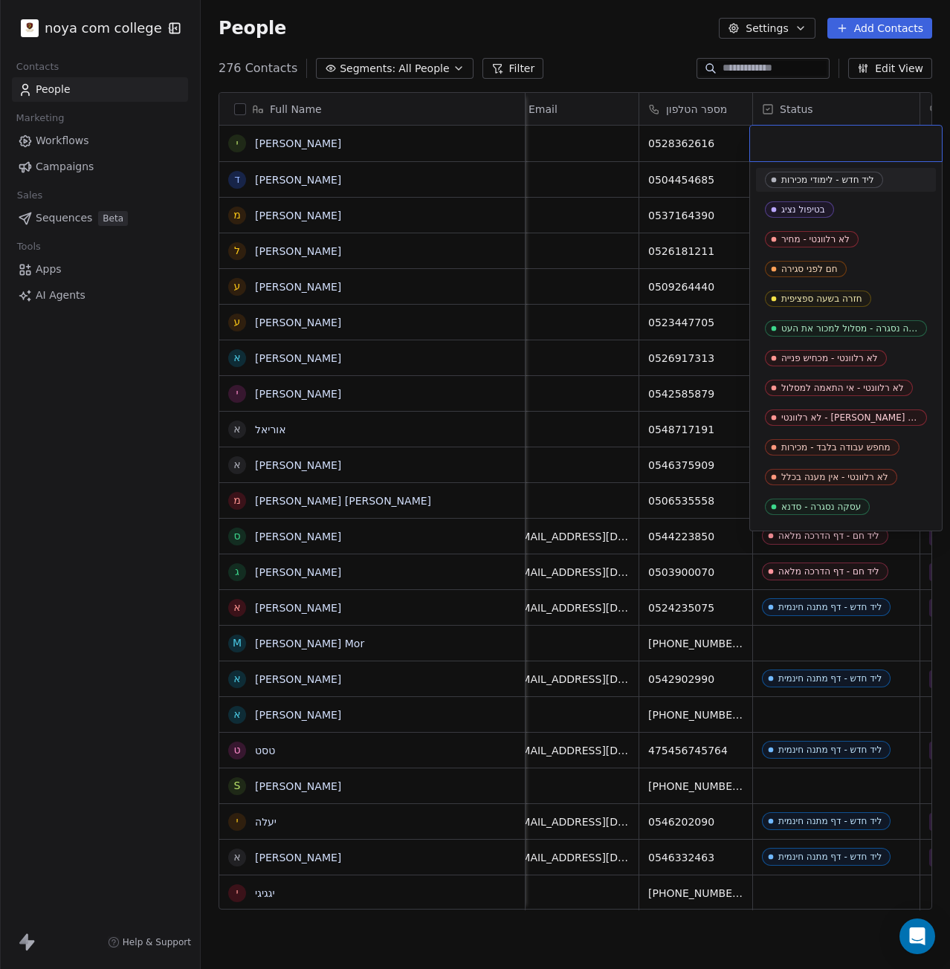
click at [827, 137] on input "text" at bounding box center [846, 143] width 174 height 16
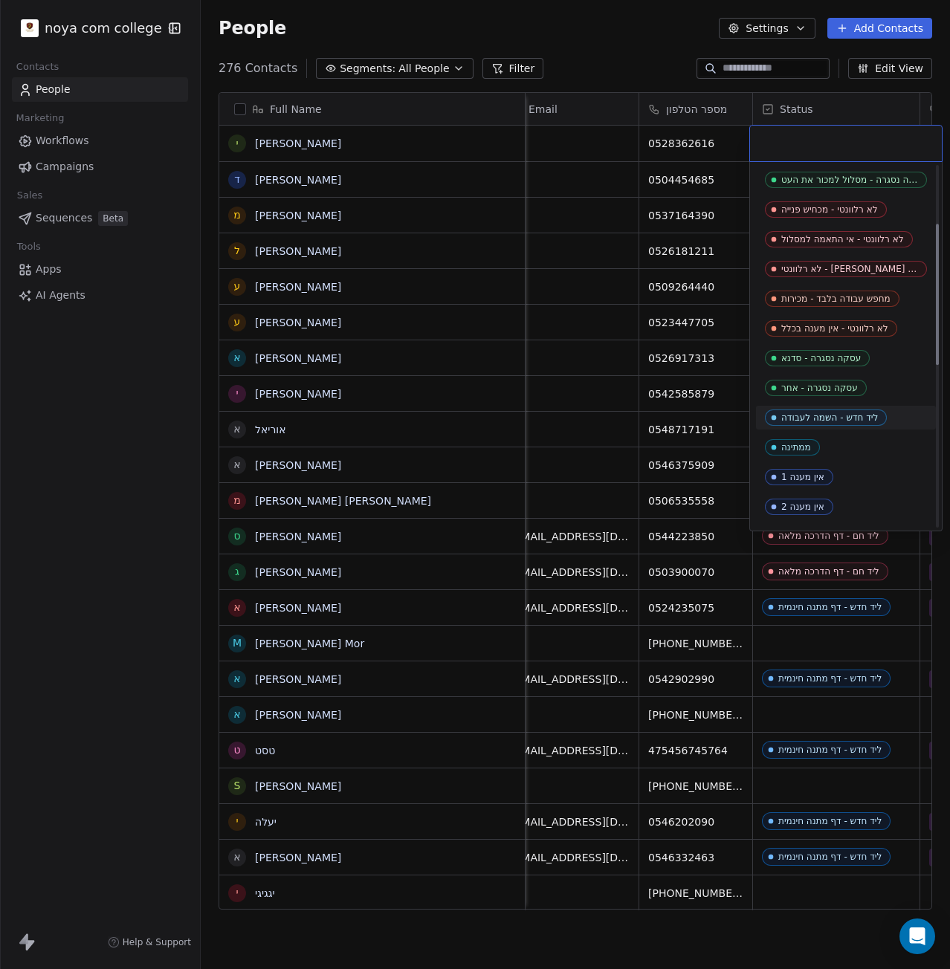
click at [816, 417] on div "ליד חדש - השמה לעבודה" at bounding box center [829, 417] width 97 height 10
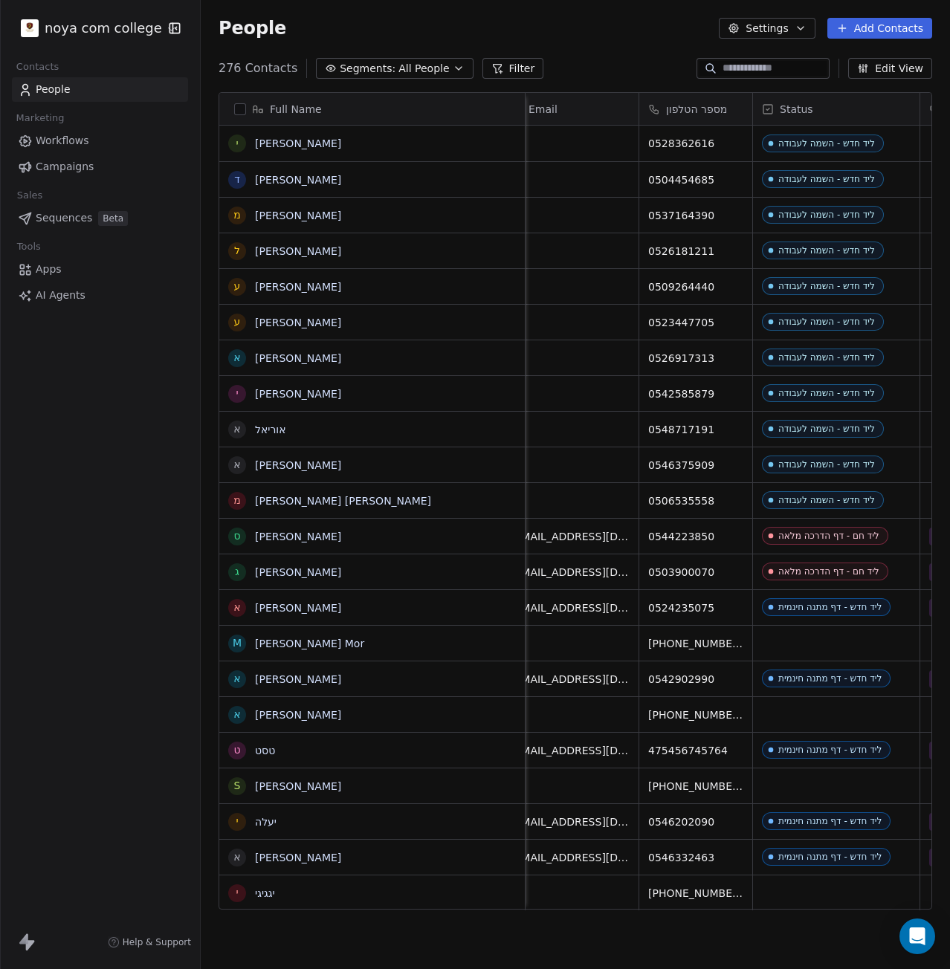
click at [858, 24] on button "Add Contacts" at bounding box center [879, 28] width 105 height 21
click at [910, 65] on span "Create new contact" at bounding box center [887, 61] width 102 height 16
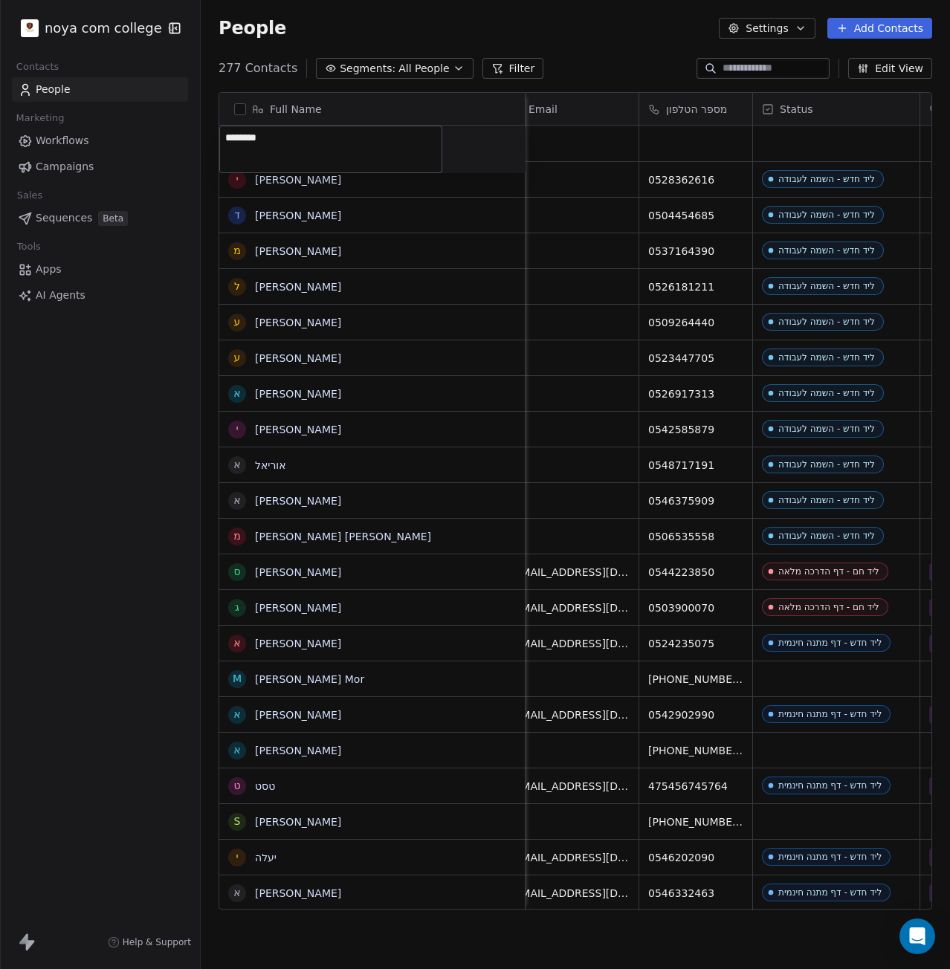
type textarea "*********"
click at [711, 123] on html "noya com college Contacts People Marketing Workflows Campaigns Sales Sequences …" at bounding box center [475, 484] width 950 height 969
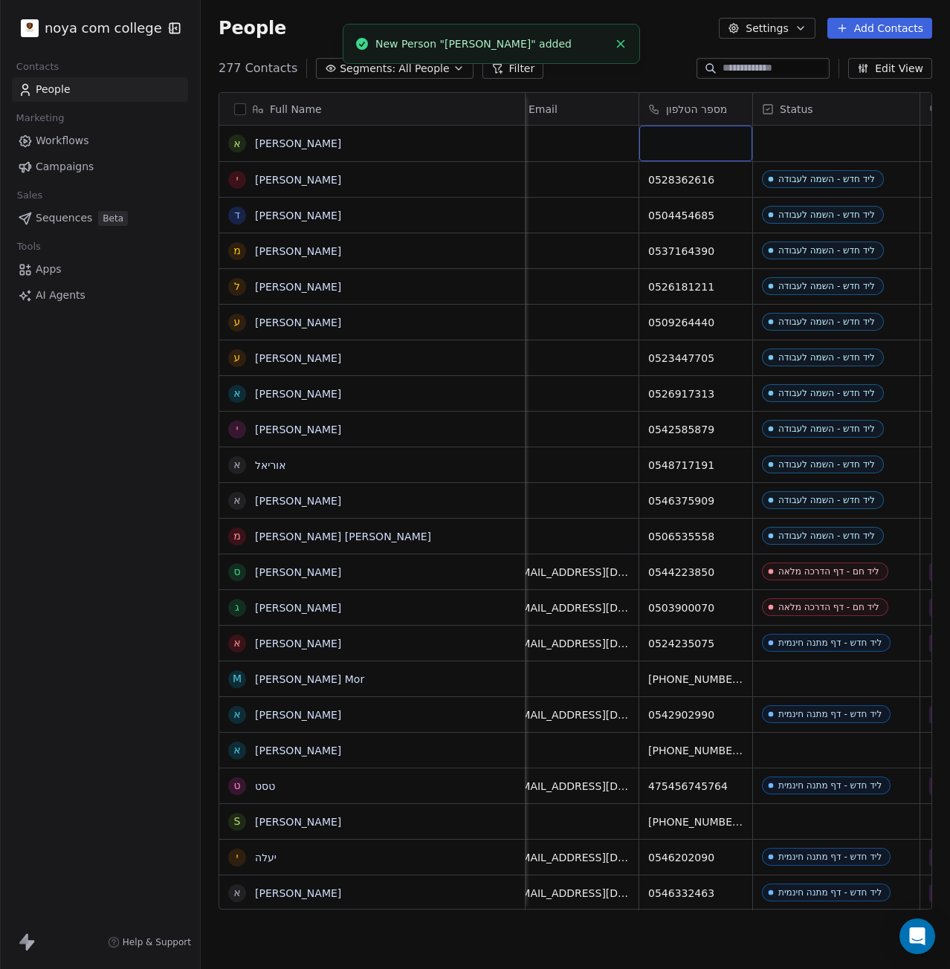
click at [711, 142] on div "grid" at bounding box center [695, 144] width 113 height 36
click at [711, 142] on input at bounding box center [695, 144] width 107 height 30
type input "**********"
click at [836, 137] on html "noya com college Contacts People Marketing Workflows Campaigns Sales Sequences …" at bounding box center [475, 484] width 950 height 969
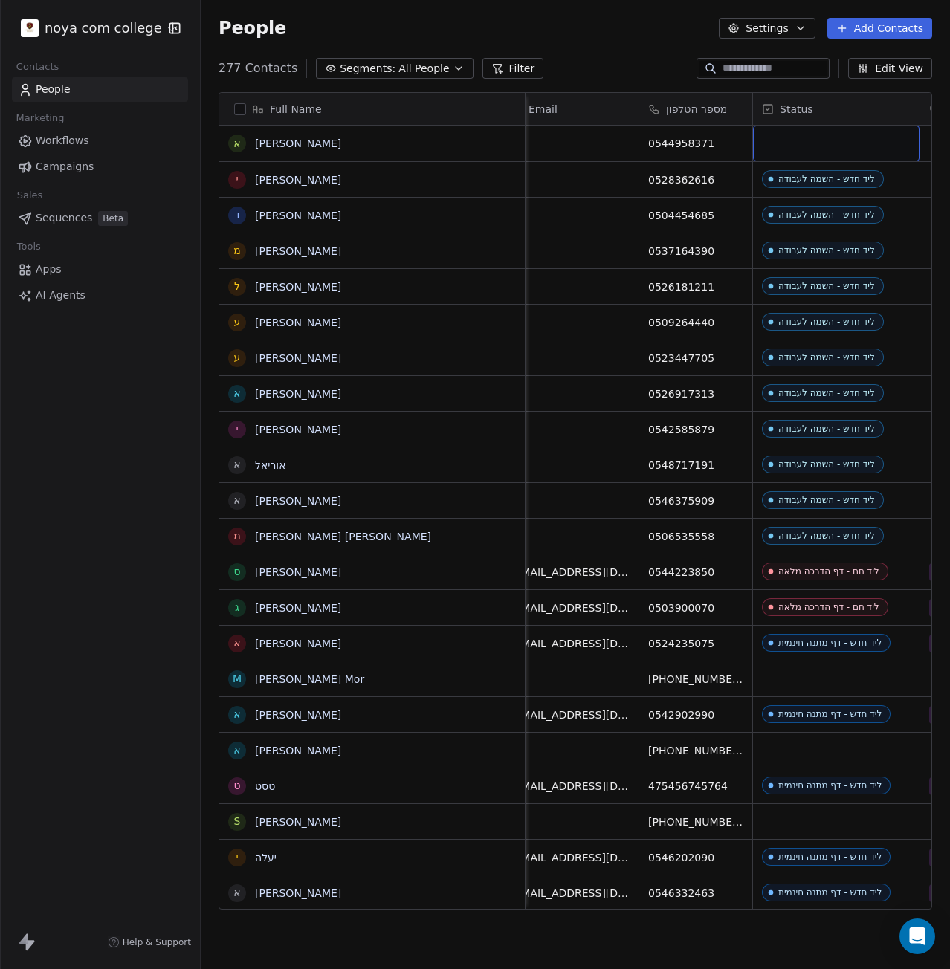
click at [829, 148] on div "grid" at bounding box center [836, 144] width 166 height 36
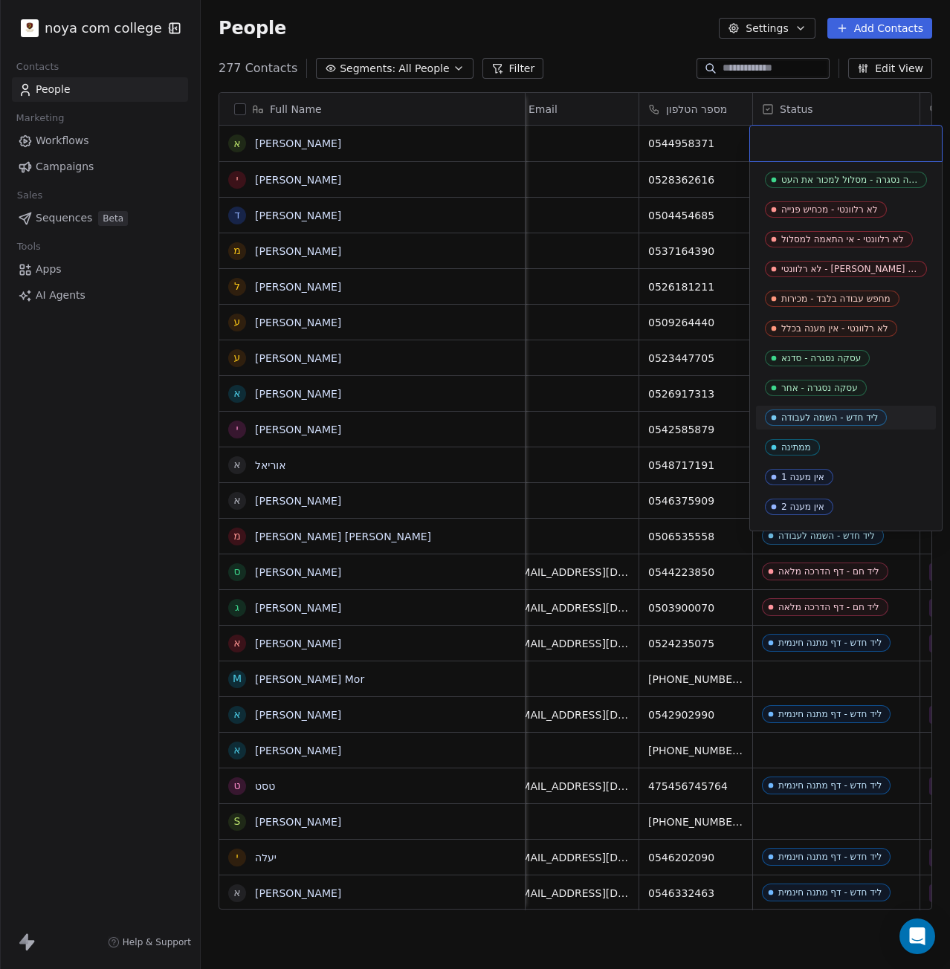
click at [860, 420] on div "ליד חדש - השמה לעבודה" at bounding box center [829, 417] width 97 height 10
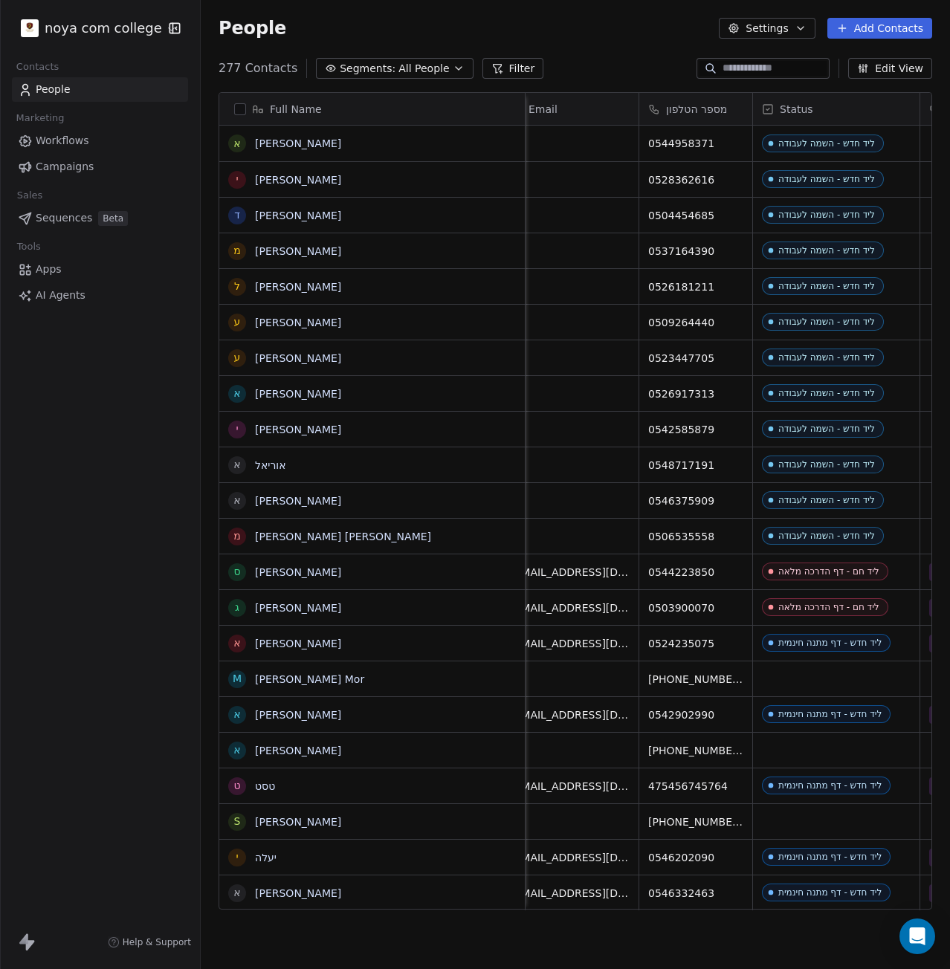
click at [884, 18] on button "Add Contacts" at bounding box center [879, 28] width 105 height 21
click at [912, 55] on span "Create new contact" at bounding box center [887, 61] width 102 height 16
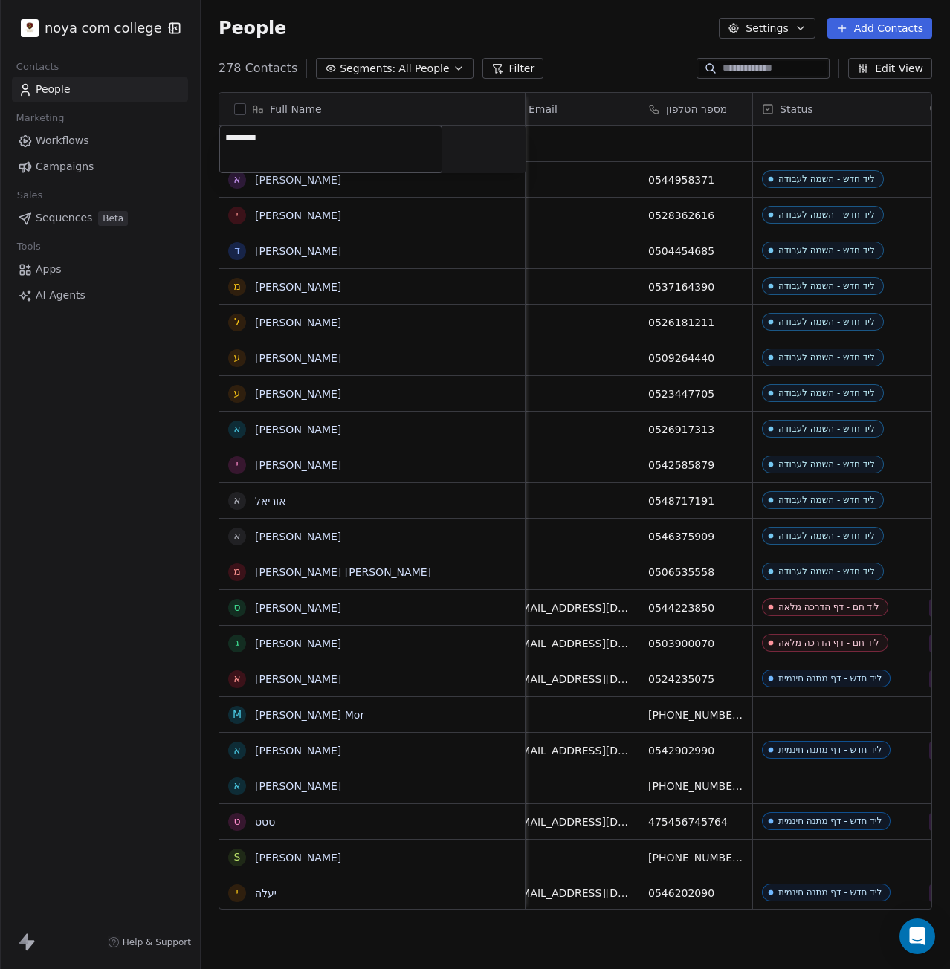
type textarea "*********"
click at [687, 137] on html "noya com college Contacts People Marketing Workflows Campaigns Sales Sequences …" at bounding box center [475, 484] width 950 height 969
click at [687, 137] on div "grid" at bounding box center [695, 144] width 113 height 36
click at [681, 143] on div "grid" at bounding box center [695, 144] width 113 height 36
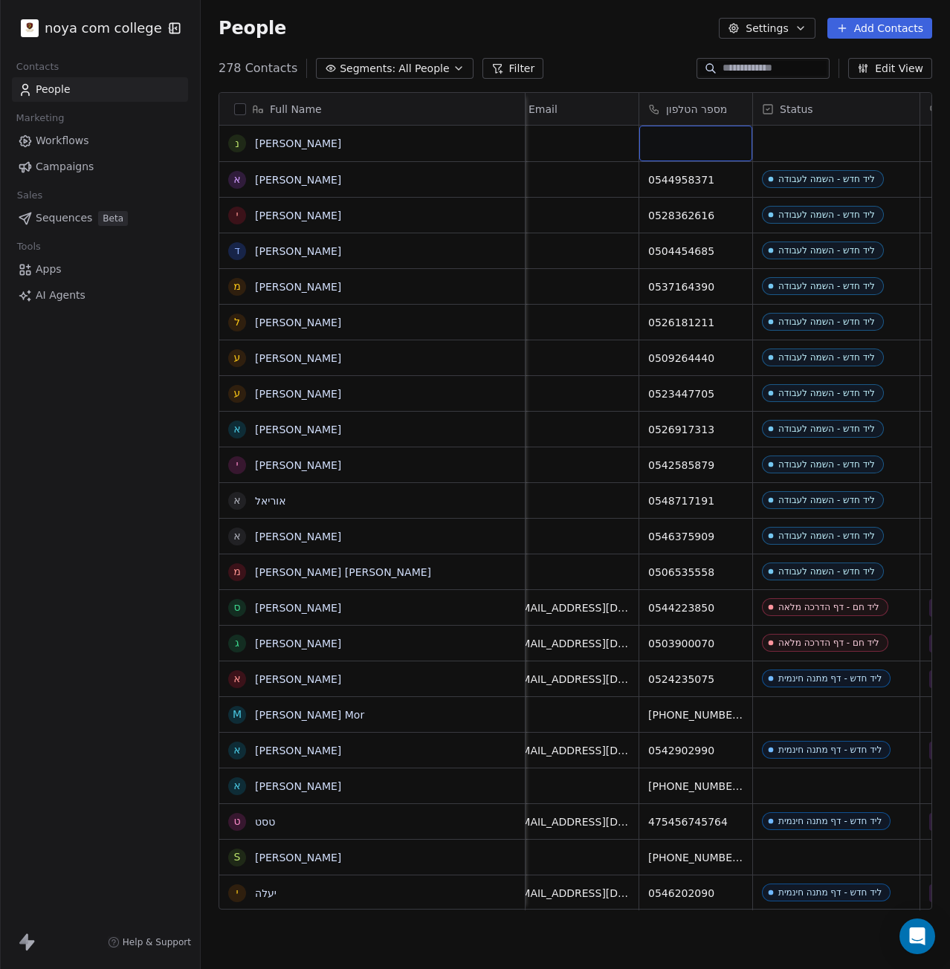
click at [681, 143] on div "grid" at bounding box center [695, 144] width 113 height 36
click at [681, 143] on input at bounding box center [695, 144] width 107 height 30
type input "**********"
click at [855, 158] on html "noya com college Contacts People Marketing Workflows Campaigns Sales Sequences …" at bounding box center [475, 484] width 950 height 969
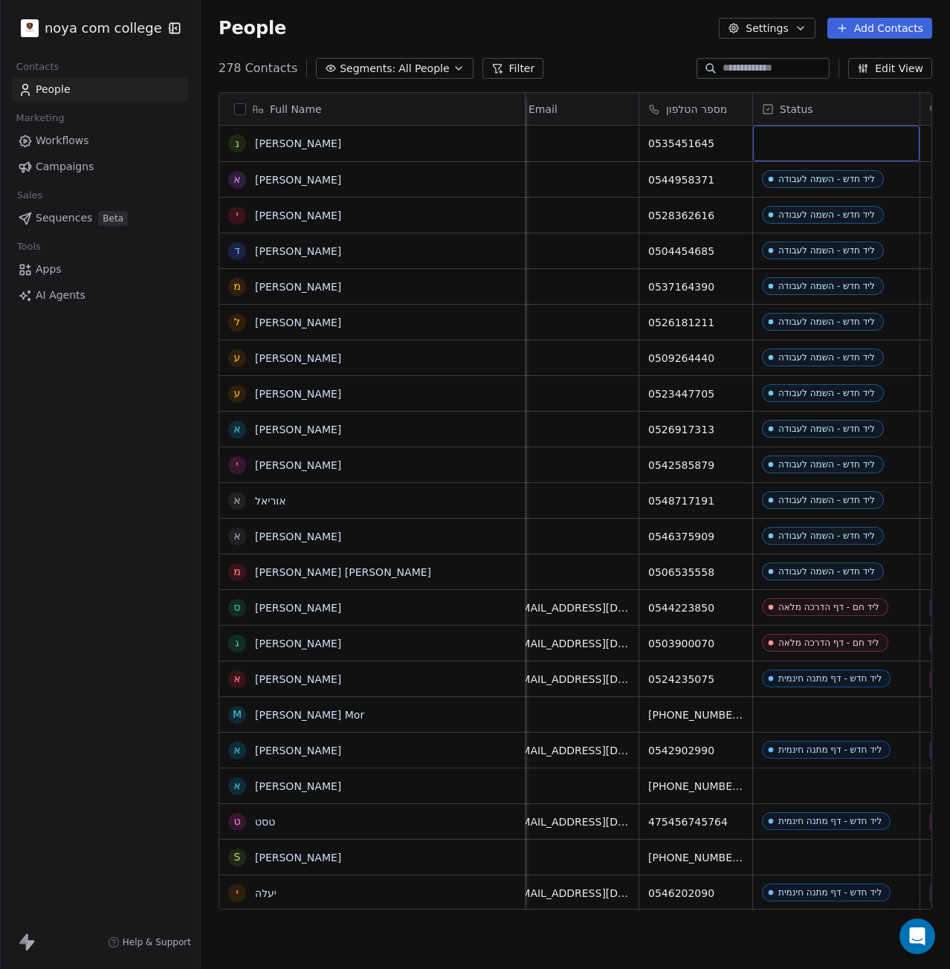
click at [855, 158] on div "grid" at bounding box center [836, 144] width 166 height 36
click at [858, 141] on div "grid" at bounding box center [836, 144] width 166 height 36
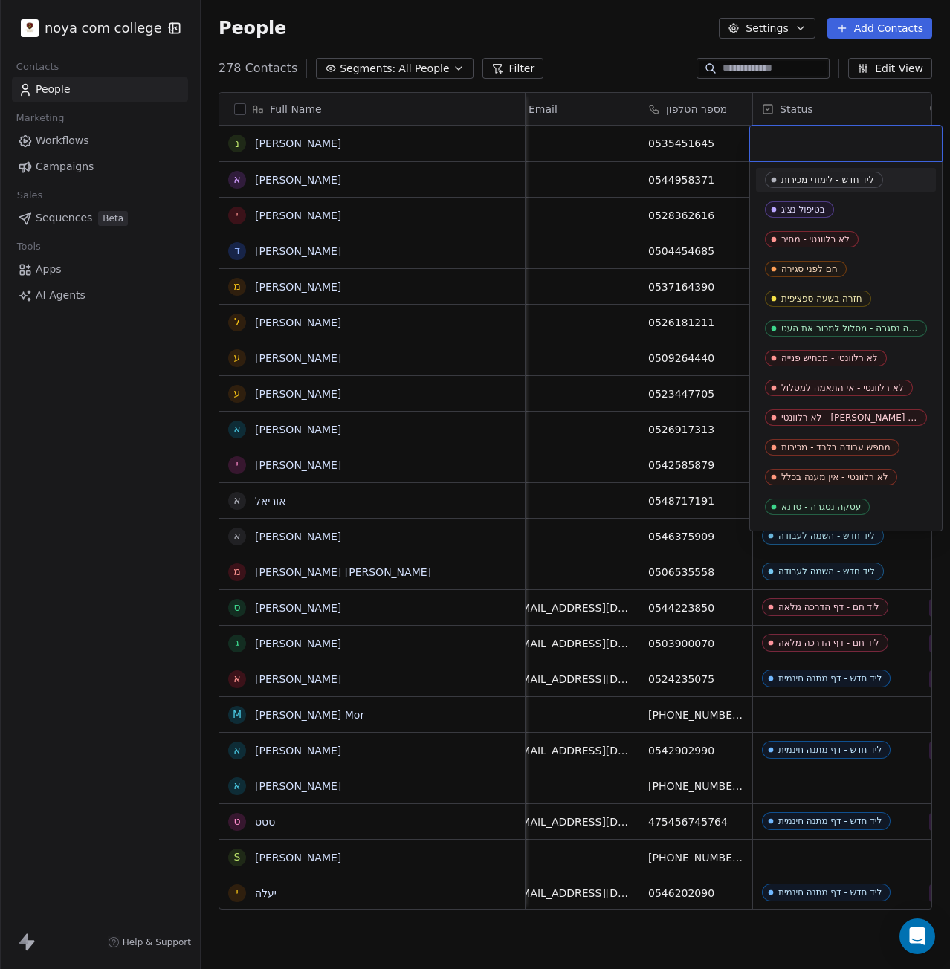
click at [858, 141] on input "text" at bounding box center [846, 143] width 174 height 16
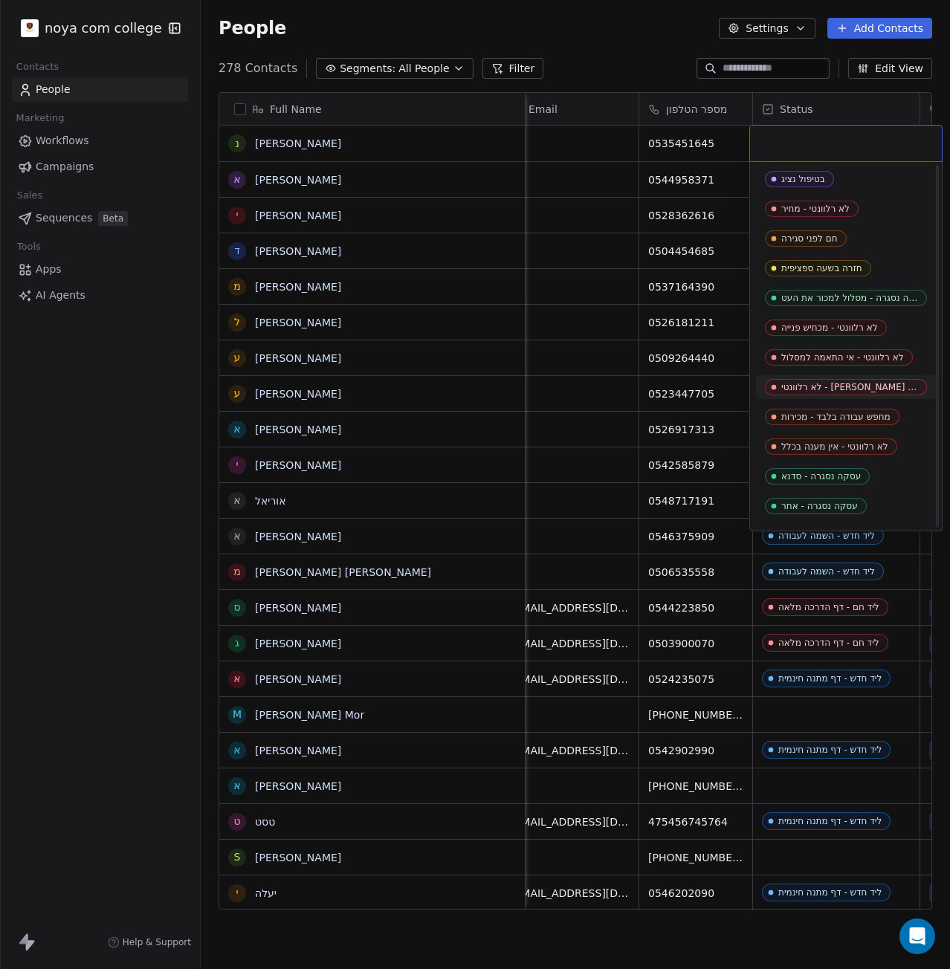
scroll to position [74, 0]
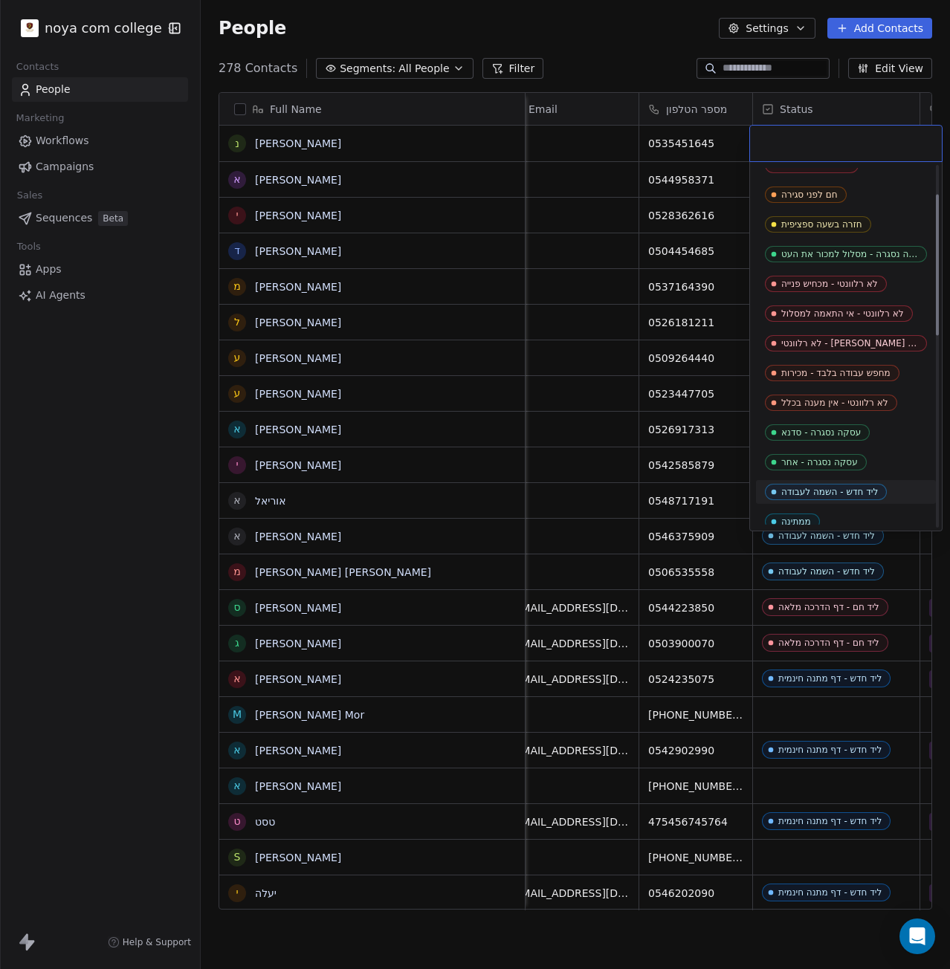
click at [867, 488] on div "ליד חדש - השמה לעבודה" at bounding box center [829, 492] width 97 height 10
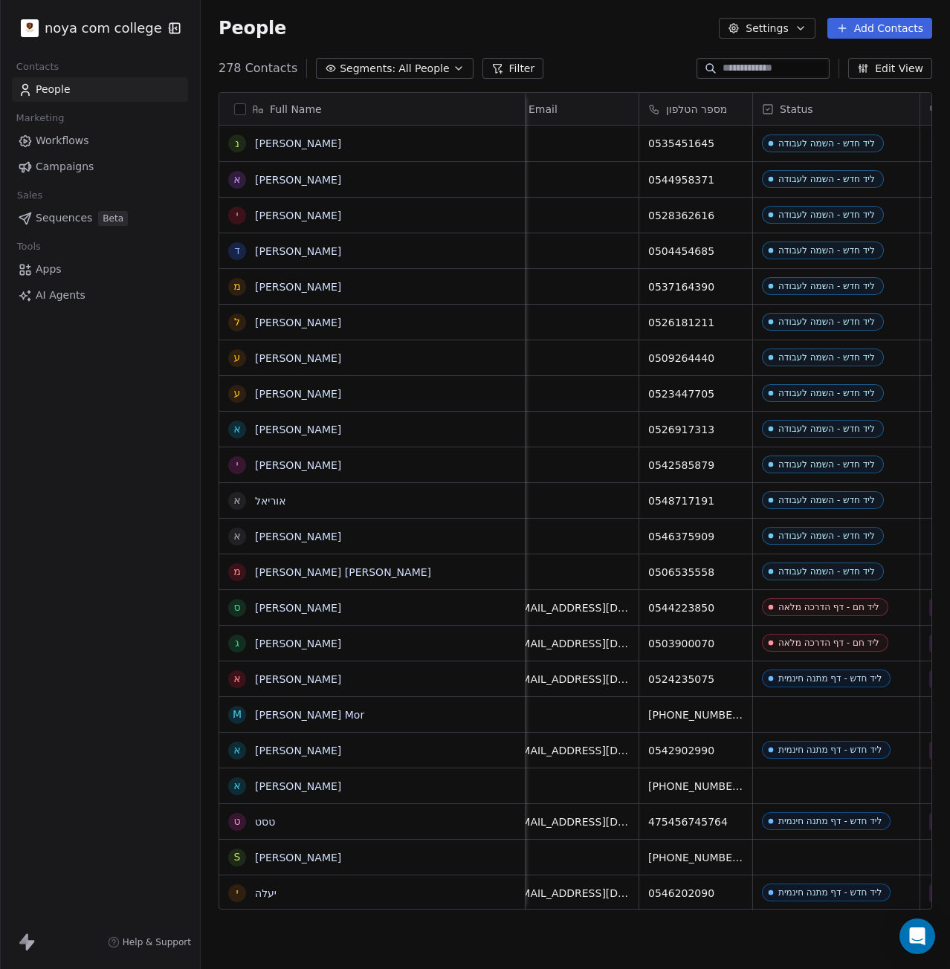
click at [900, 25] on button "Add Contacts" at bounding box center [879, 28] width 105 height 21
click at [907, 68] on div "Create new contact" at bounding box center [877, 60] width 137 height 24
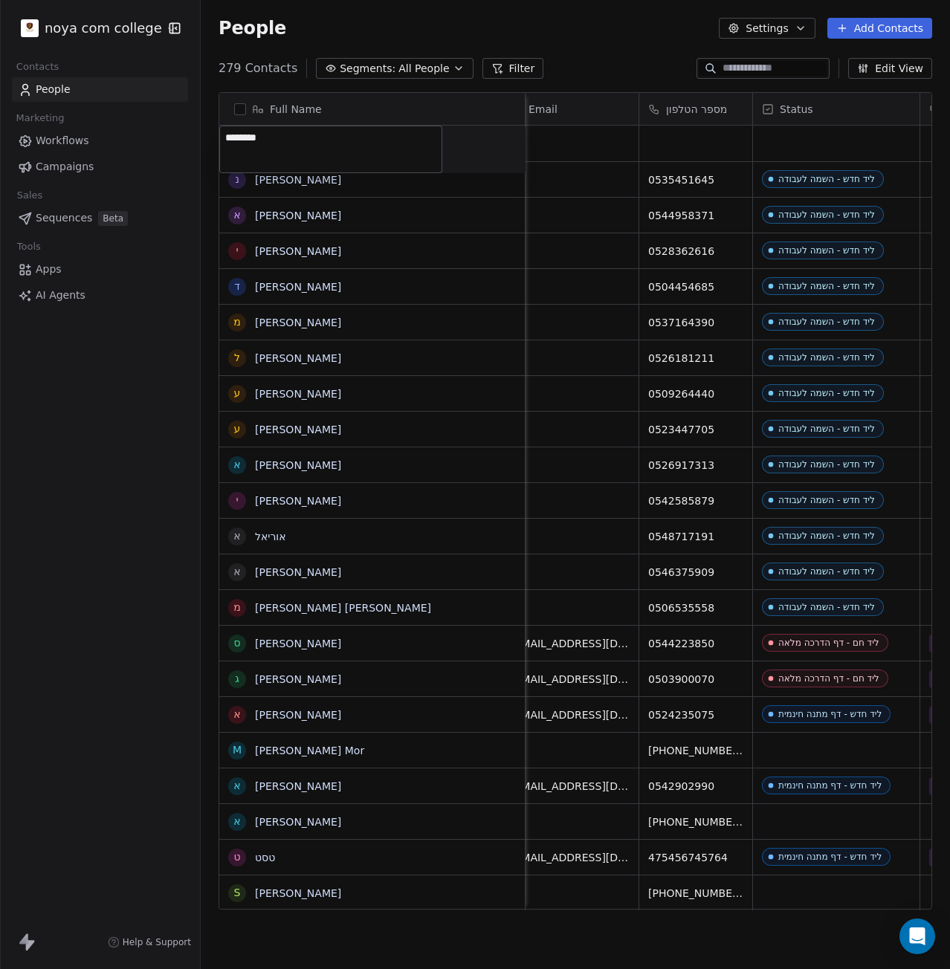
type textarea "*********"
click at [676, 156] on html "noya com college Contacts People Marketing Workflows Campaigns Sales Sequences …" at bounding box center [475, 484] width 950 height 969
click at [676, 156] on div "grid" at bounding box center [695, 144] width 113 height 36
click at [678, 121] on div "מספר הטלפון" at bounding box center [695, 109] width 113 height 32
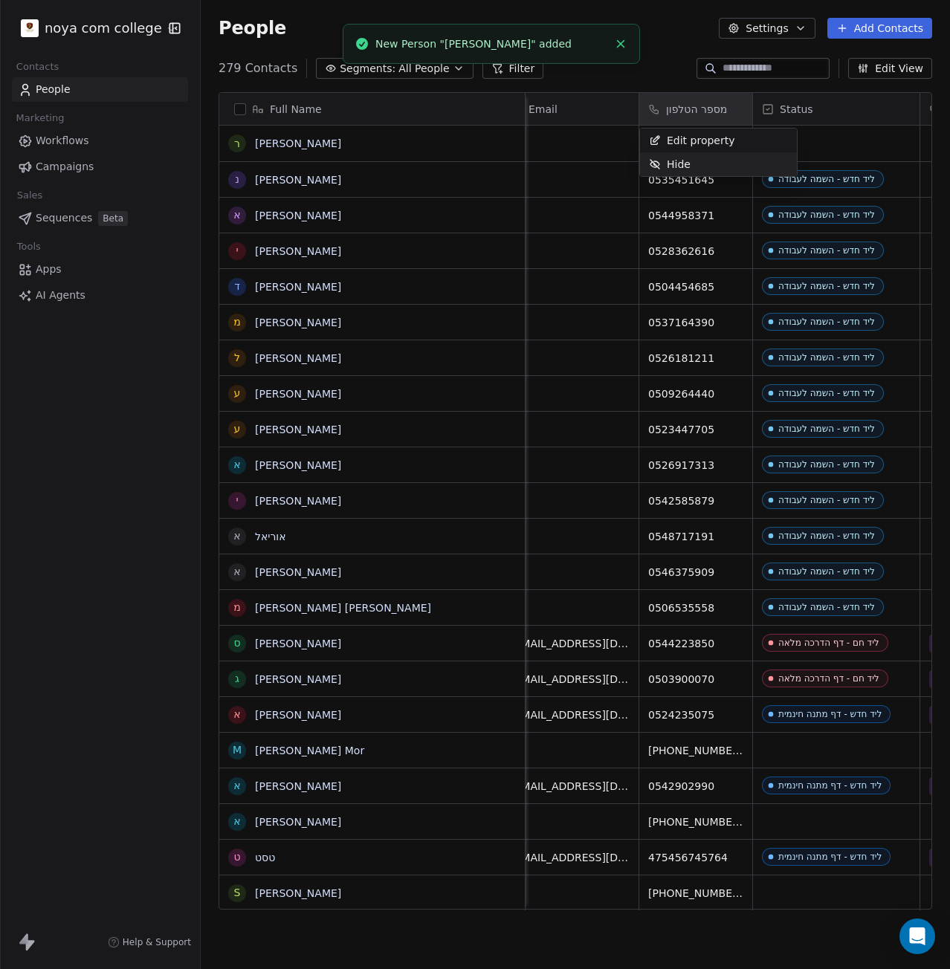
click at [844, 130] on html "noya com college Contacts People Marketing Workflows Campaigns Sales Sequences …" at bounding box center [475, 484] width 950 height 969
click at [670, 135] on div "grid" at bounding box center [695, 144] width 113 height 36
click at [670, 135] on input at bounding box center [695, 144] width 107 height 30
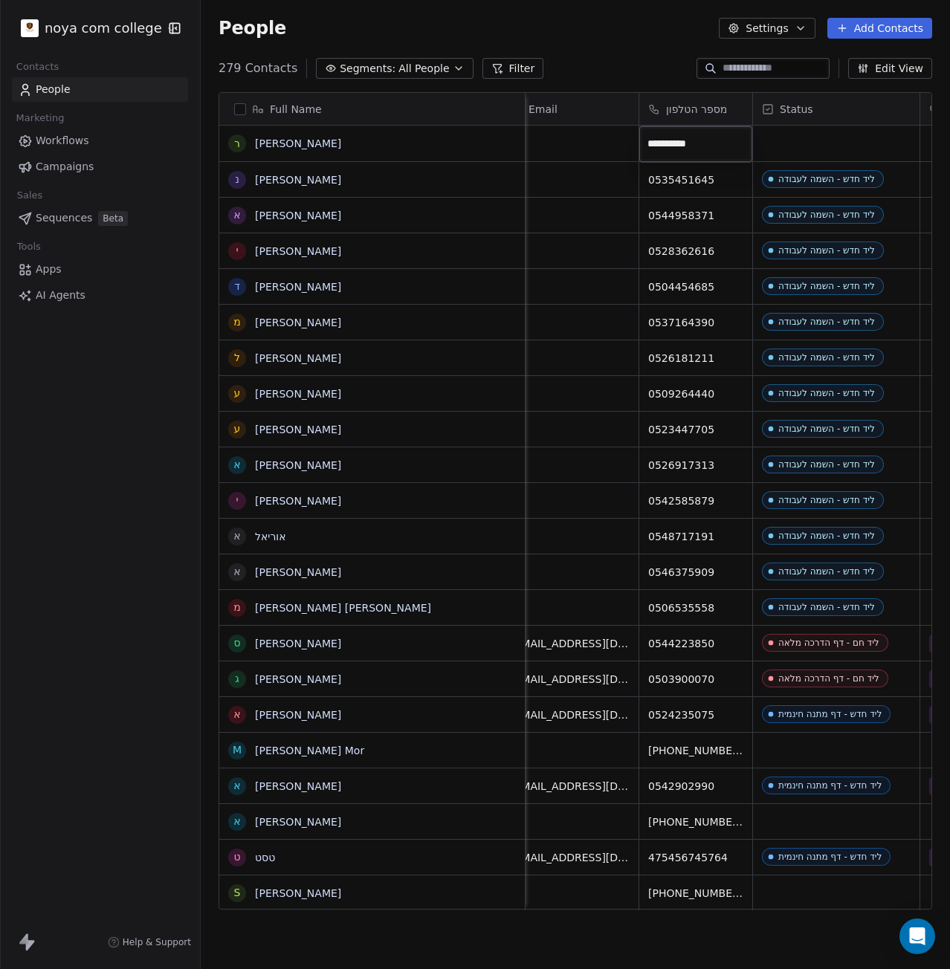
type input "**********"
click at [839, 100] on html "noya com college Contacts People Marketing Workflows Campaigns Sales Sequences …" at bounding box center [475, 484] width 950 height 969
click at [821, 135] on html "noya com college Contacts People Marketing Workflows Campaigns Sales Sequences …" at bounding box center [475, 484] width 950 height 969
click at [821, 135] on div "grid" at bounding box center [836, 144] width 166 height 36
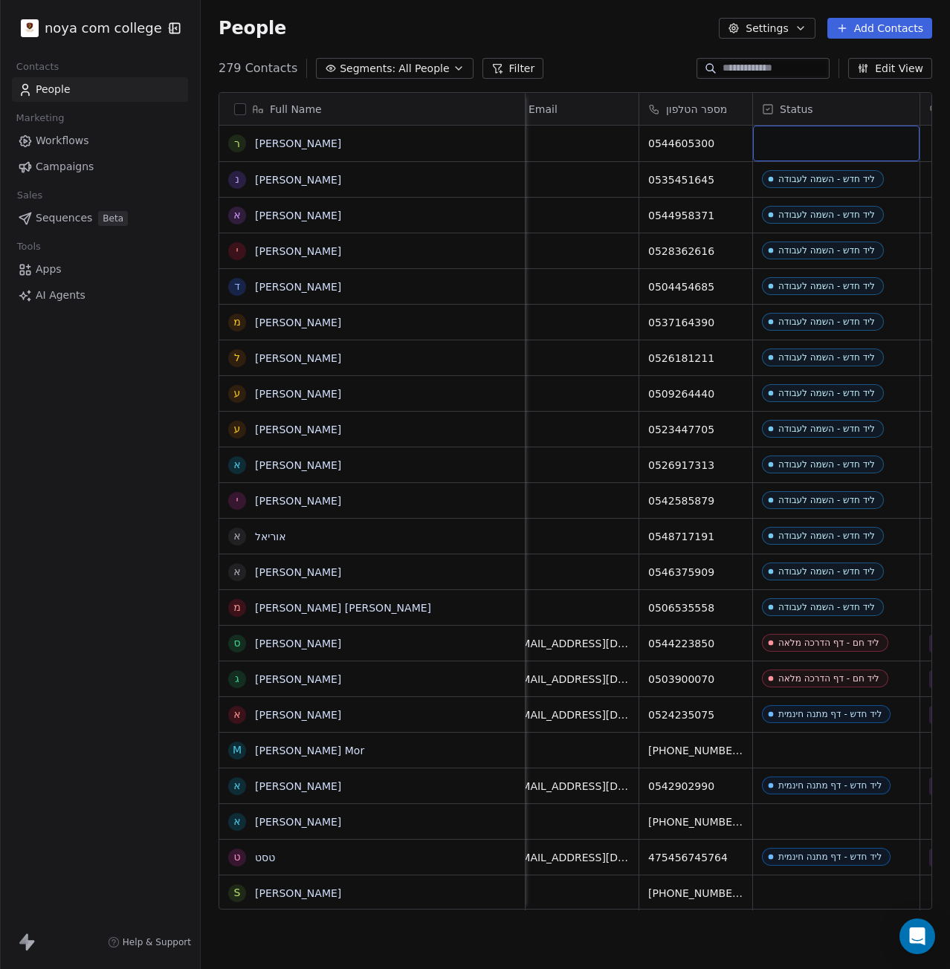
click at [821, 135] on div "grid" at bounding box center [836, 144] width 166 height 36
click at [826, 130] on div "grid" at bounding box center [836, 144] width 166 height 36
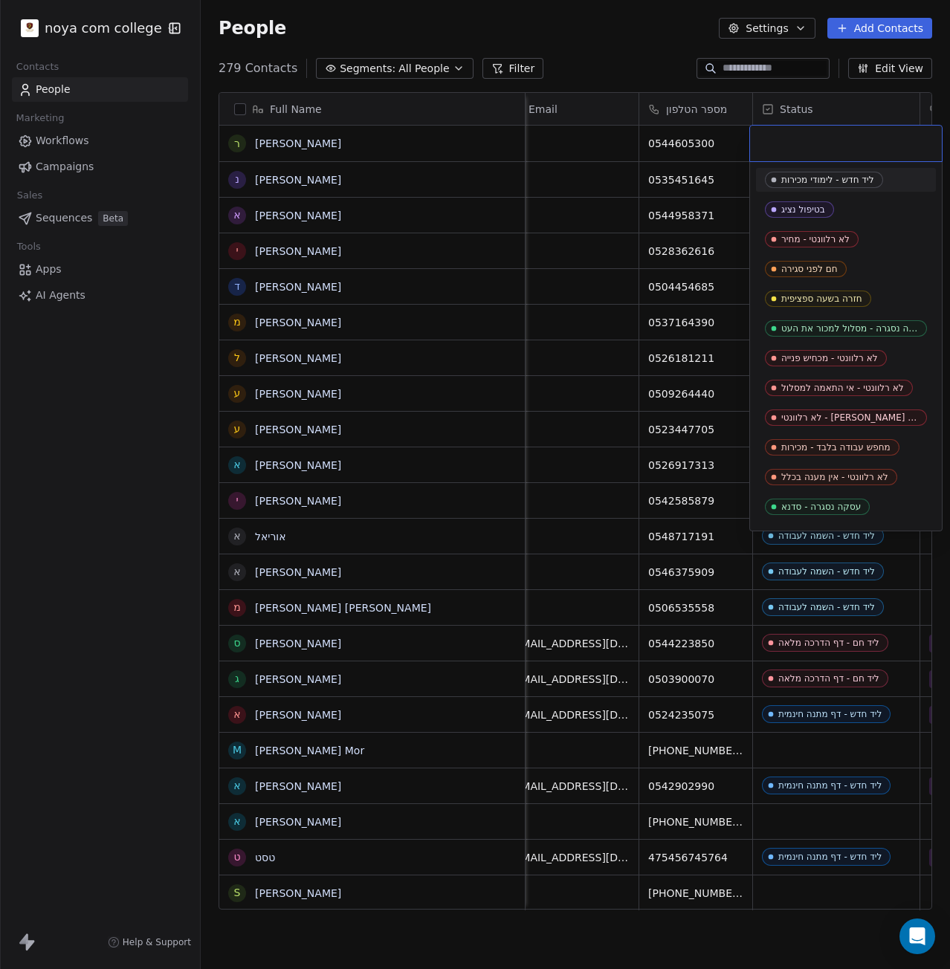
click at [826, 130] on div at bounding box center [846, 144] width 192 height 36
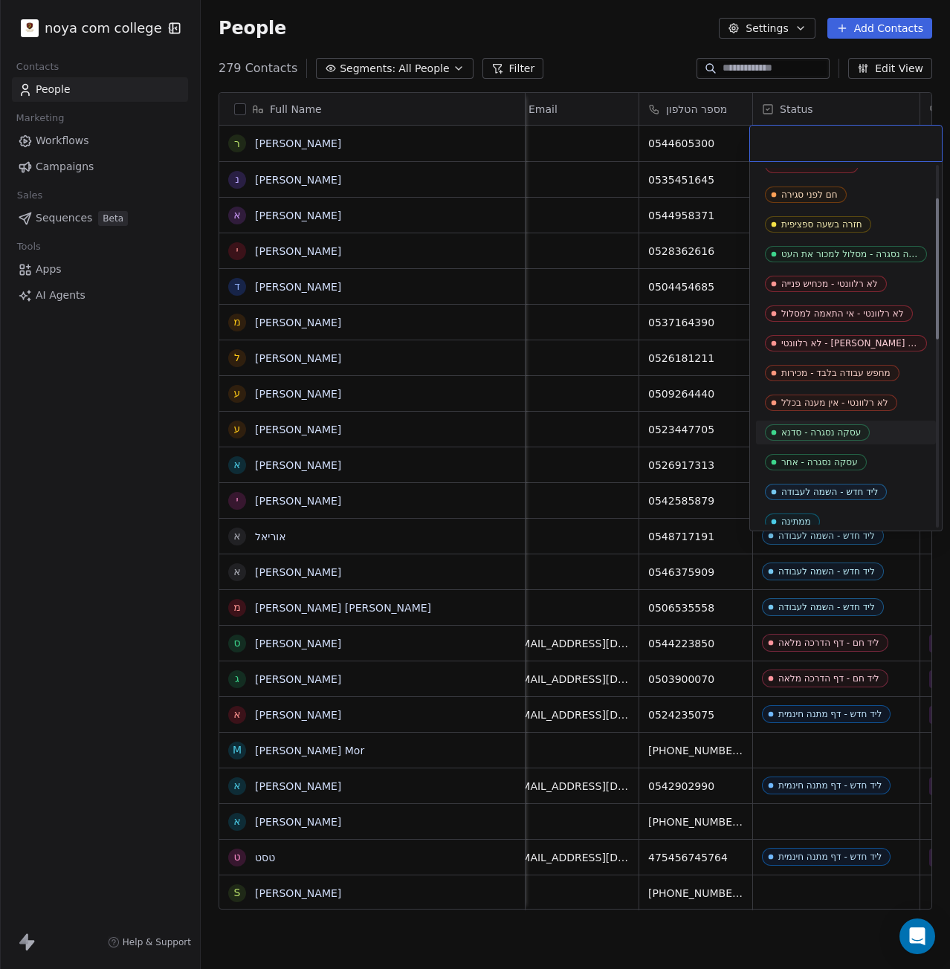
scroll to position [149, 0]
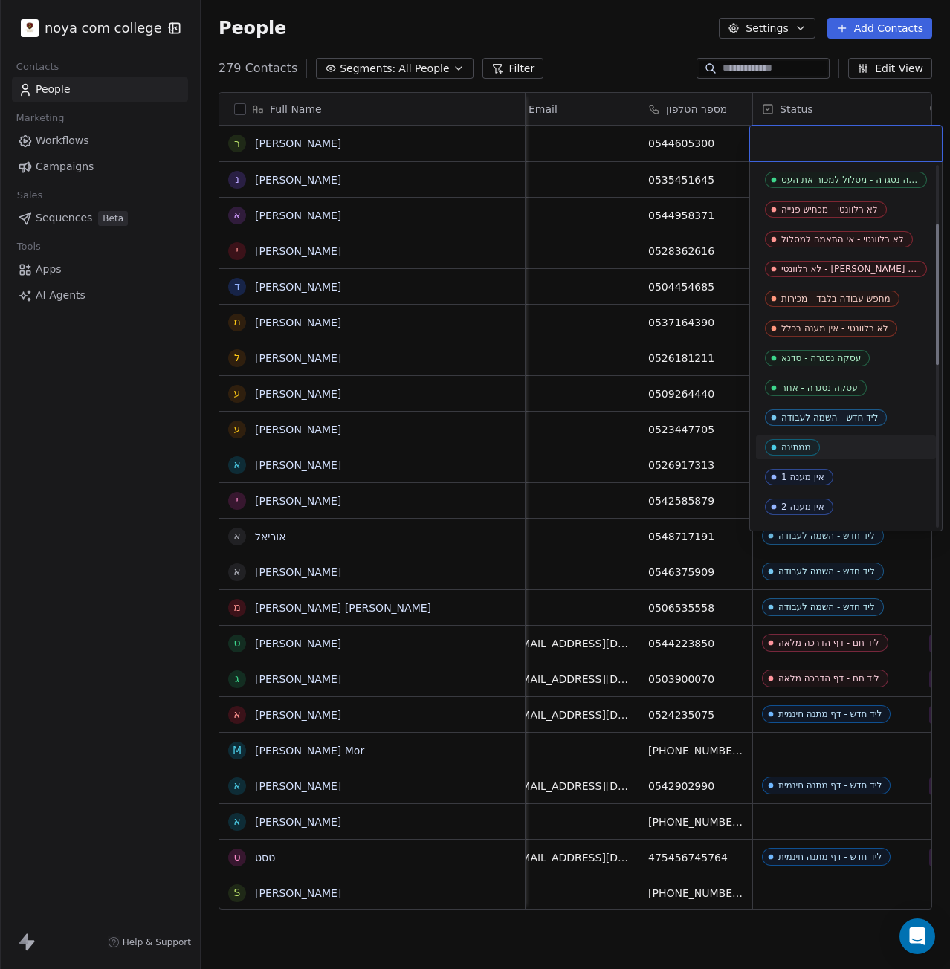
click at [841, 436] on div "ממתינה" at bounding box center [846, 448] width 180 height 24
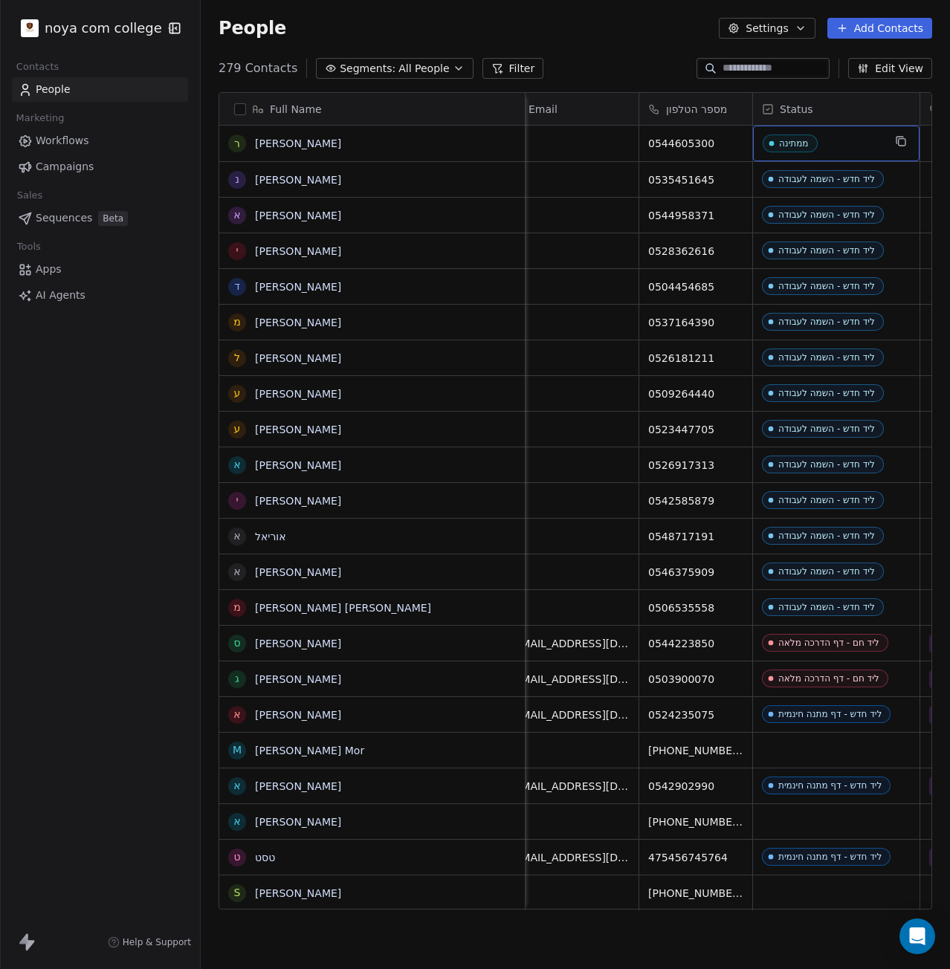
click at [846, 147] on span "ממתינה" at bounding box center [823, 144] width 120 height 19
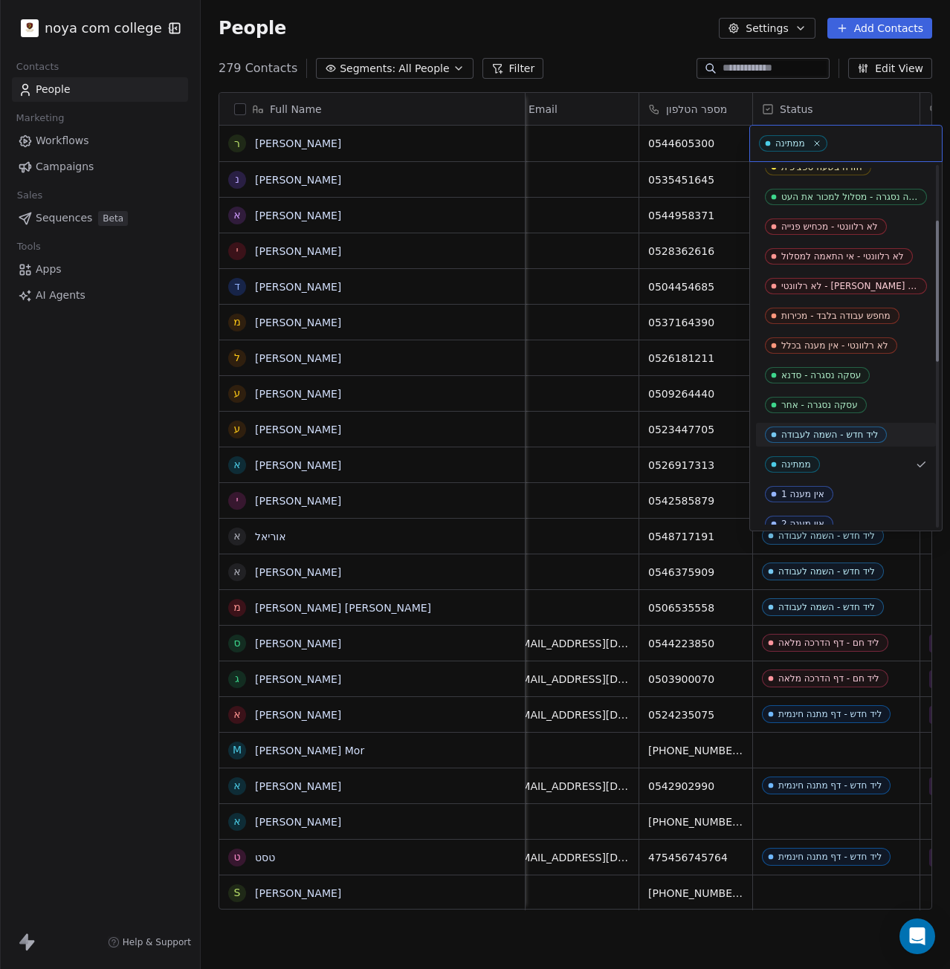
scroll to position [158, 0]
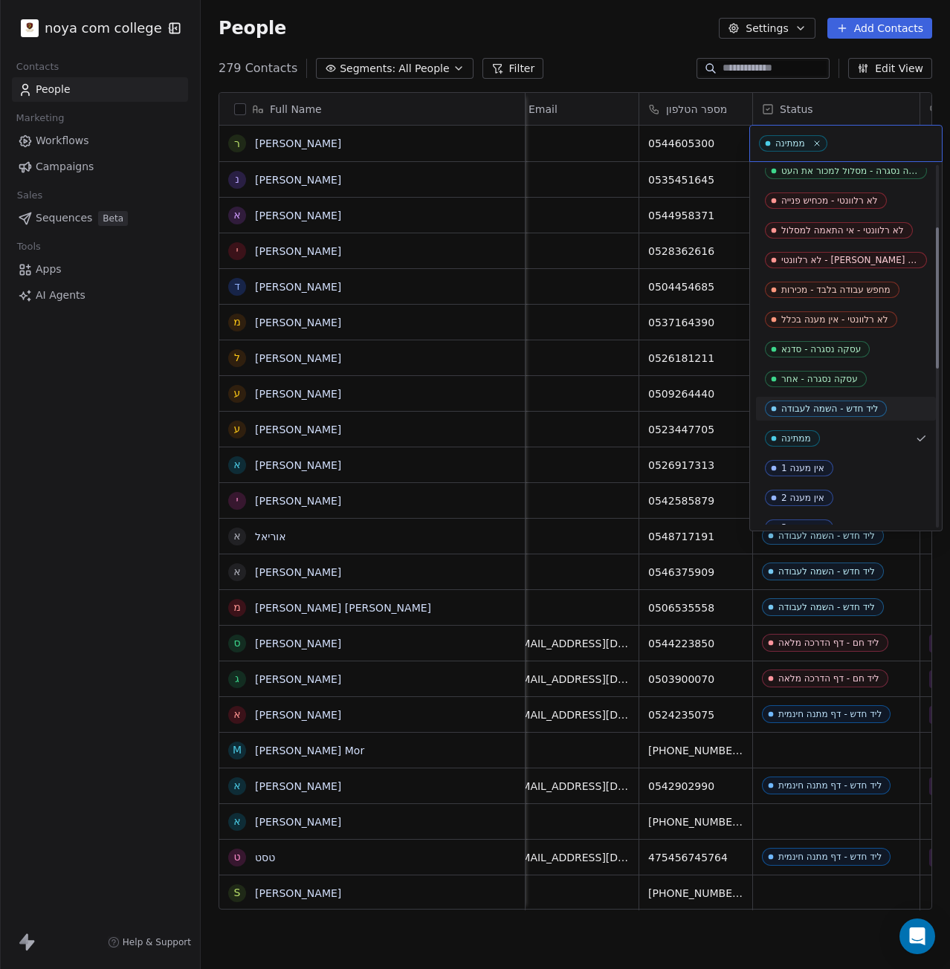
click at [892, 401] on div "ליד חדש - השמה לעבודה" at bounding box center [846, 409] width 162 height 16
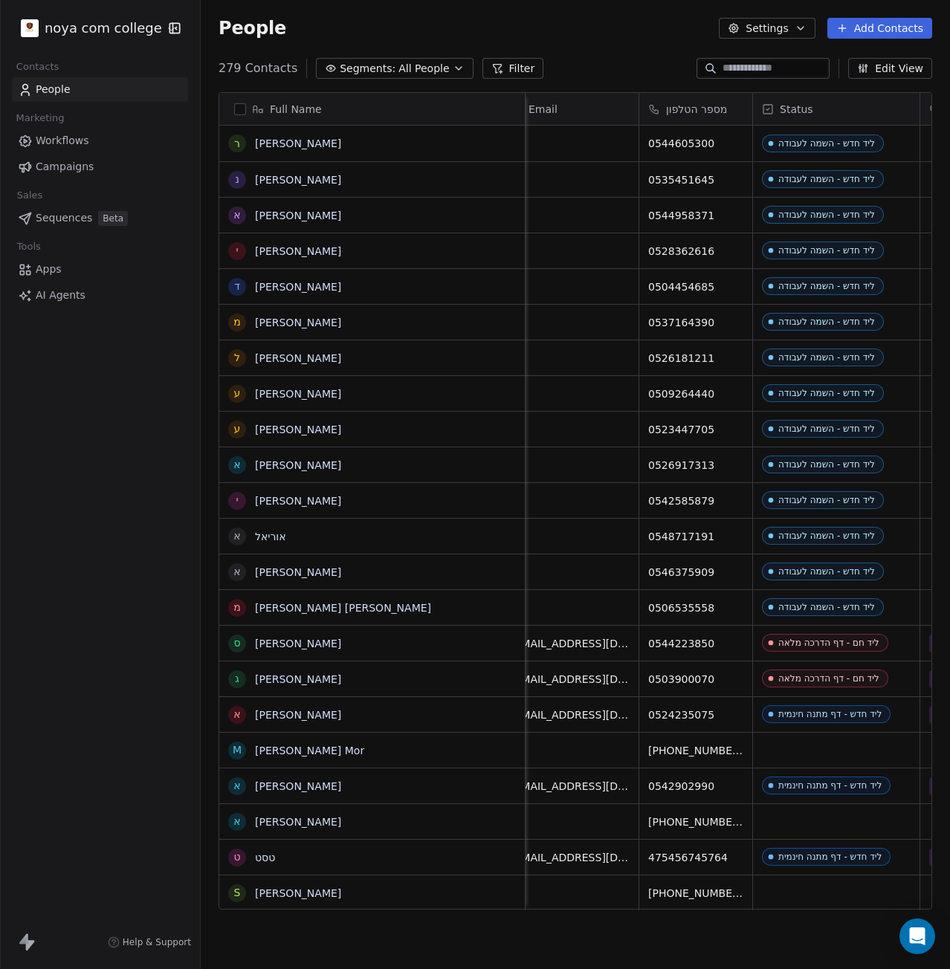
click at [888, 26] on button "Add Contacts" at bounding box center [879, 28] width 105 height 21
click at [896, 62] on span "Create new contact" at bounding box center [887, 61] width 102 height 16
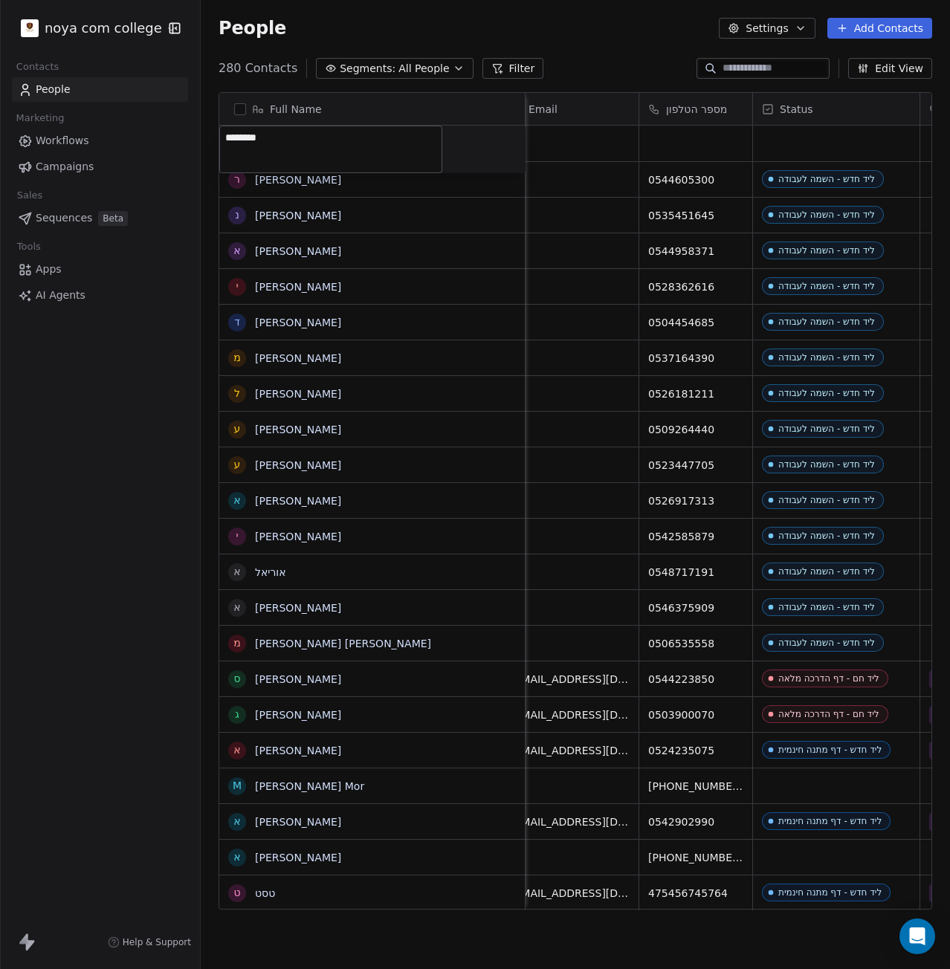
type textarea "*********"
click at [684, 136] on html "noya com college Contacts People Marketing Workflows Campaigns Sales Sequences …" at bounding box center [475, 484] width 950 height 969
click at [684, 136] on div "grid" at bounding box center [695, 144] width 113 height 36
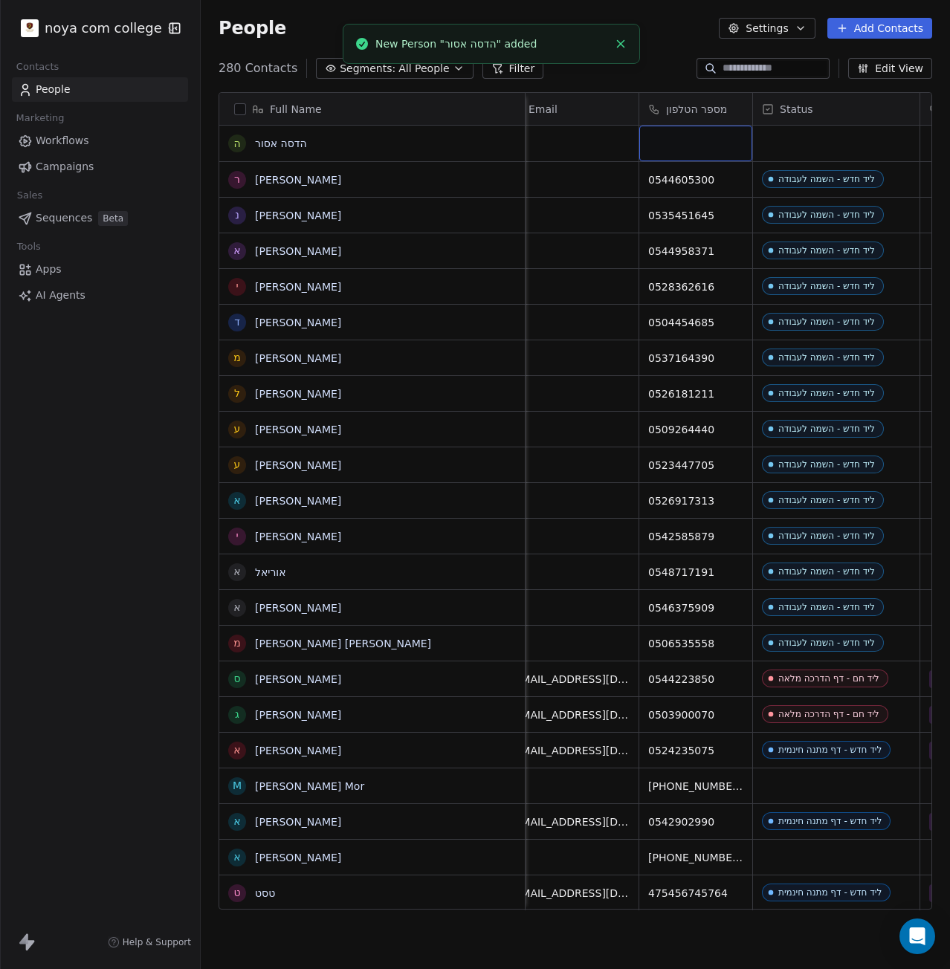
click at [684, 136] on div "grid" at bounding box center [695, 144] width 113 height 36
click at [670, 152] on div "grid" at bounding box center [695, 144] width 113 height 36
click at [670, 152] on input at bounding box center [695, 144] width 107 height 30
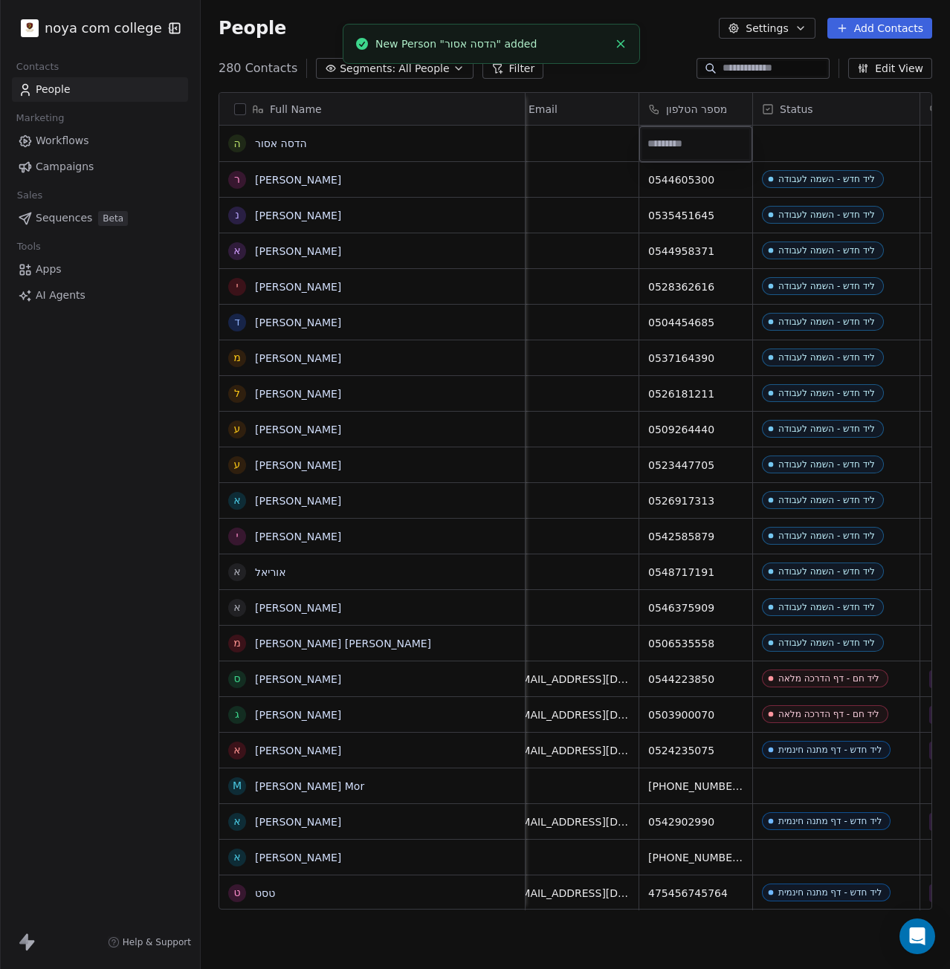
click at [670, 152] on input at bounding box center [695, 144] width 107 height 30
type input "**********"
click at [861, 143] on html "noya com college Contacts People Marketing Workflows Campaigns Sales Sequences …" at bounding box center [475, 484] width 950 height 969
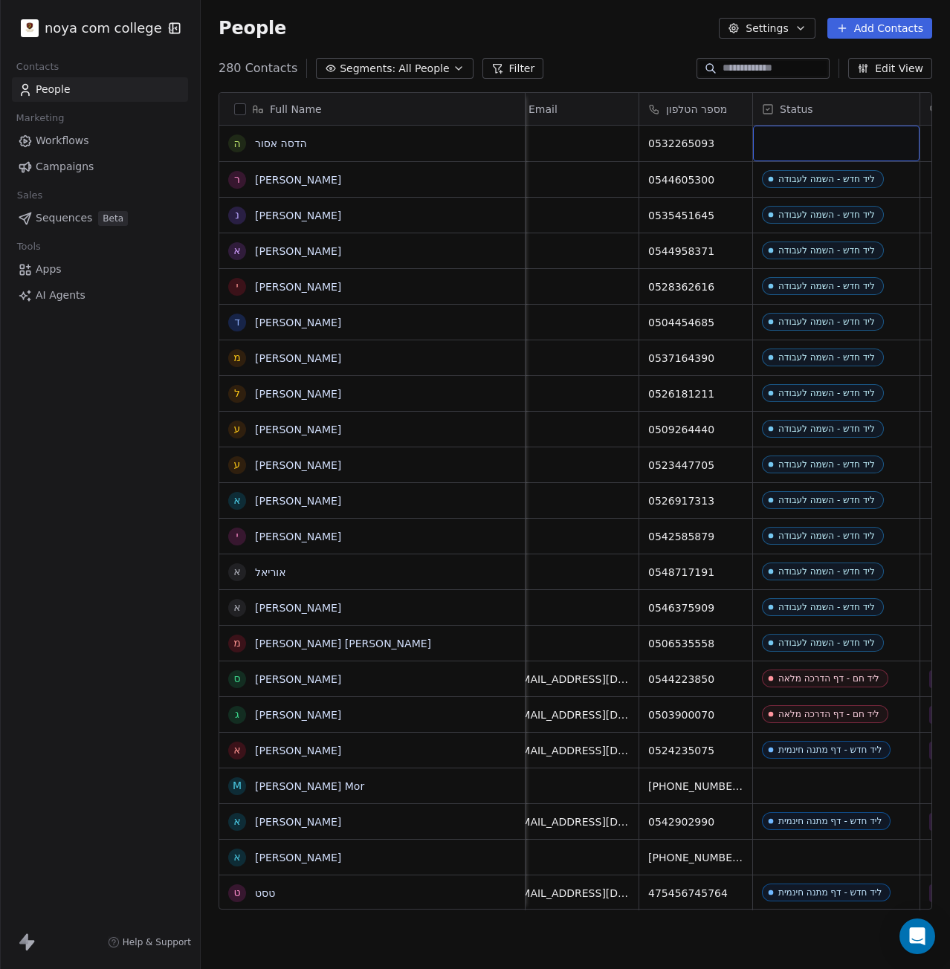
click at [861, 143] on div "grid" at bounding box center [836, 144] width 166 height 36
click at [864, 136] on div "grid" at bounding box center [836, 144] width 166 height 36
click at [869, 135] on div "grid" at bounding box center [836, 144] width 166 height 36
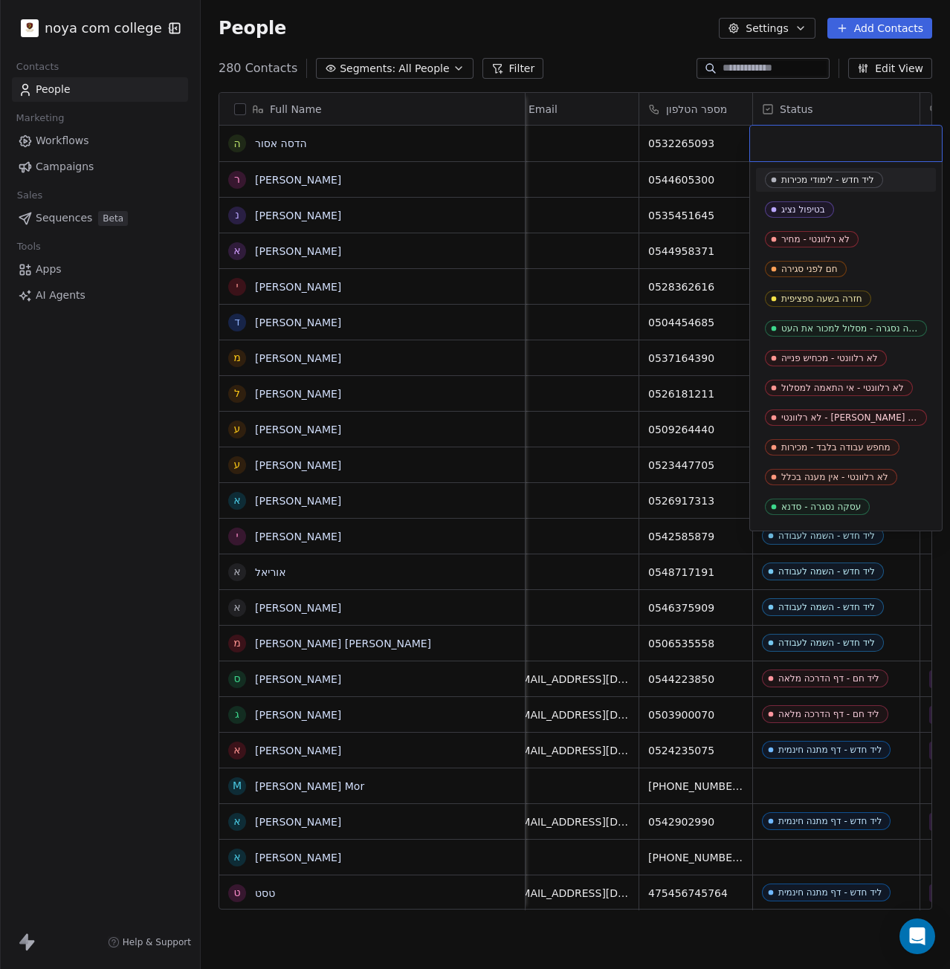
click at [869, 135] on input "text" at bounding box center [846, 143] width 174 height 16
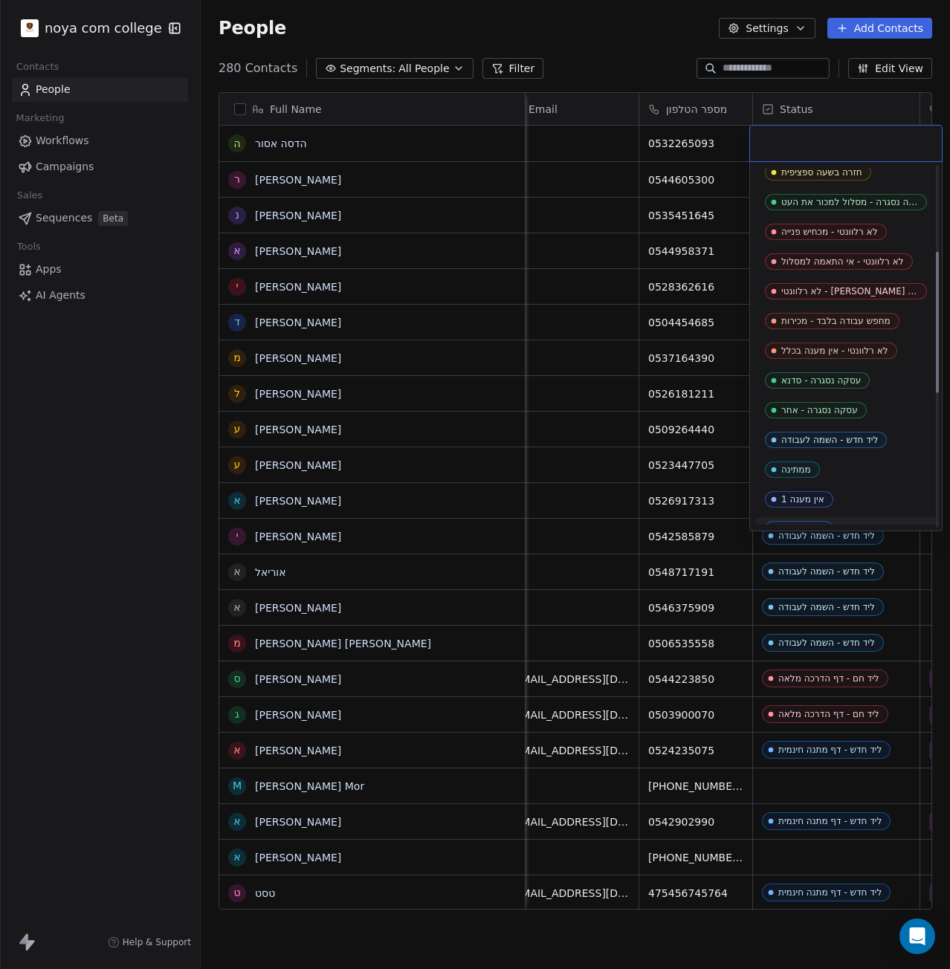
scroll to position [223, 0]
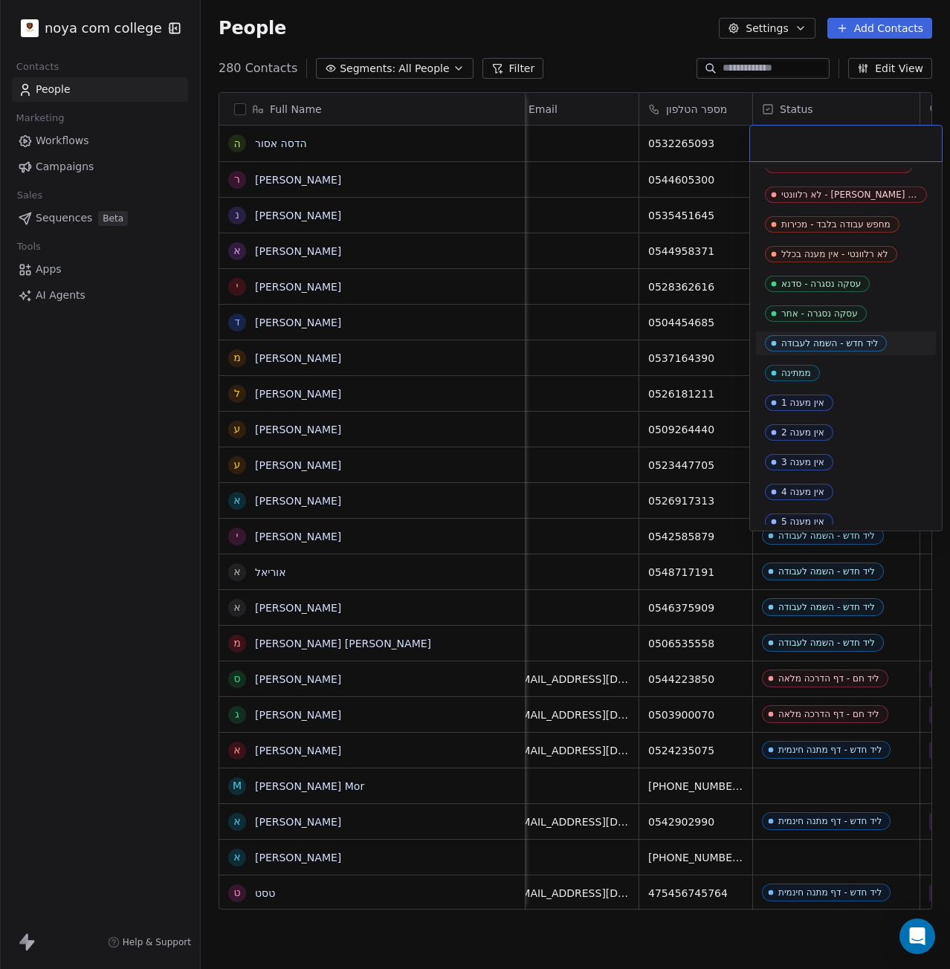
click at [870, 346] on div "ליד חדש - השמה לעבודה" at bounding box center [829, 343] width 97 height 10
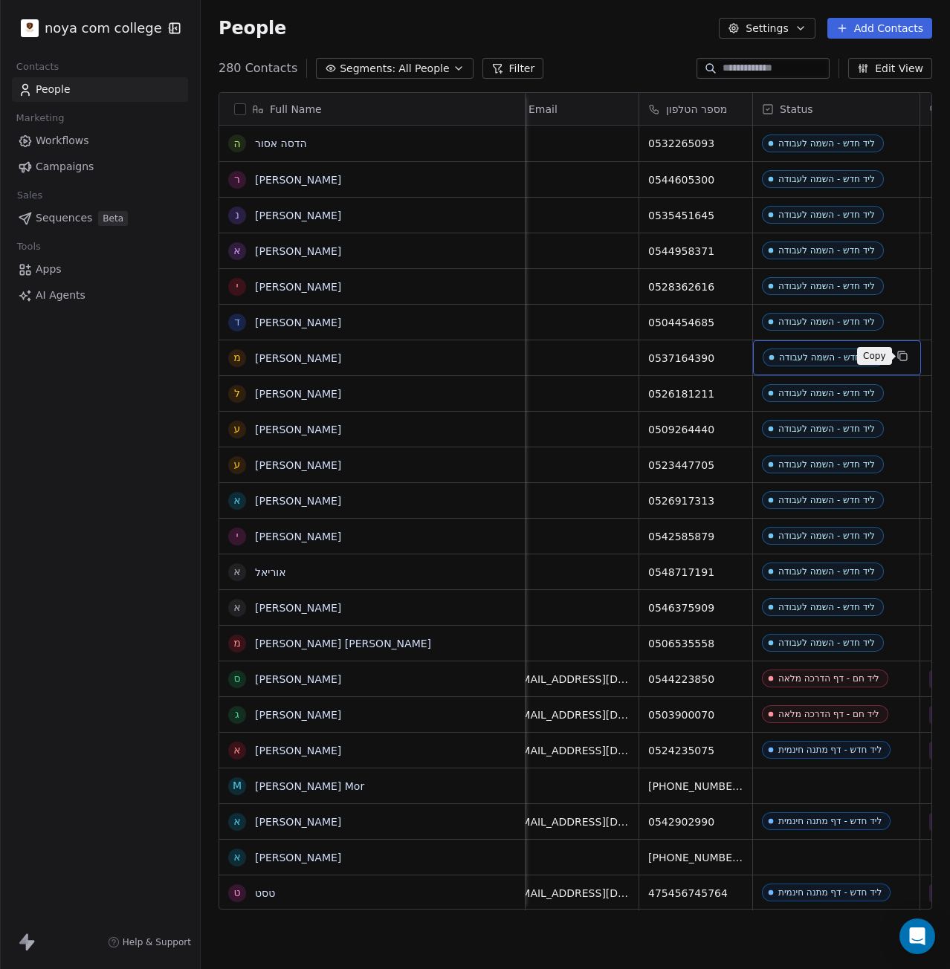
click at [901, 354] on icon "grid" at bounding box center [901, 355] width 7 height 7
click at [881, 30] on button "Add Contacts" at bounding box center [879, 28] width 105 height 21
click at [875, 57] on span "Create new contact" at bounding box center [887, 61] width 102 height 16
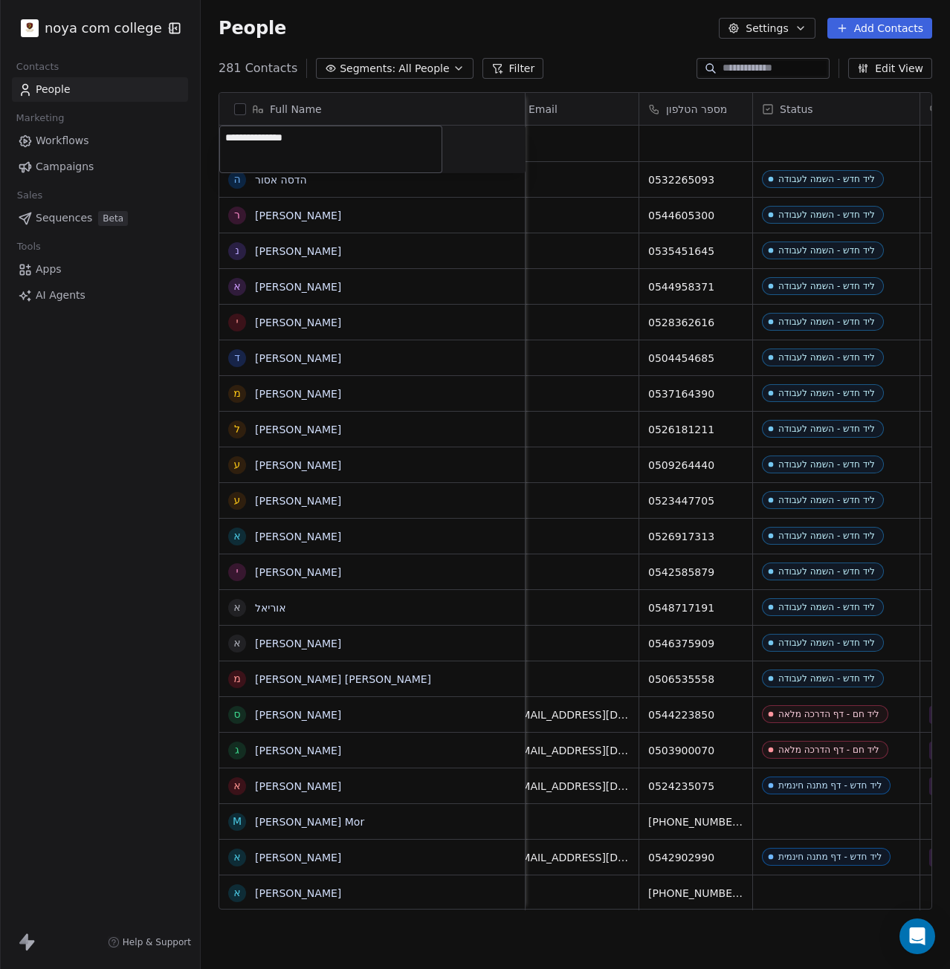
type textarea "**********"
click at [673, 137] on html "noya com college Contacts People Marketing Workflows Campaigns Sales Sequences …" at bounding box center [475, 484] width 950 height 969
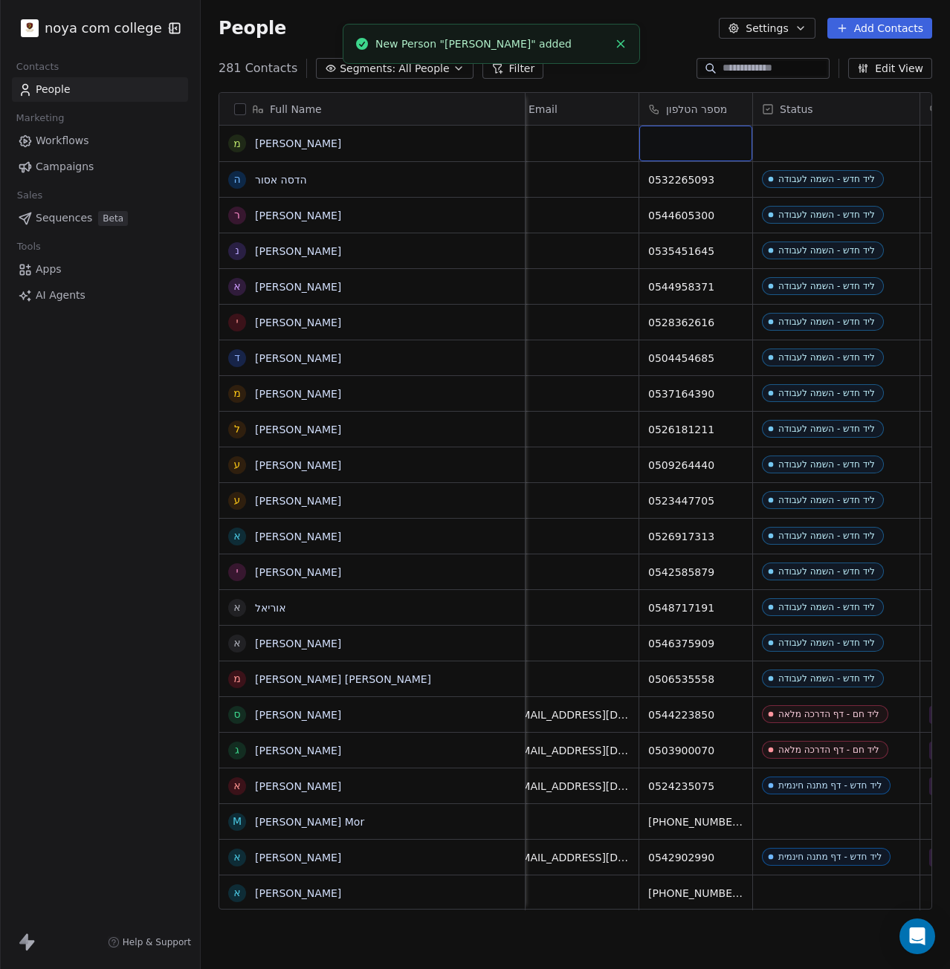
click at [673, 137] on div "grid" at bounding box center [695, 144] width 113 height 36
click at [664, 143] on div "grid" at bounding box center [695, 144] width 113 height 36
click at [667, 143] on div "grid" at bounding box center [695, 144] width 113 height 36
click at [677, 141] on input at bounding box center [695, 144] width 107 height 30
type input "**********"
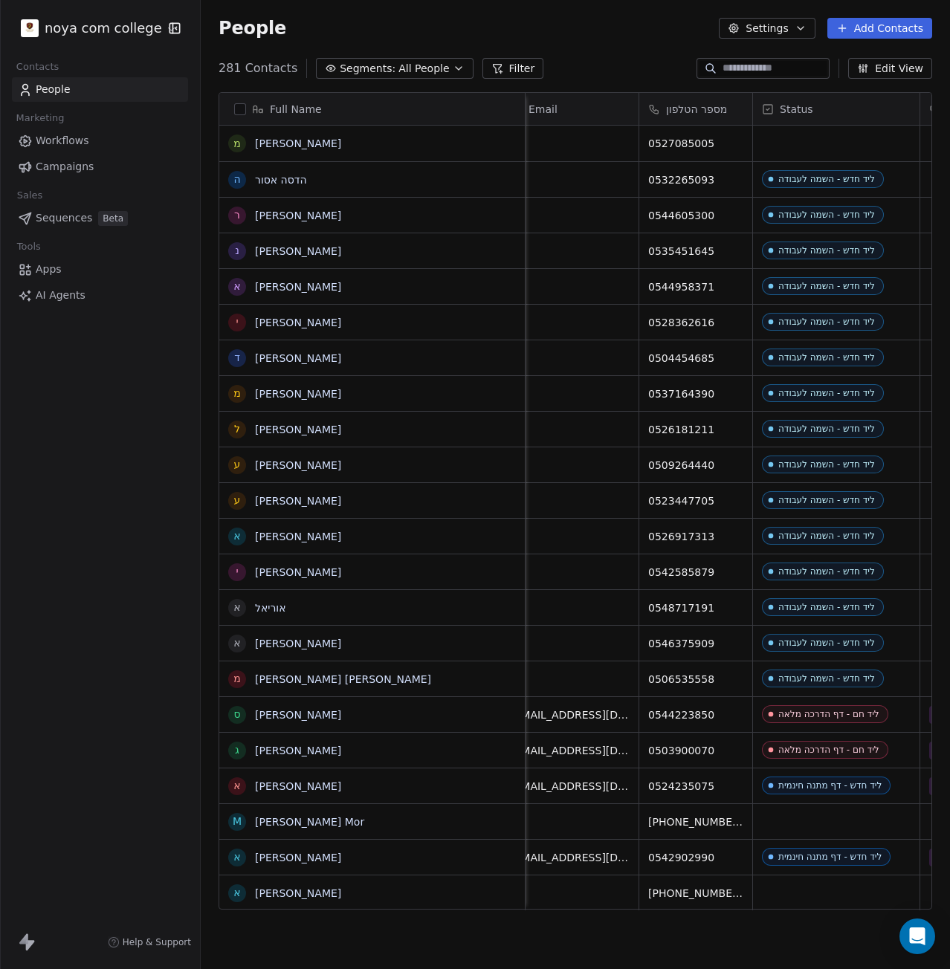
click at [818, 141] on html "noya com college Contacts People Marketing Workflows Campaigns Sales Sequences …" at bounding box center [475, 484] width 950 height 969
click at [815, 140] on div "grid" at bounding box center [836, 144] width 166 height 36
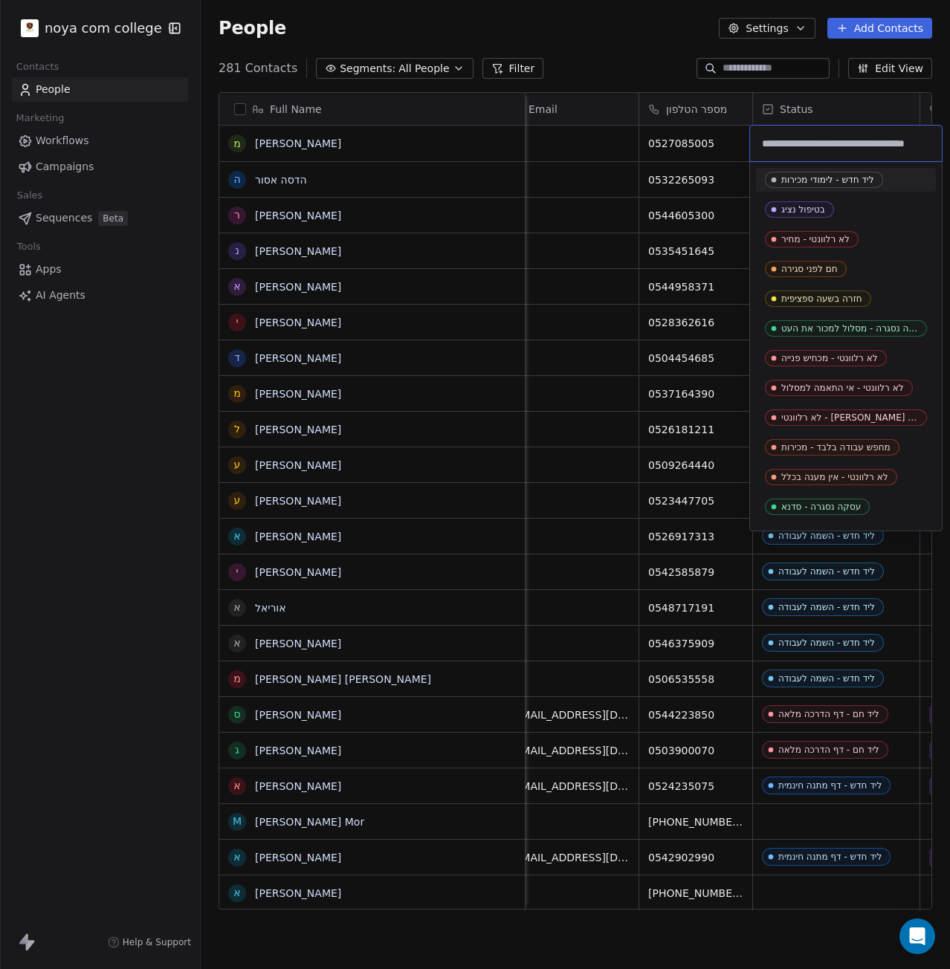
scroll to position [0, 36]
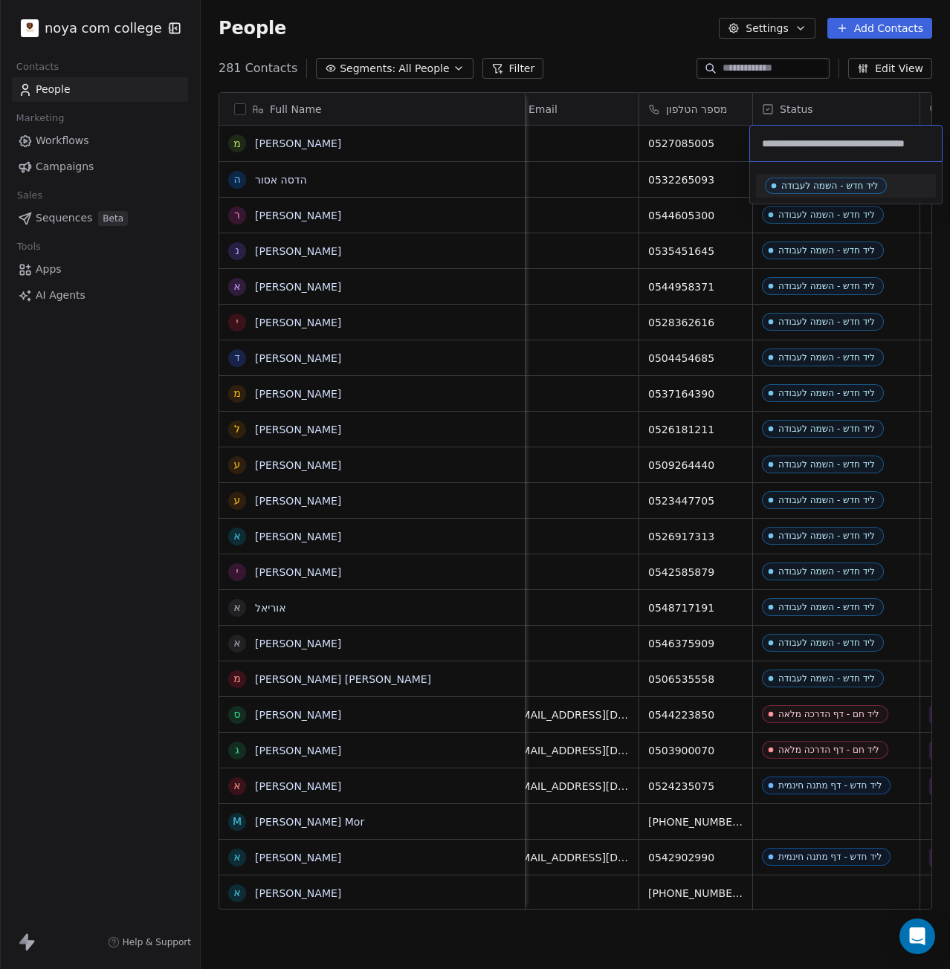
type input "**********"
click at [864, 183] on div "ליד חדש - השמה לעבודה" at bounding box center [829, 186] width 97 height 10
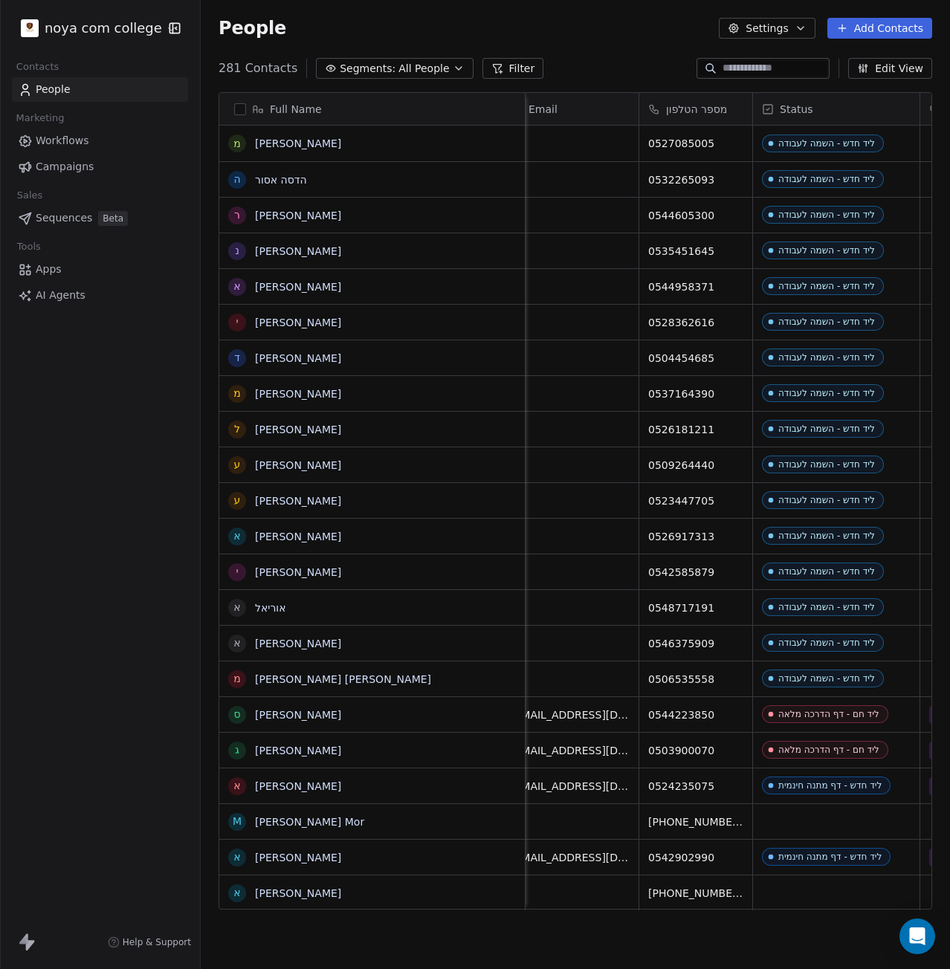
click at [870, 25] on button "Add Contacts" at bounding box center [879, 28] width 105 height 21
click at [854, 62] on span "Create new contact" at bounding box center [887, 61] width 102 height 16
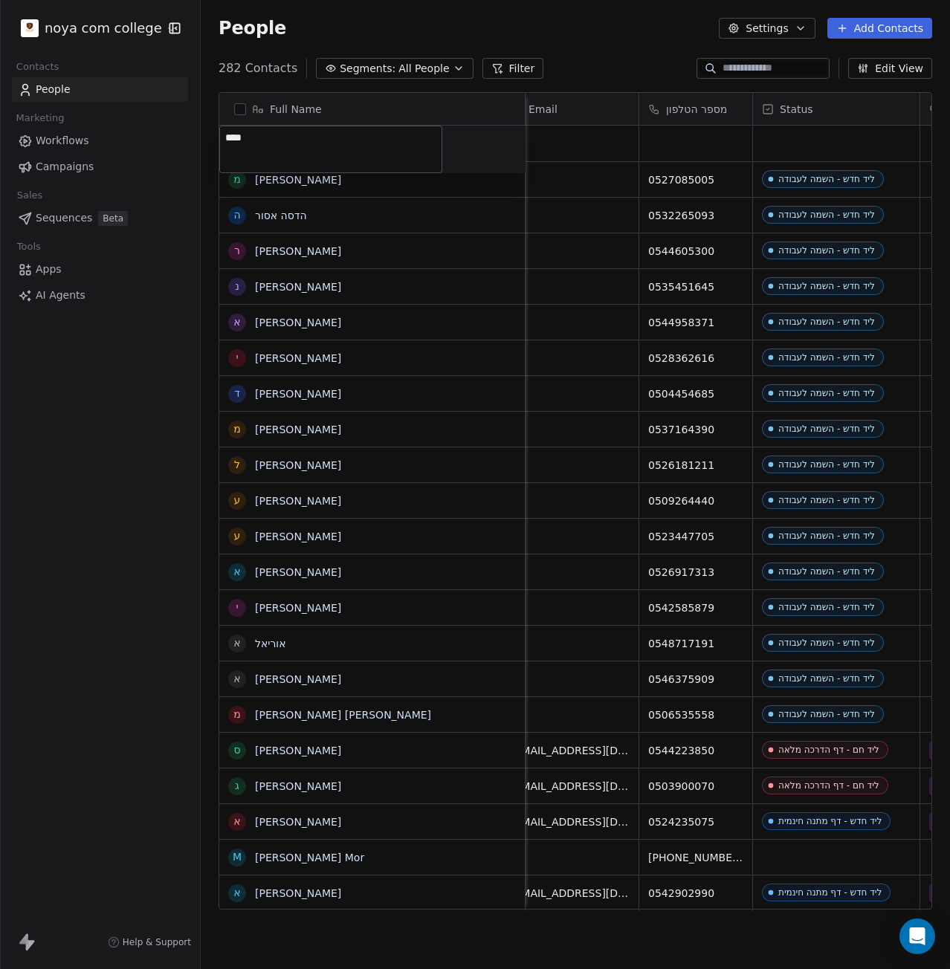
type textarea "*****"
click at [722, 138] on html "noya com college Contacts People Marketing Workflows Campaigns Sales Sequences …" at bounding box center [475, 484] width 950 height 969
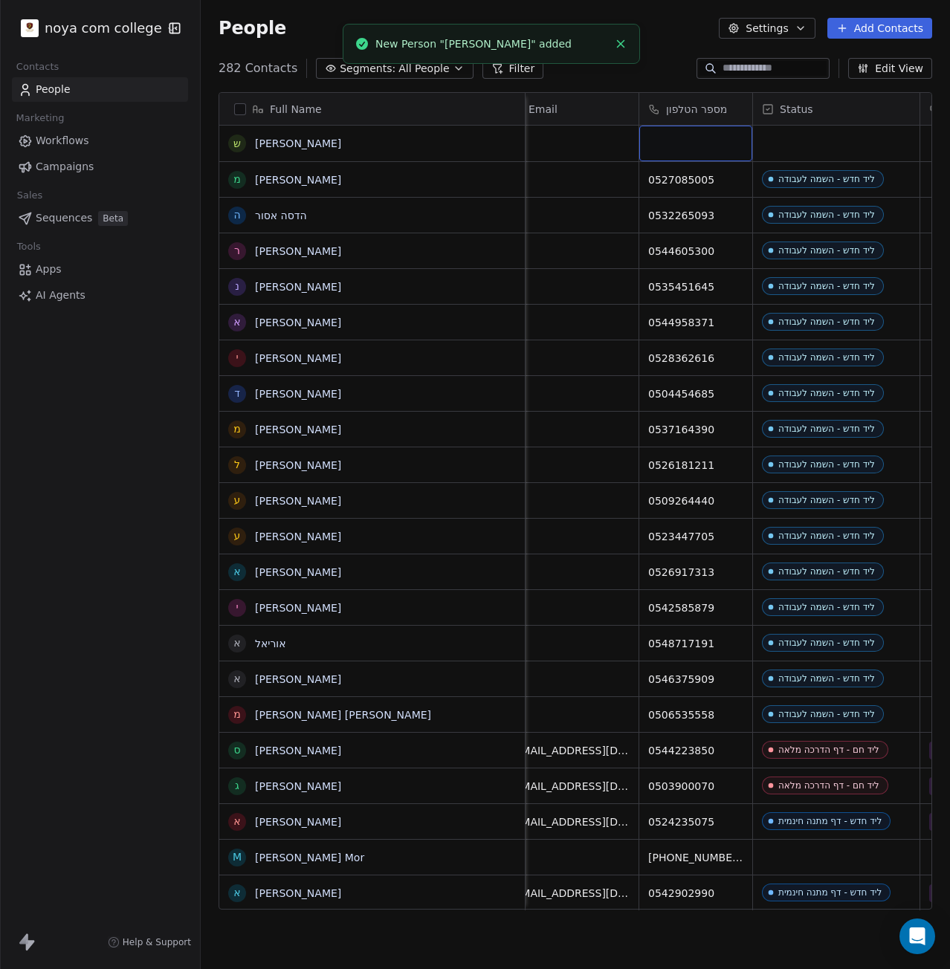
click at [702, 138] on div "grid" at bounding box center [695, 144] width 113 height 36
type input "**********"
click at [802, 117] on html "noya com college Contacts People Marketing Workflows Campaigns Sales Sequences …" at bounding box center [475, 484] width 950 height 969
click at [795, 137] on html "noya com college Contacts People Marketing Workflows Campaigns Sales Sequences …" at bounding box center [475, 484] width 950 height 969
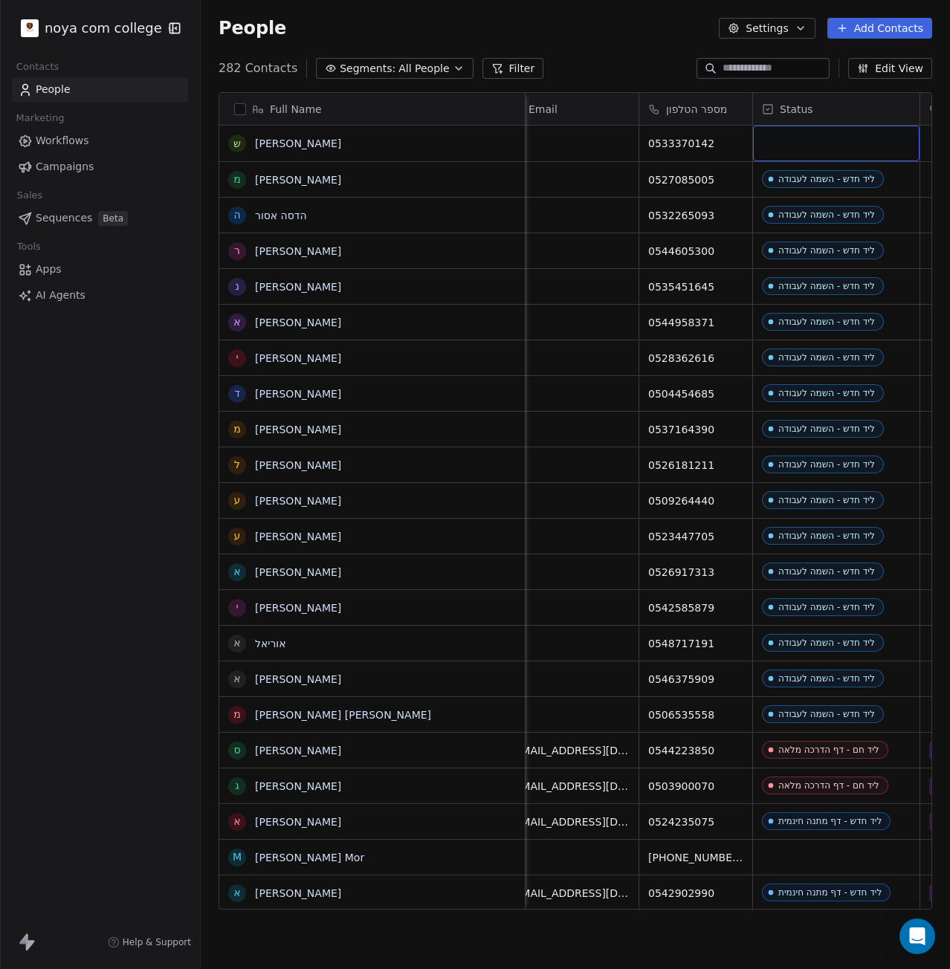
click at [795, 137] on div "grid" at bounding box center [836, 144] width 166 height 36
click at [795, 139] on div "grid" at bounding box center [836, 144] width 166 height 36
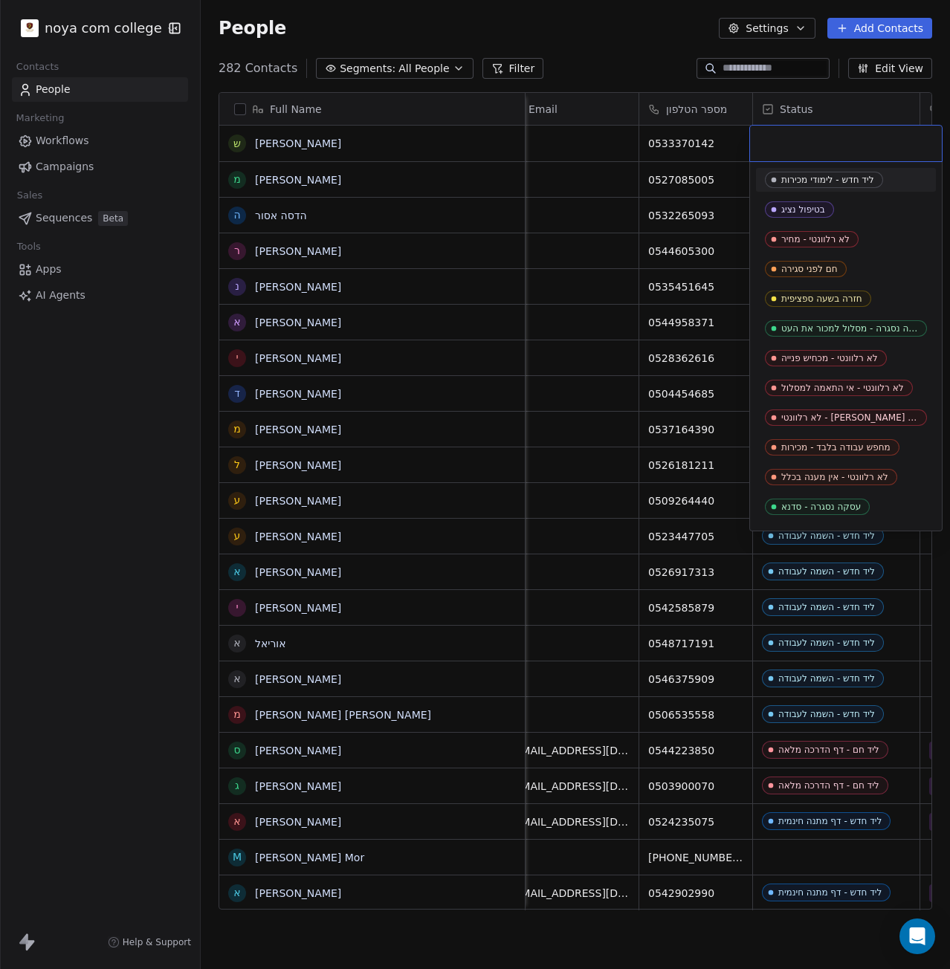
click at [795, 139] on input "text" at bounding box center [846, 143] width 174 height 16
type input "**********"
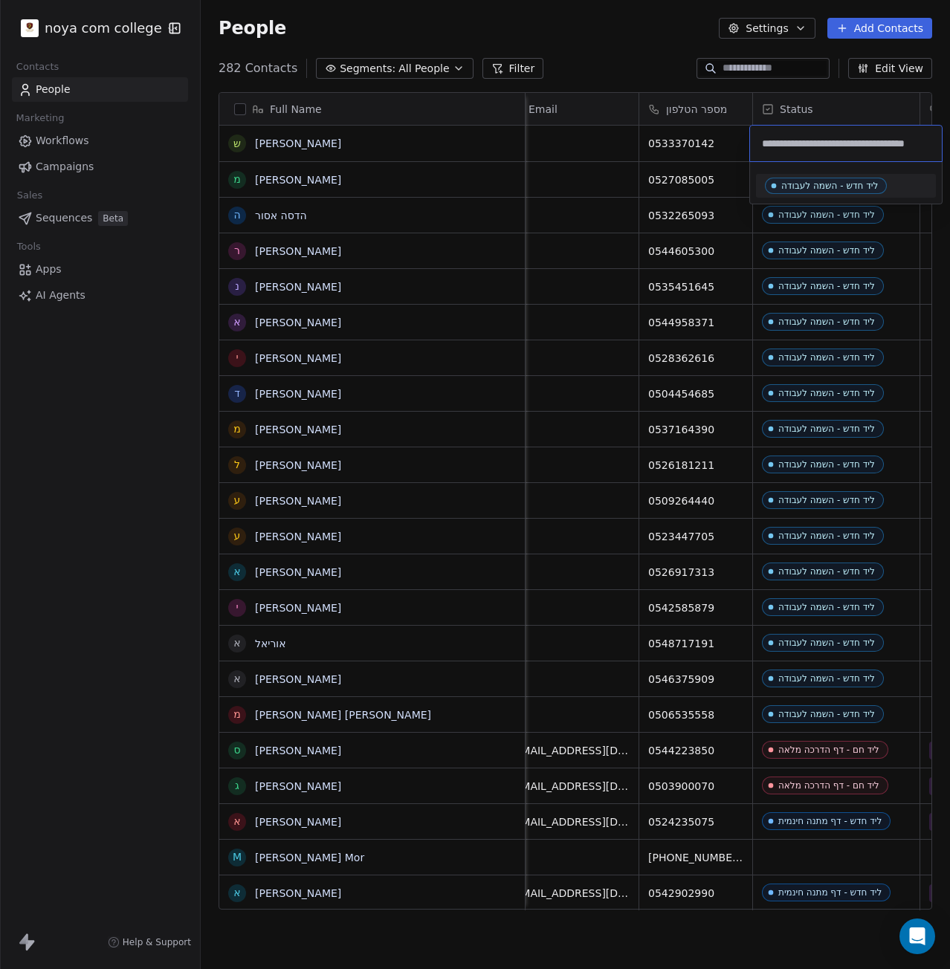
scroll to position [0, 36]
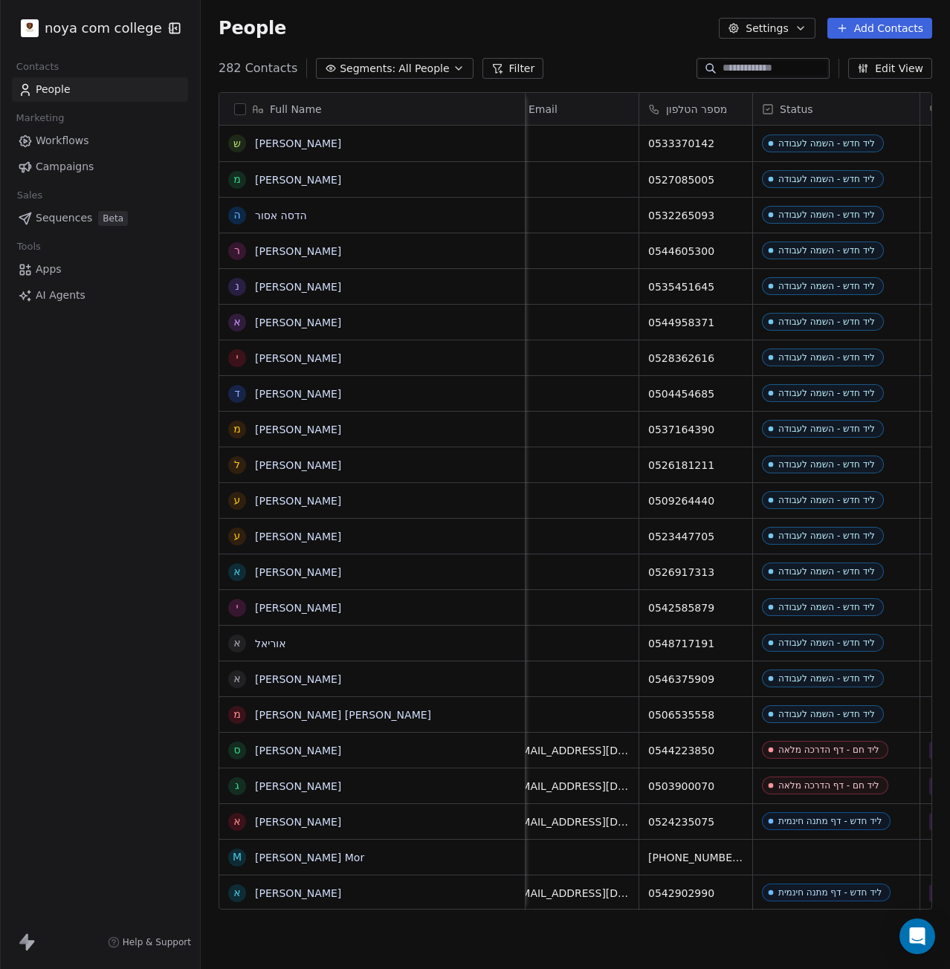
click at [897, 28] on button "Add Contacts" at bounding box center [879, 28] width 105 height 21
click at [914, 62] on span "Create new contact" at bounding box center [887, 61] width 102 height 16
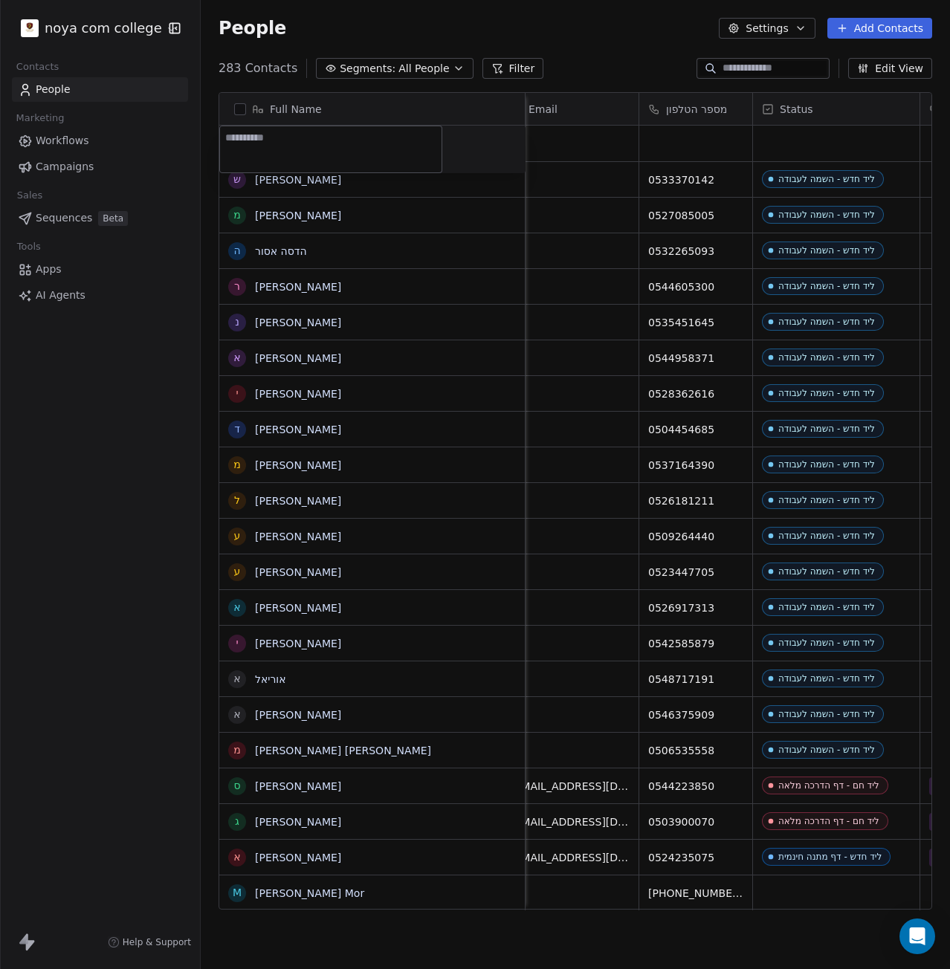
click at [810, 68] on html "noya com college Contacts People Marketing Workflows Campaigns Sales Sequences …" at bounding box center [475, 484] width 950 height 969
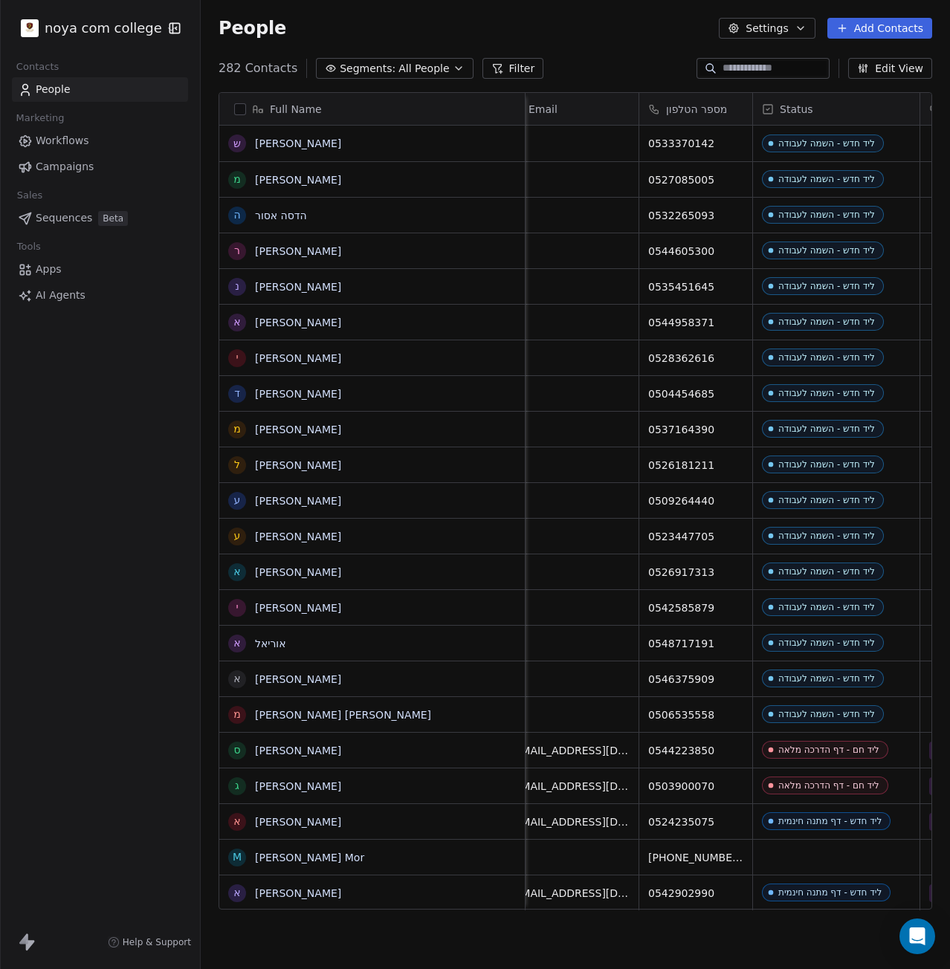
click at [797, 64] on input at bounding box center [774, 68] width 104 height 15
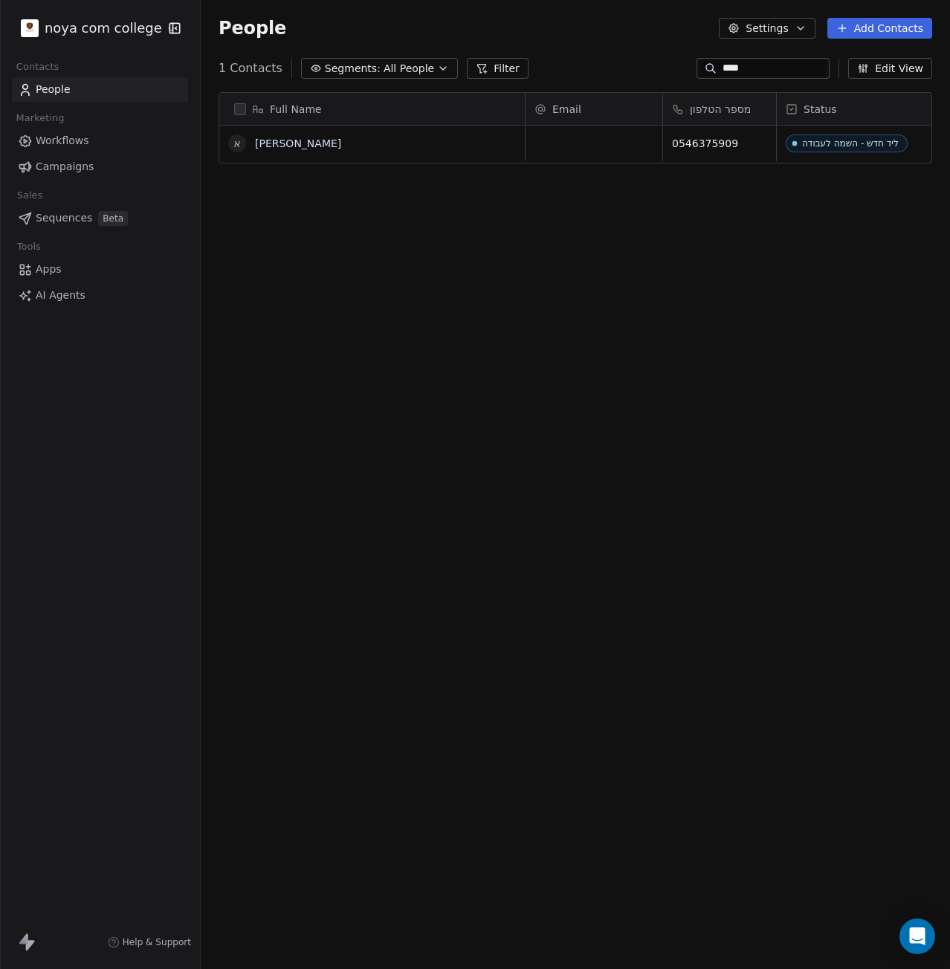
scroll to position [841, 738]
type input "****"
